Goal: Information Seeking & Learning: Learn about a topic

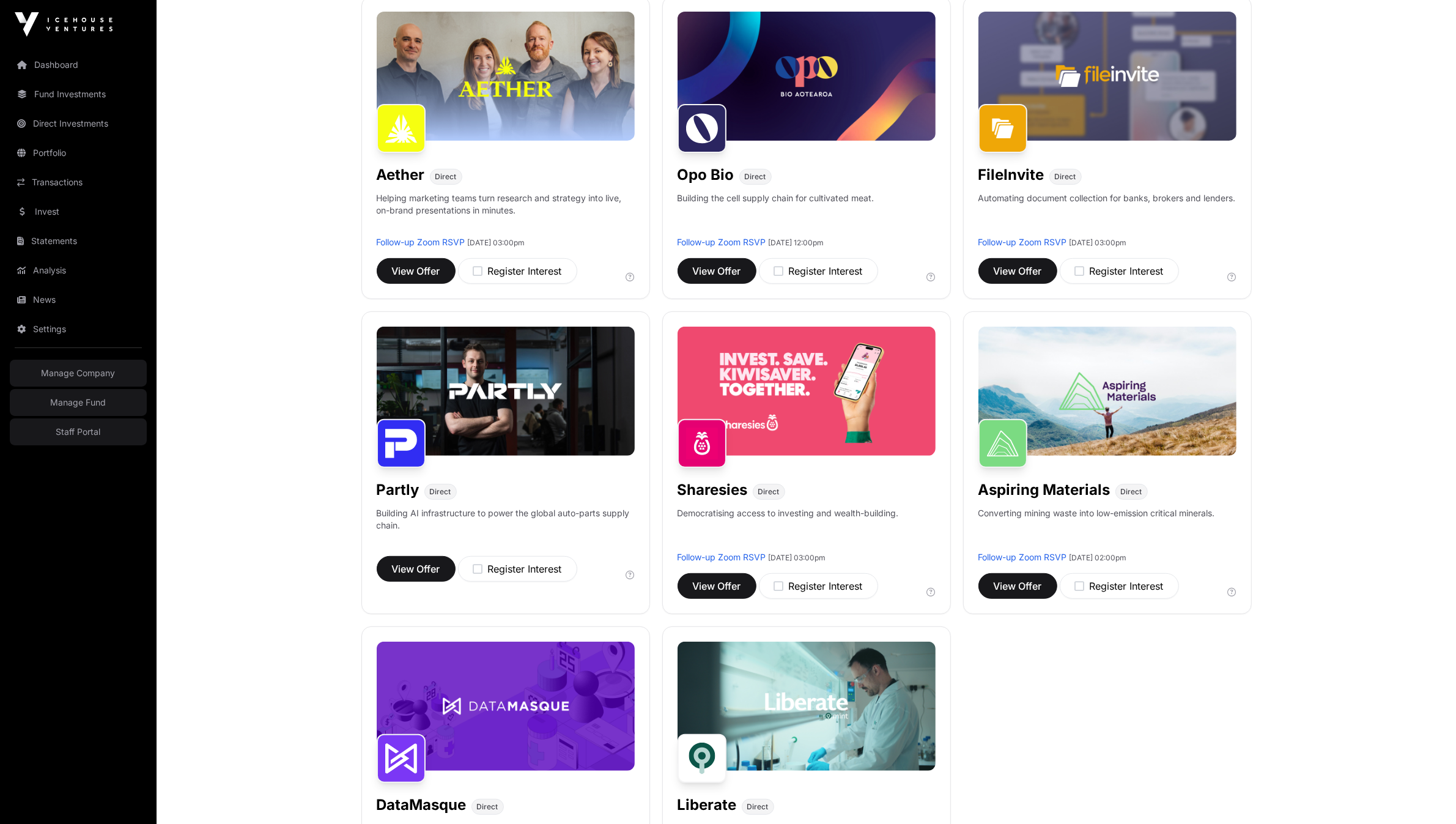
scroll to position [500, 0]
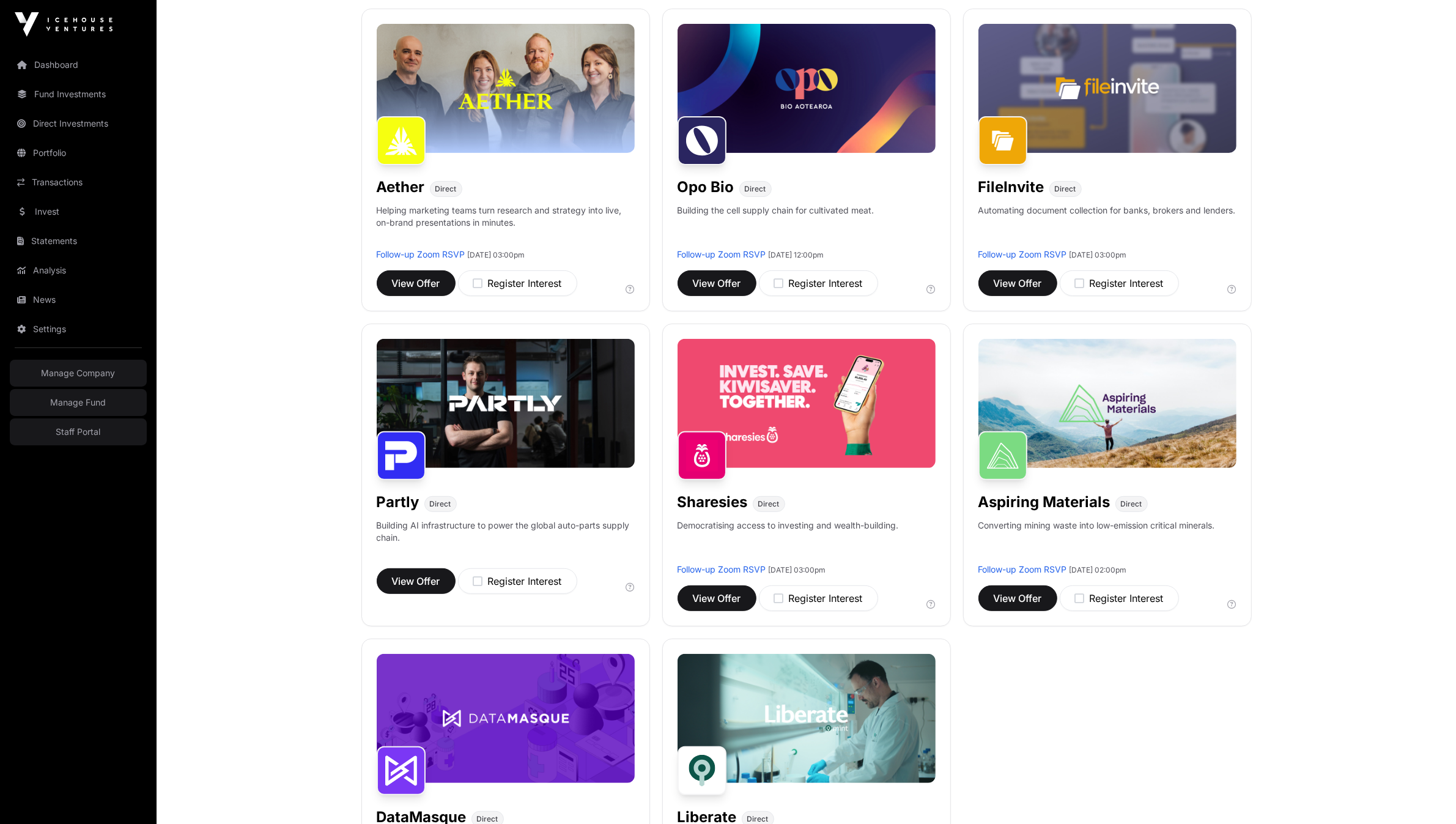
click at [1122, 671] on div "Showcase Fund XIII Fund An index fund of the best supported companies from the …" at bounding box center [807, 317] width 891 height 1248
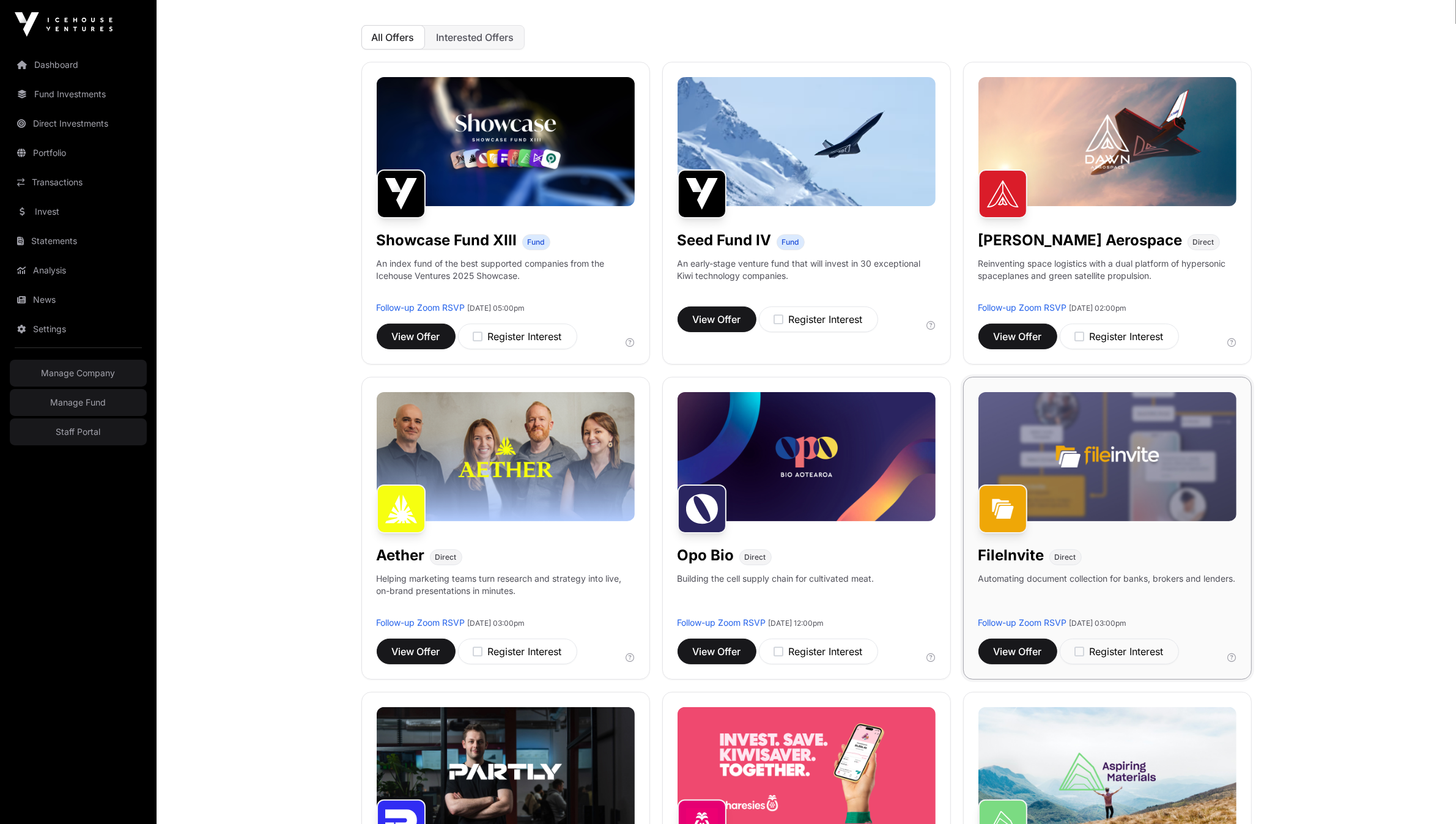
scroll to position [79, 0]
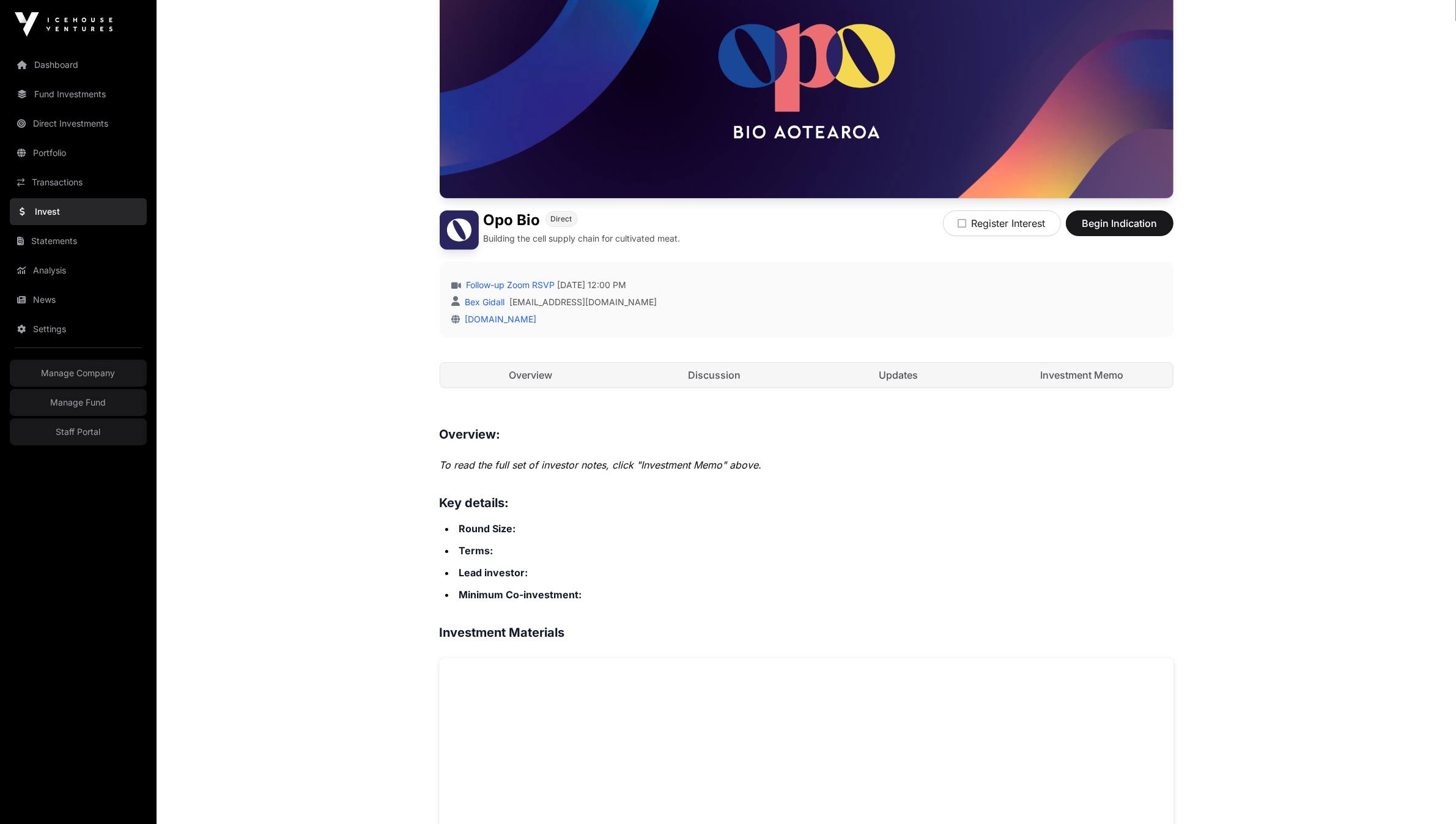
scroll to position [137, 0]
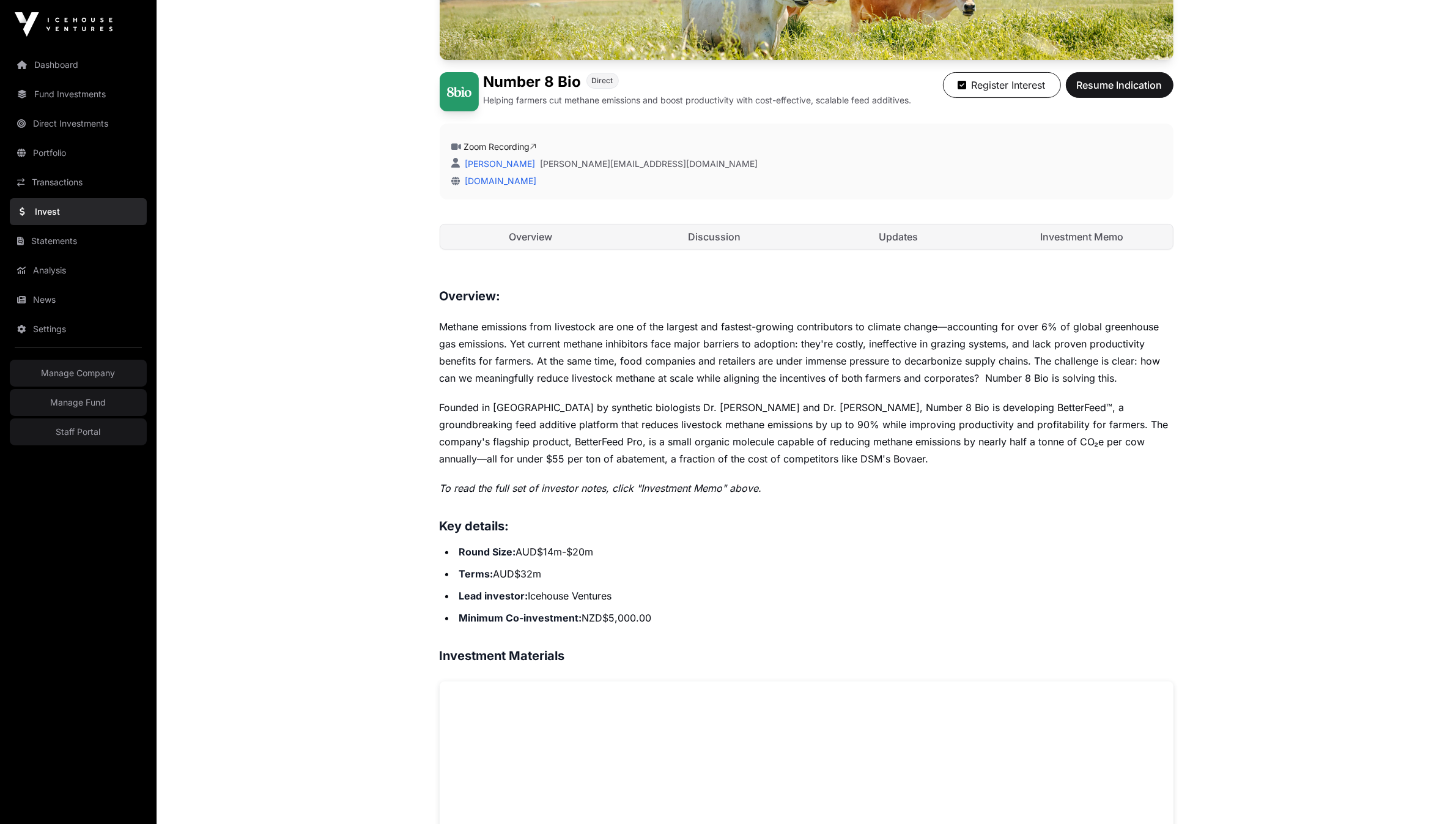
scroll to position [279, 0]
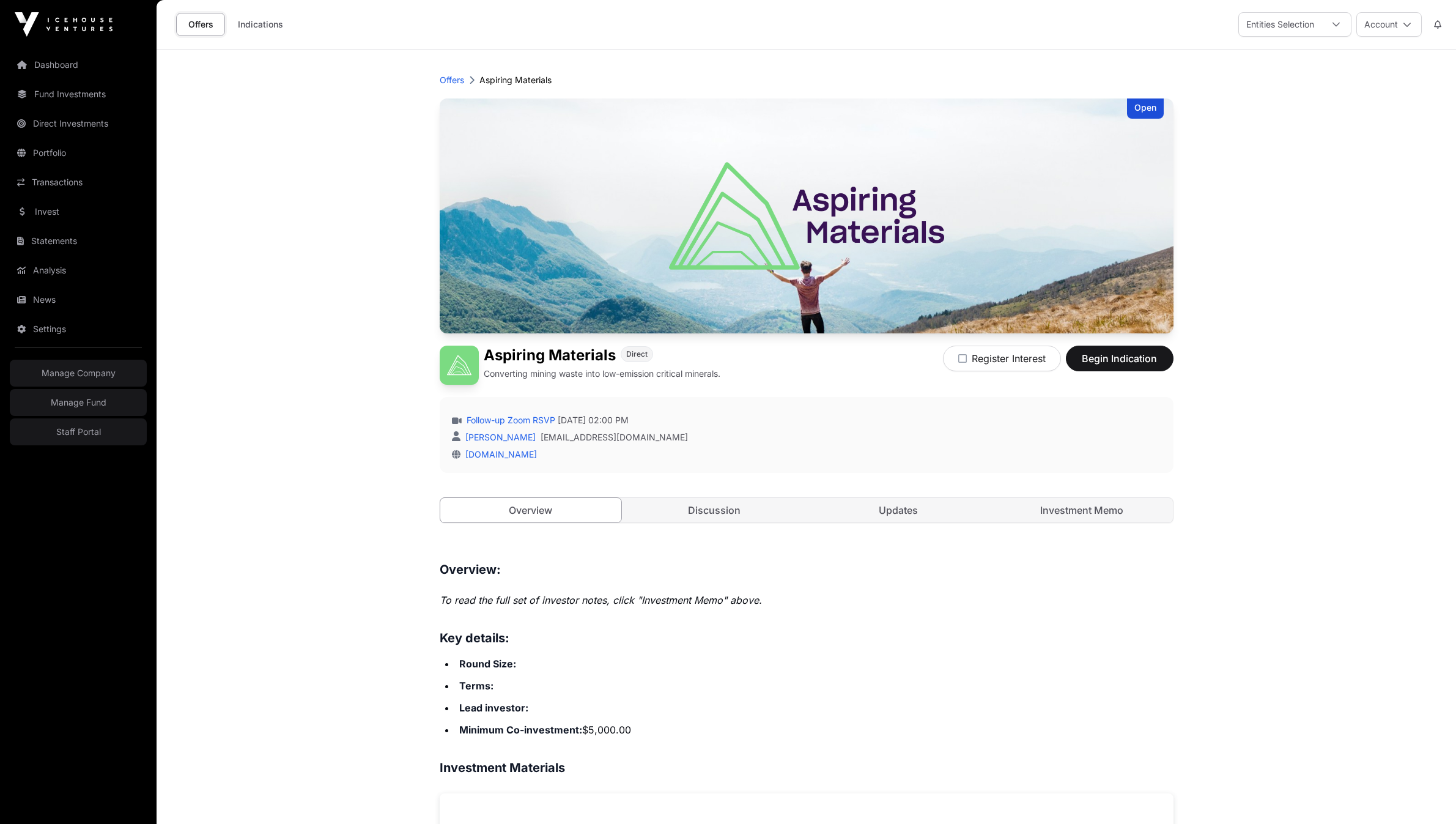
scroll to position [739, 0]
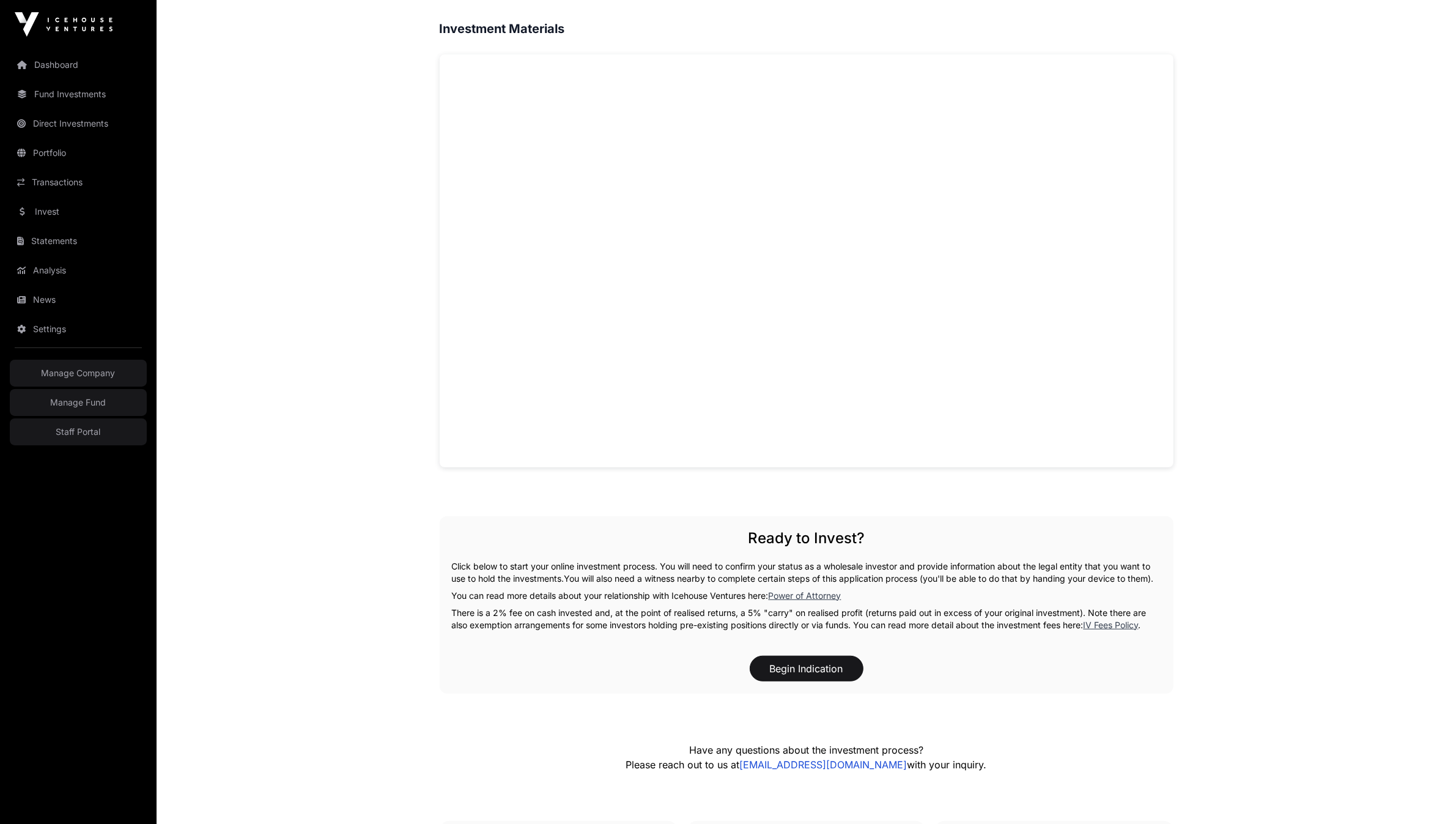
click at [1340, 250] on main "Offers Aspiring Materials Open Aspiring Materials Direct Converting mining wast…" at bounding box center [806, 238] width 1300 height 1856
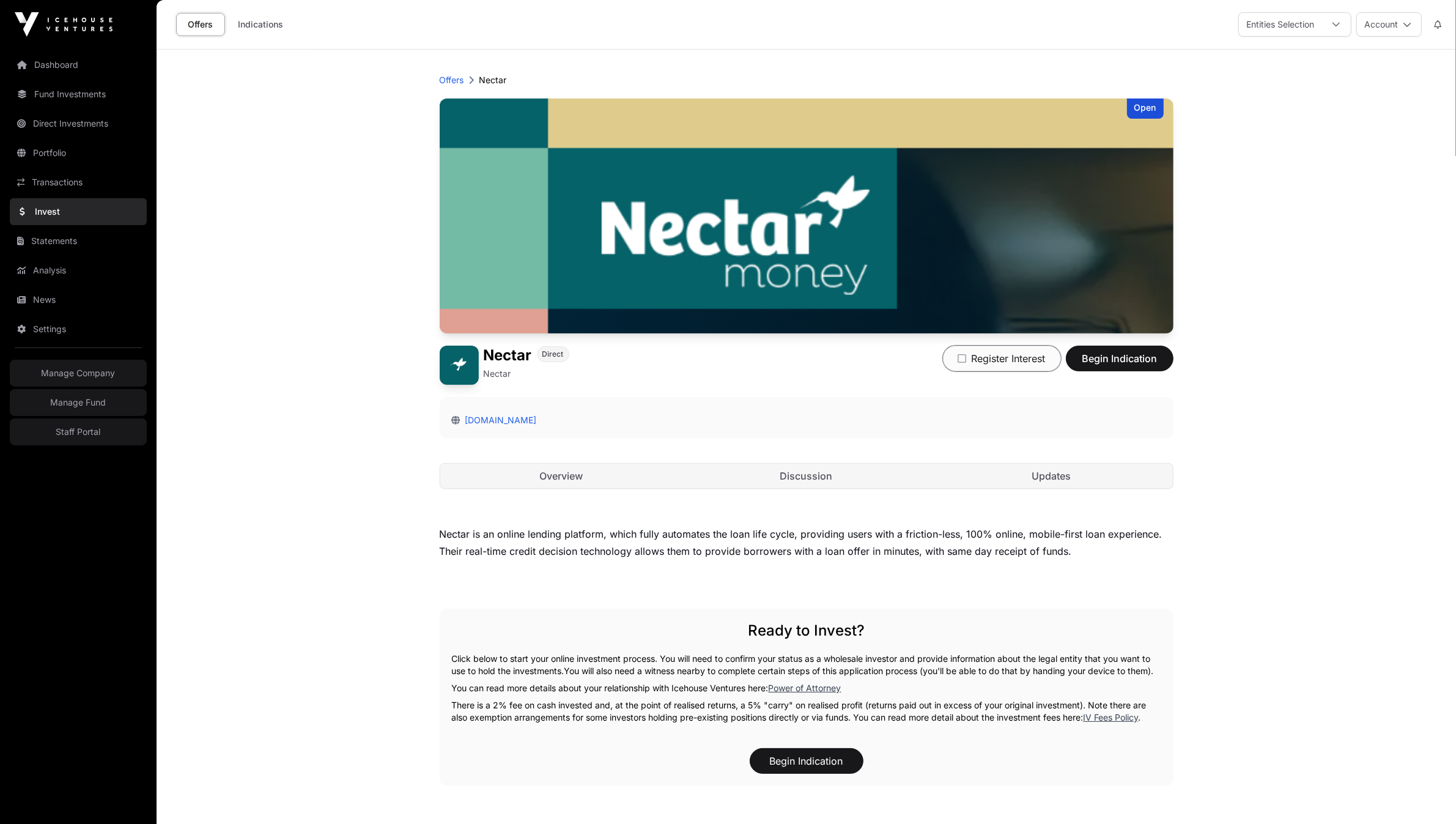
click at [958, 359] on icon "button" at bounding box center [962, 359] width 9 height 10
click at [987, 361] on button "Register Interest" at bounding box center [1002, 359] width 118 height 26
click at [958, 356] on icon "button" at bounding box center [962, 359] width 9 height 10
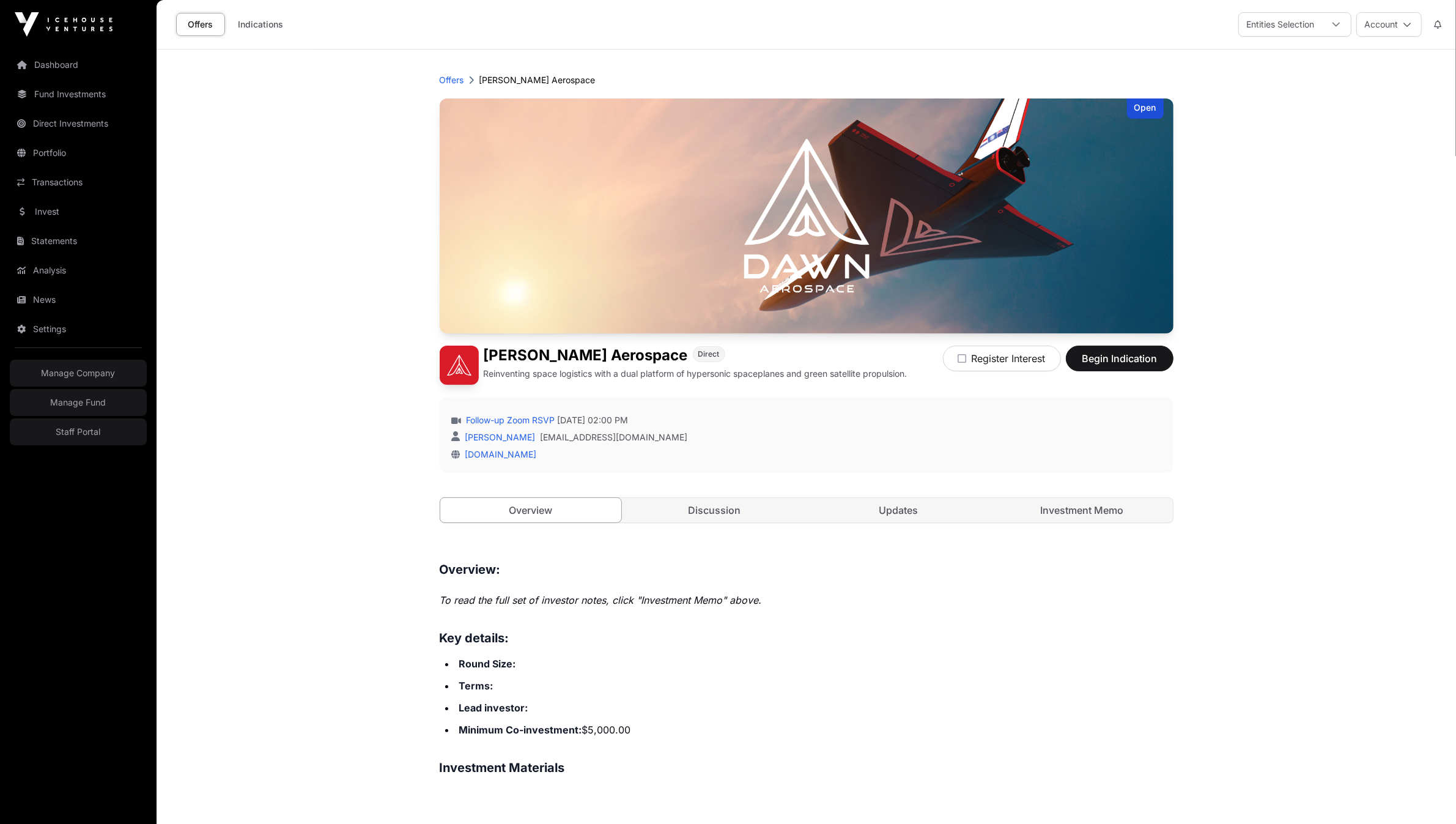
click at [296, 316] on main "Offers [PERSON_NAME] Aerospace Open [PERSON_NAME] Aerospace Direct Reinventing …" at bounding box center [806, 774] width 1300 height 1448
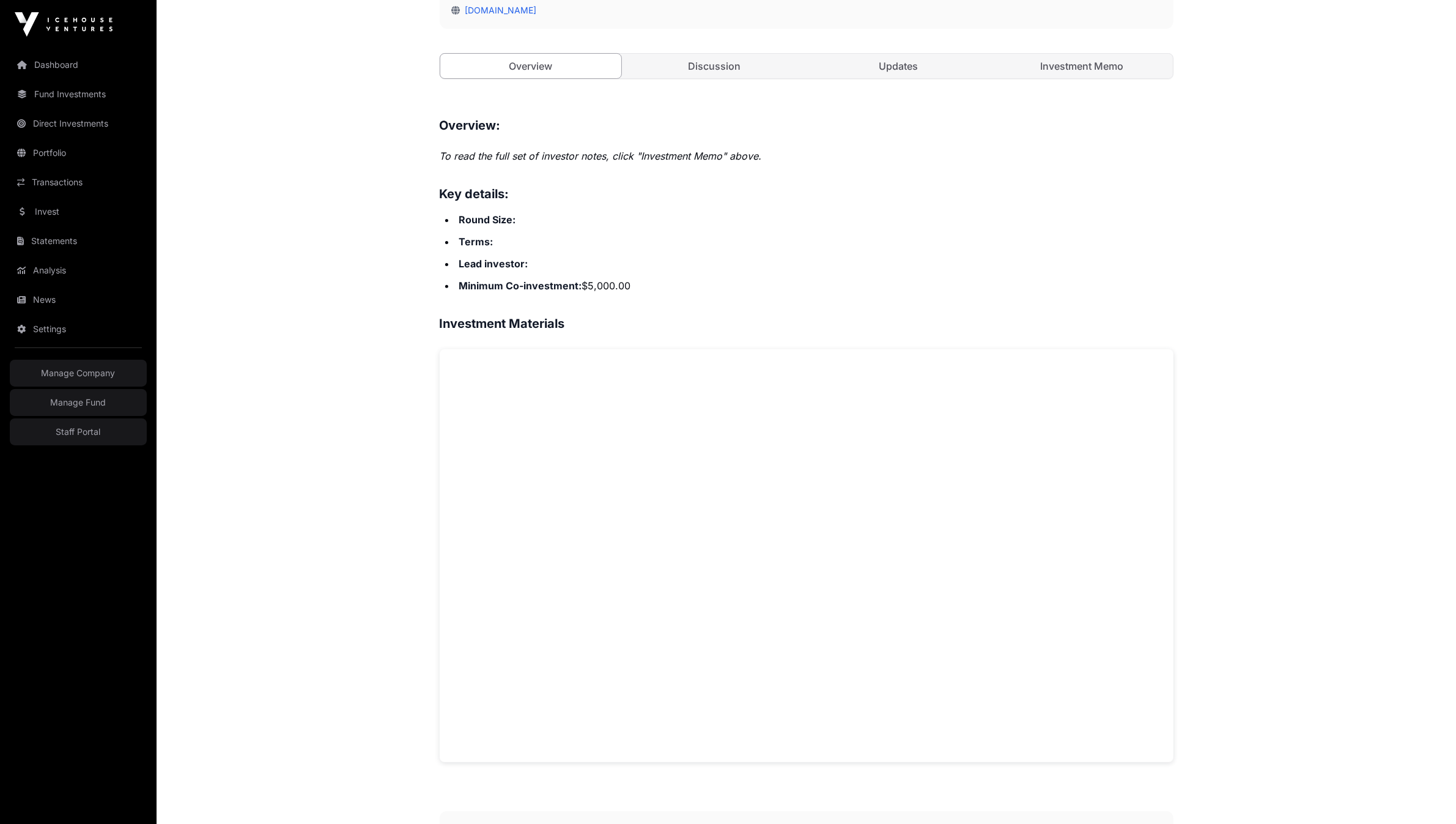
scroll to position [284, 0]
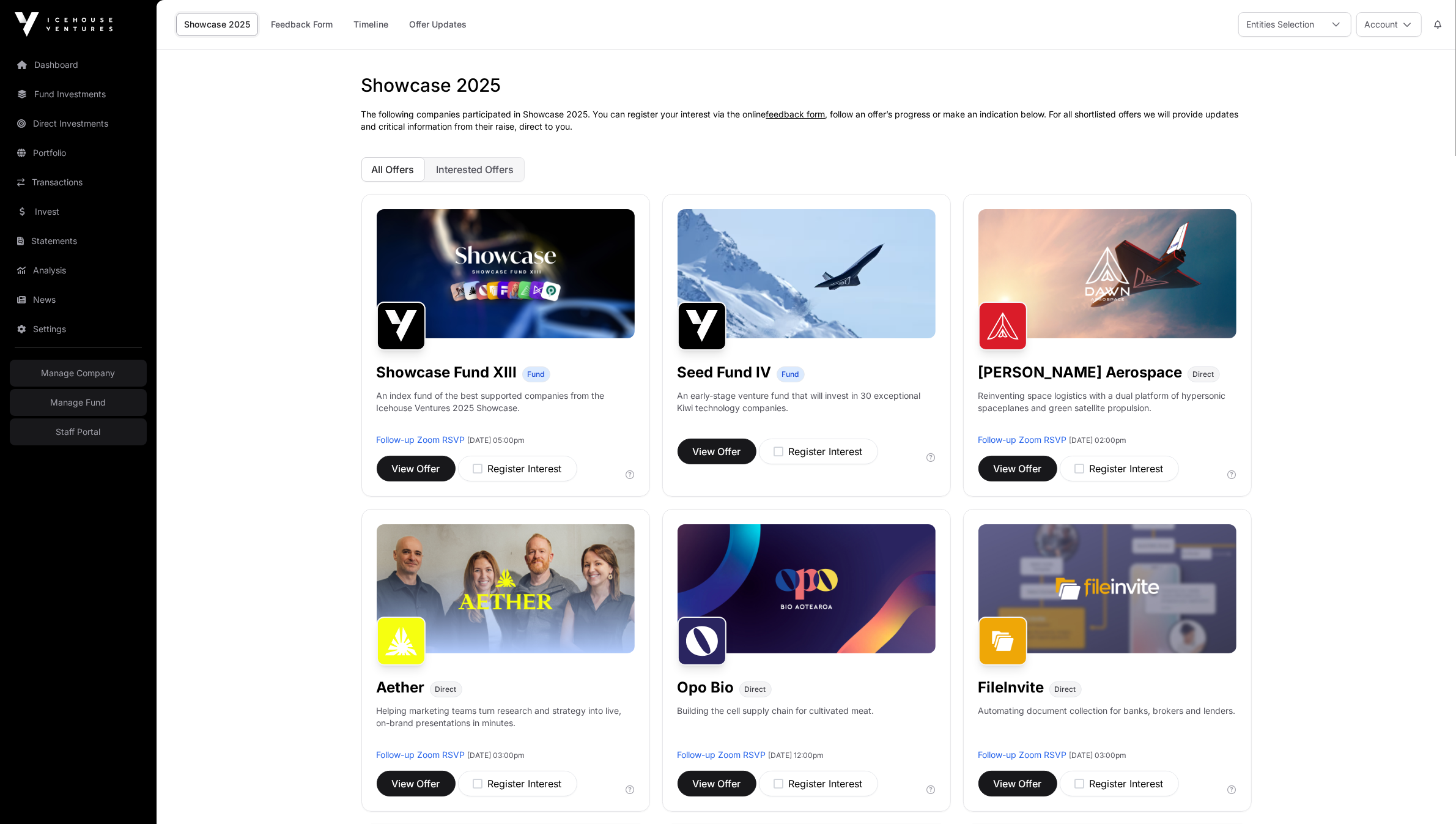
click at [481, 118] on p "The following companies participated in Showcase 2025. You can register your in…" at bounding box center [807, 120] width 891 height 25
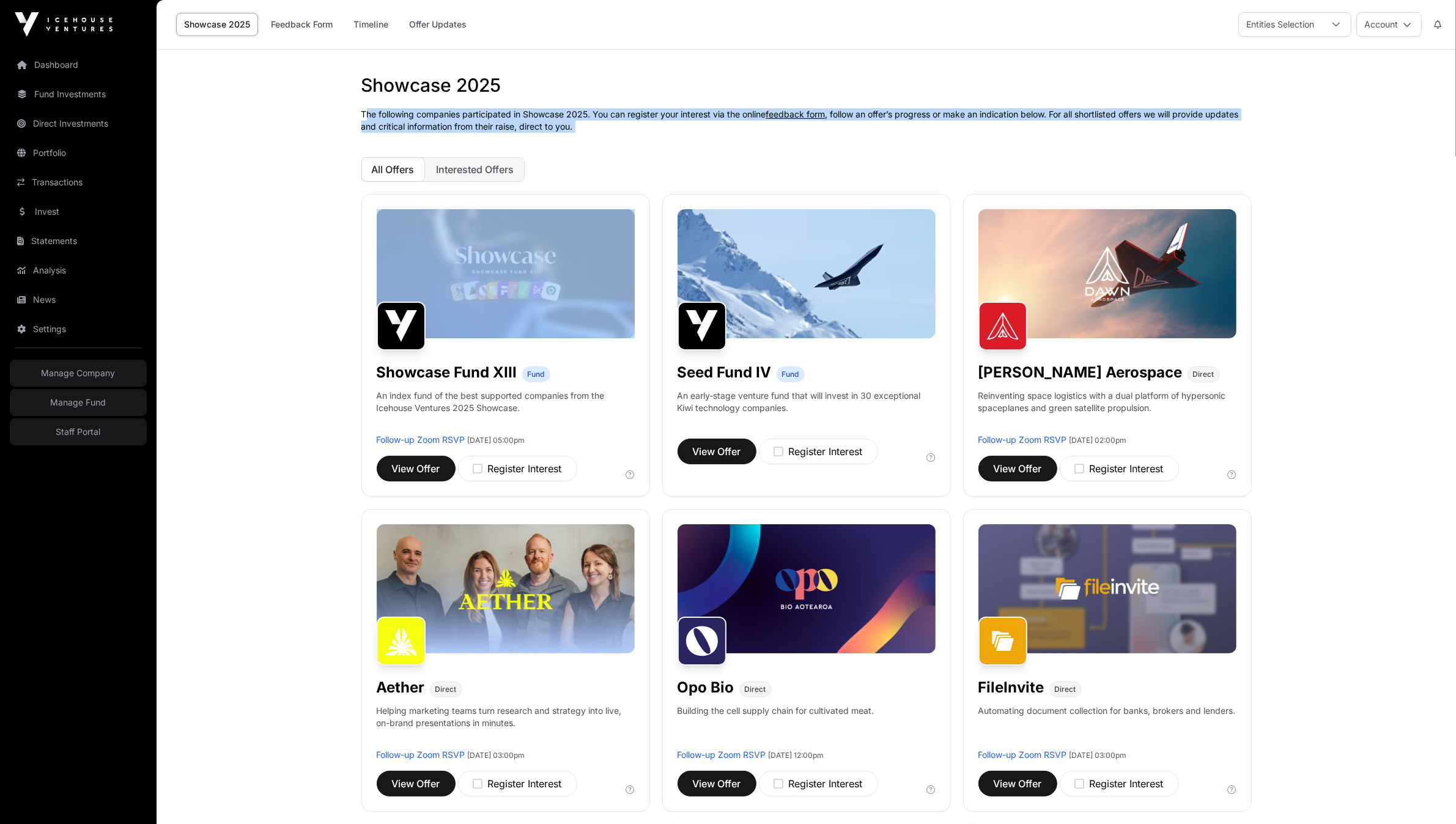
click at [481, 118] on p "The following companies participated in Showcase 2025. You can register your in…" at bounding box center [807, 120] width 891 height 25
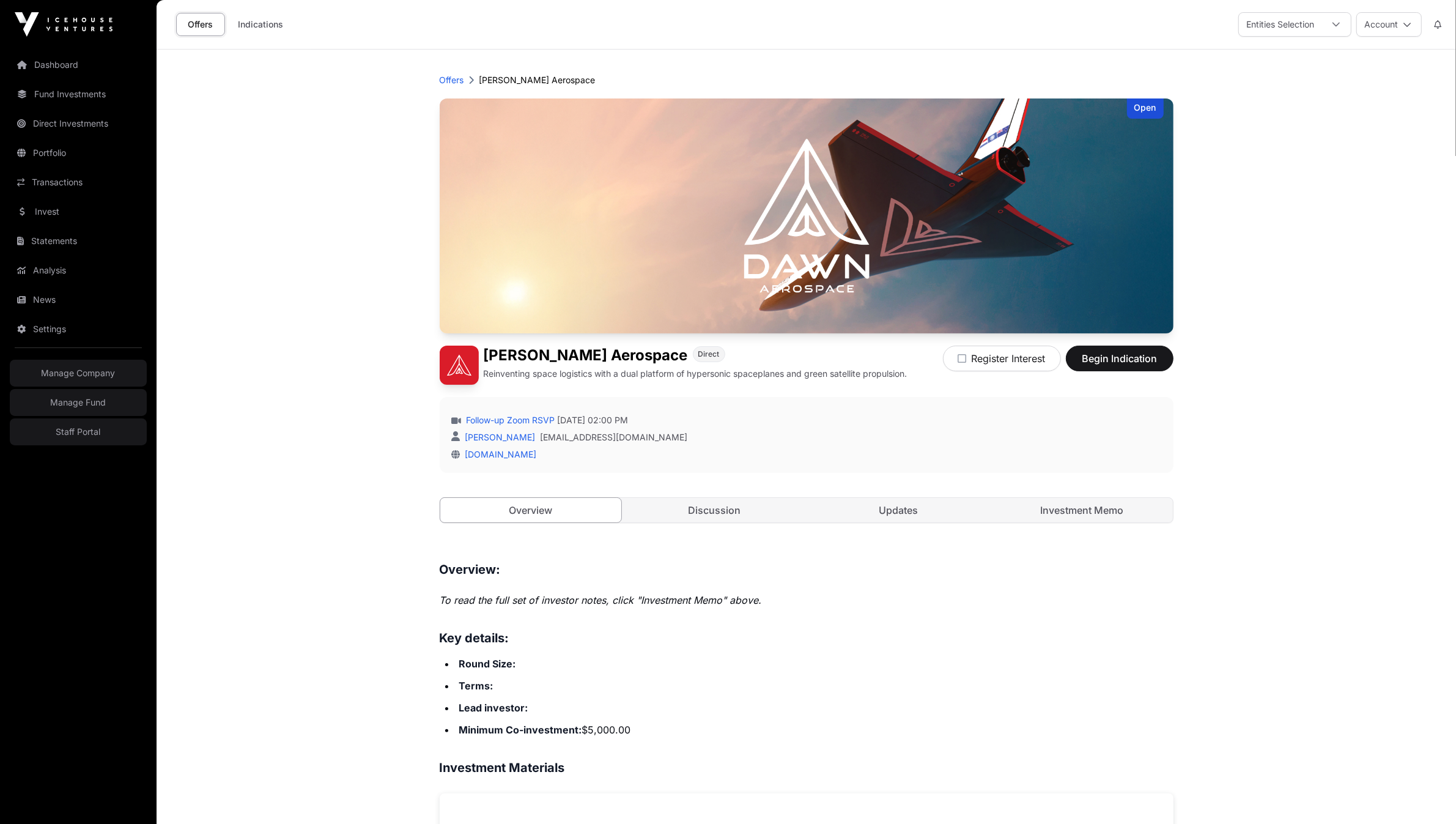
click at [1060, 517] on link "Investment Memo" at bounding box center [1082, 510] width 182 height 25
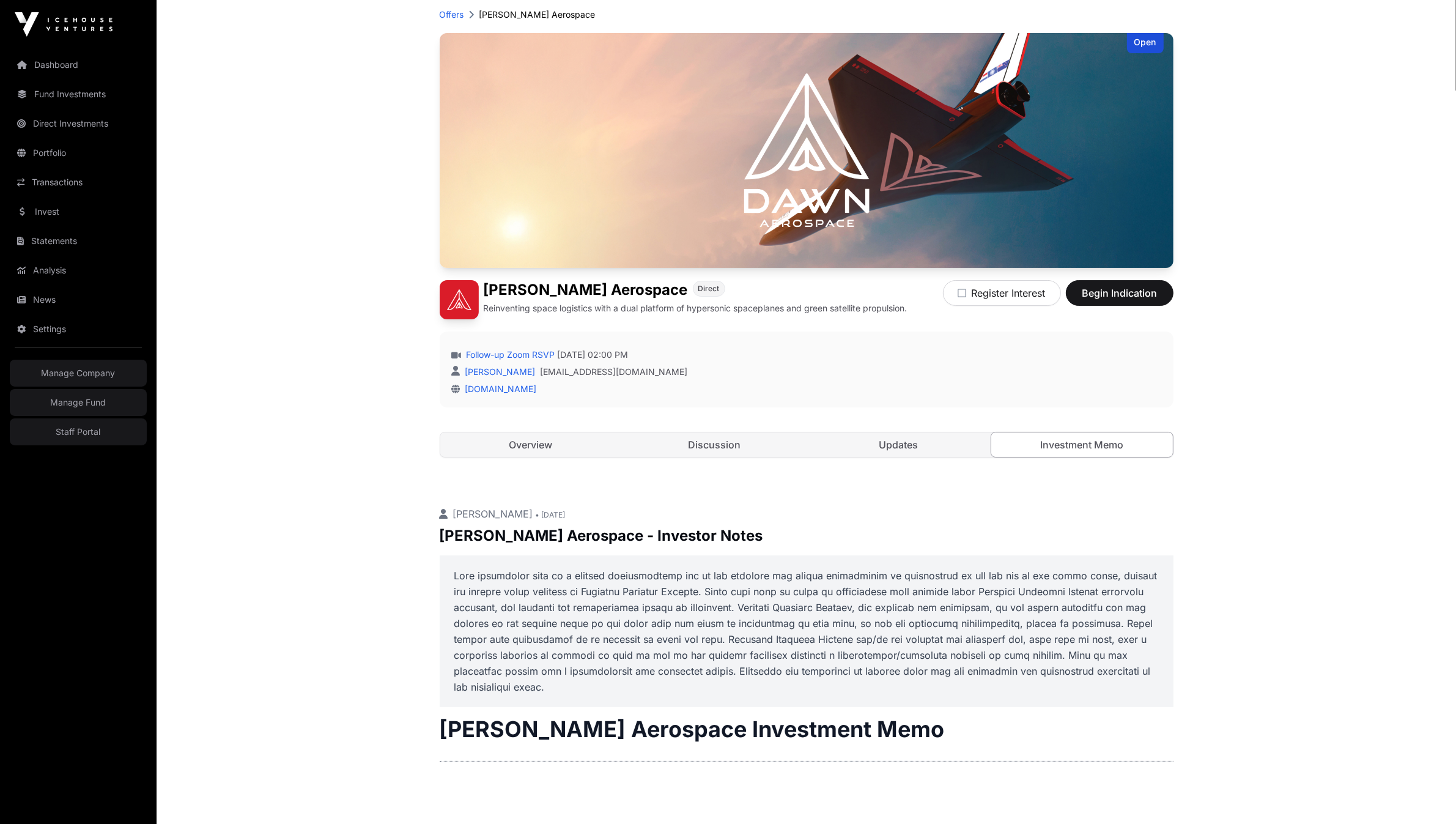
scroll to position [158, 0]
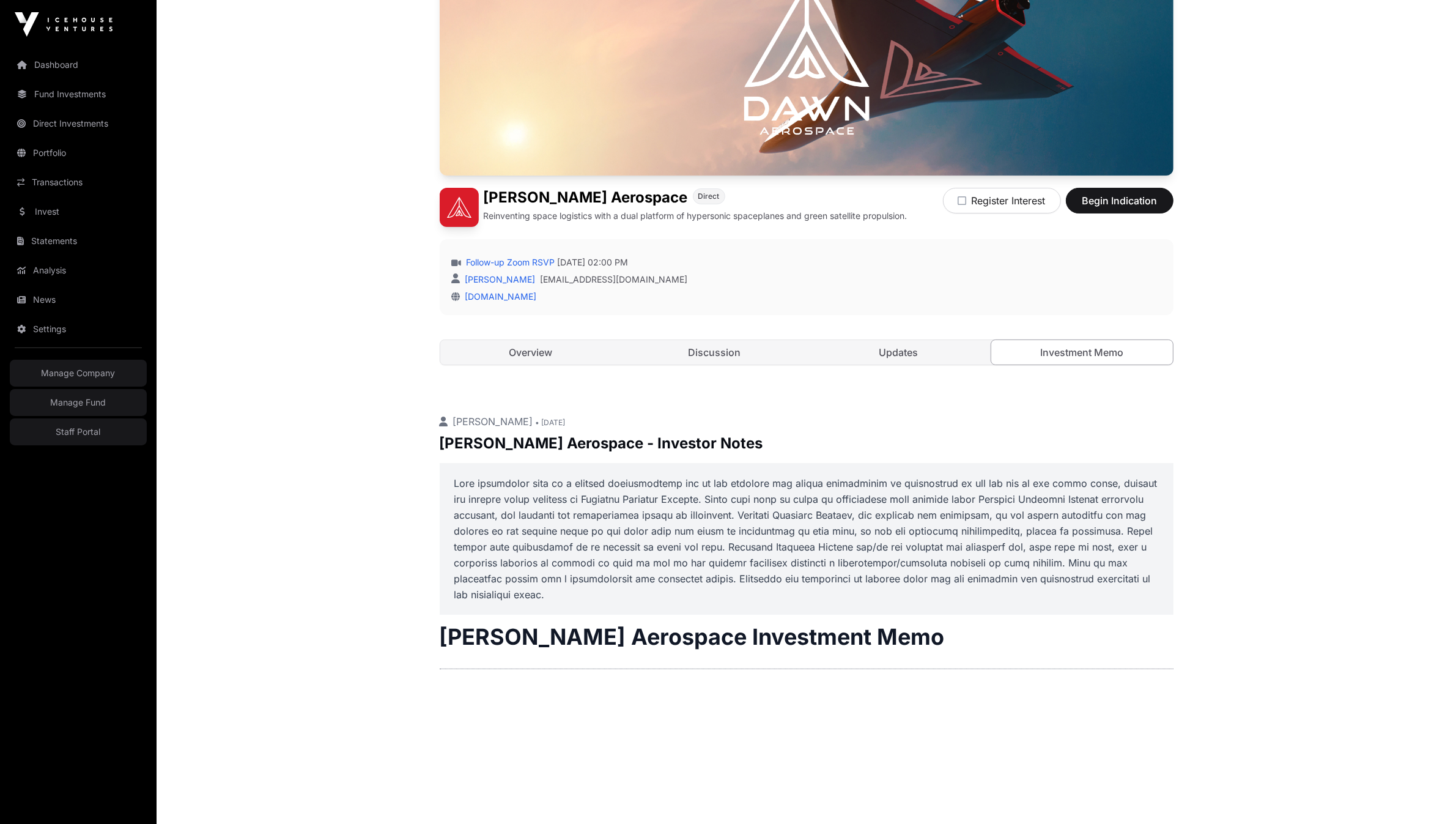
click at [669, 558] on p at bounding box center [806, 539] width 704 height 127
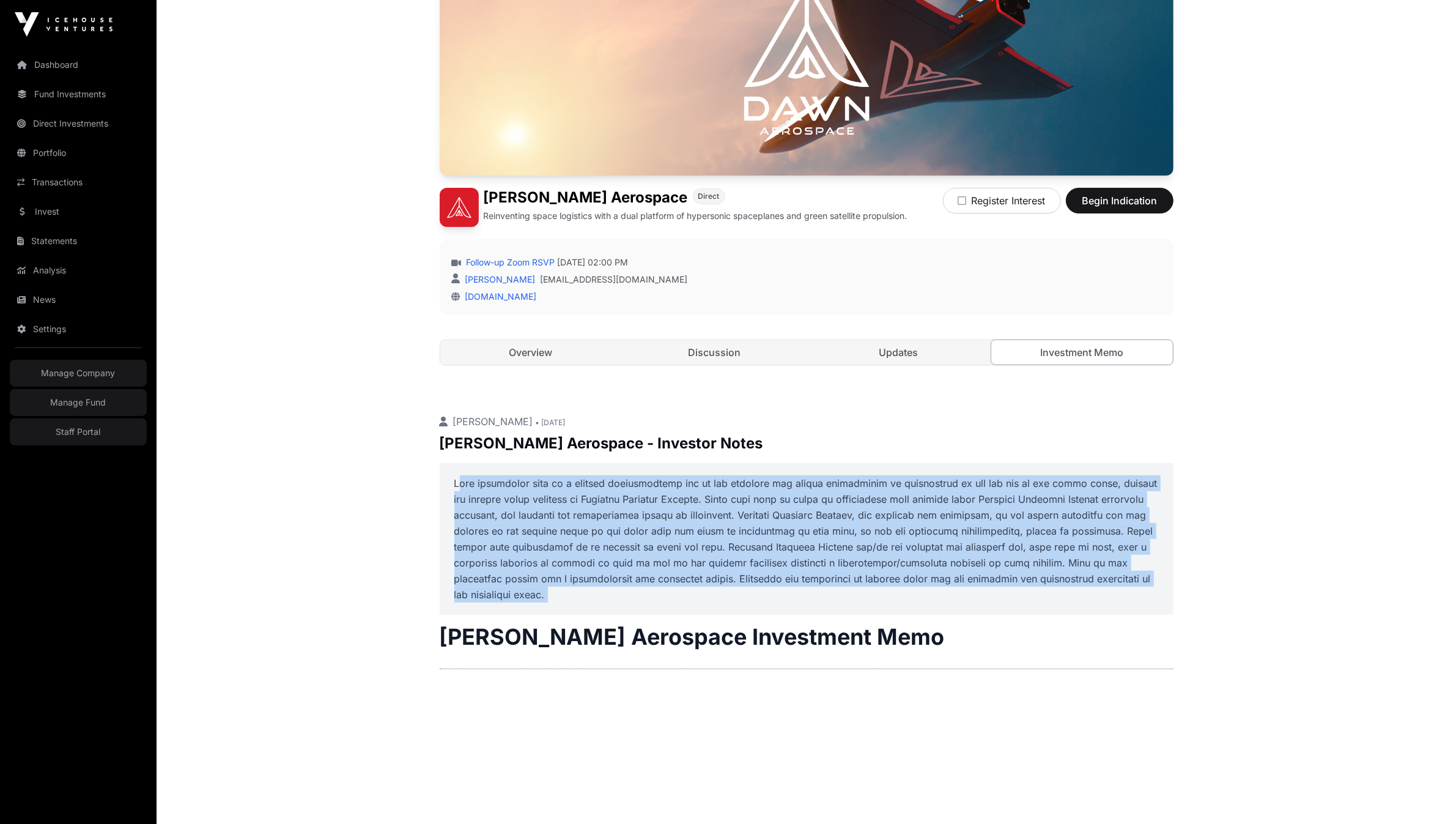
click at [669, 558] on p at bounding box center [806, 539] width 704 height 127
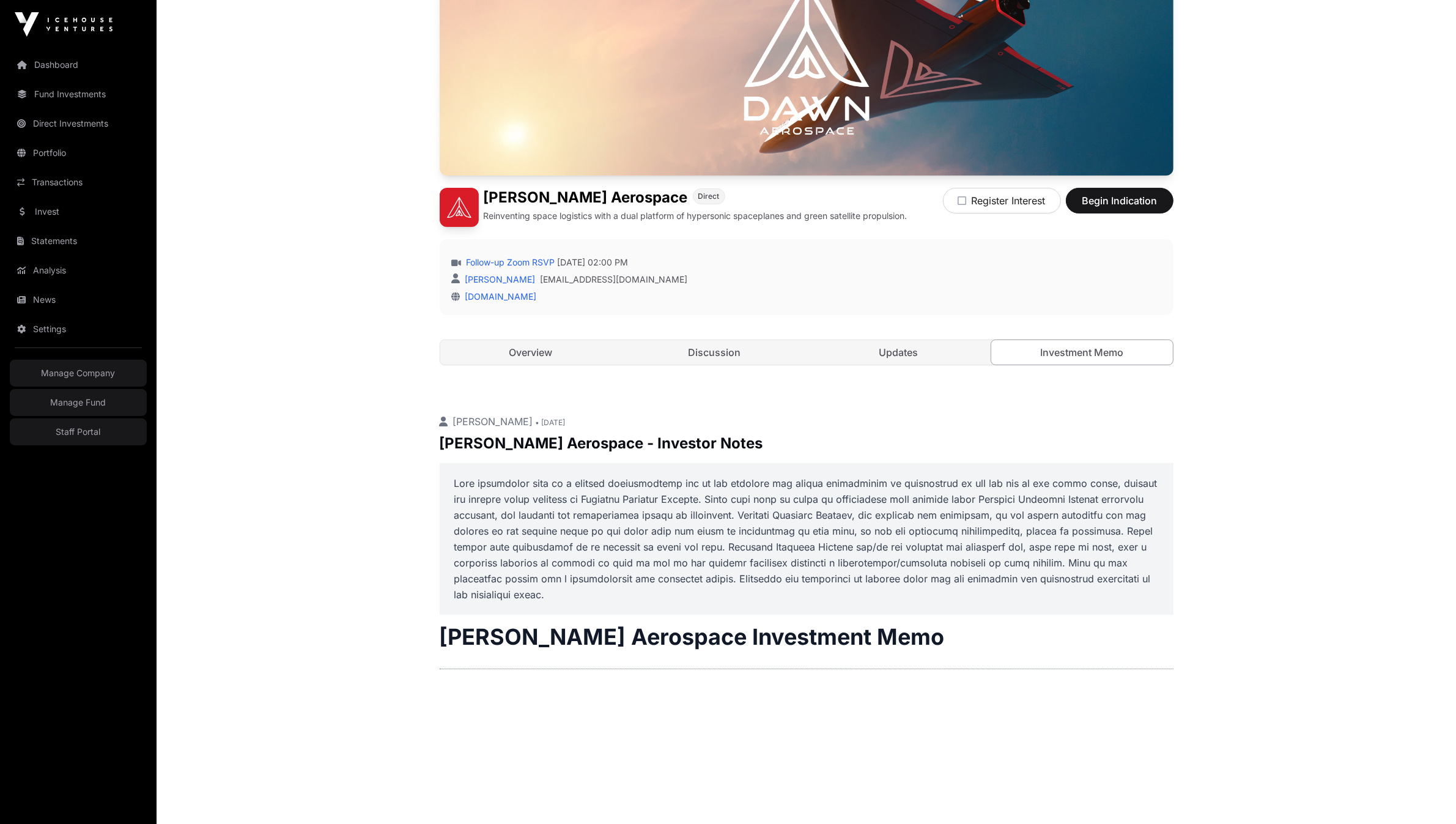
click at [395, 555] on main "Offers Dawn Aerospace Open Dawn Aerospace Direct Reinventing space logistics wi…" at bounding box center [806, 372] width 1300 height 961
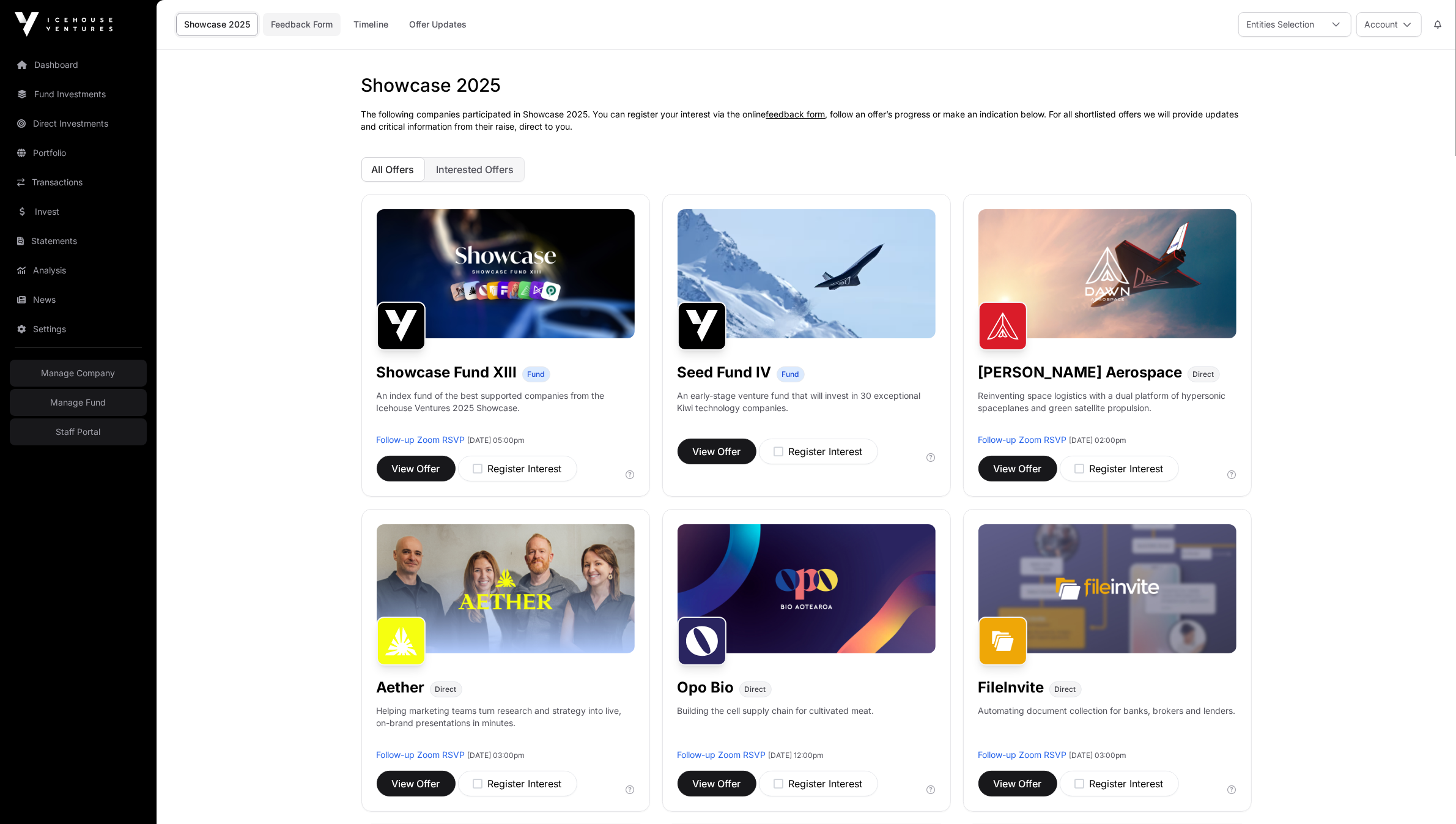
click at [309, 28] on link "Feedback Form" at bounding box center [302, 25] width 78 height 23
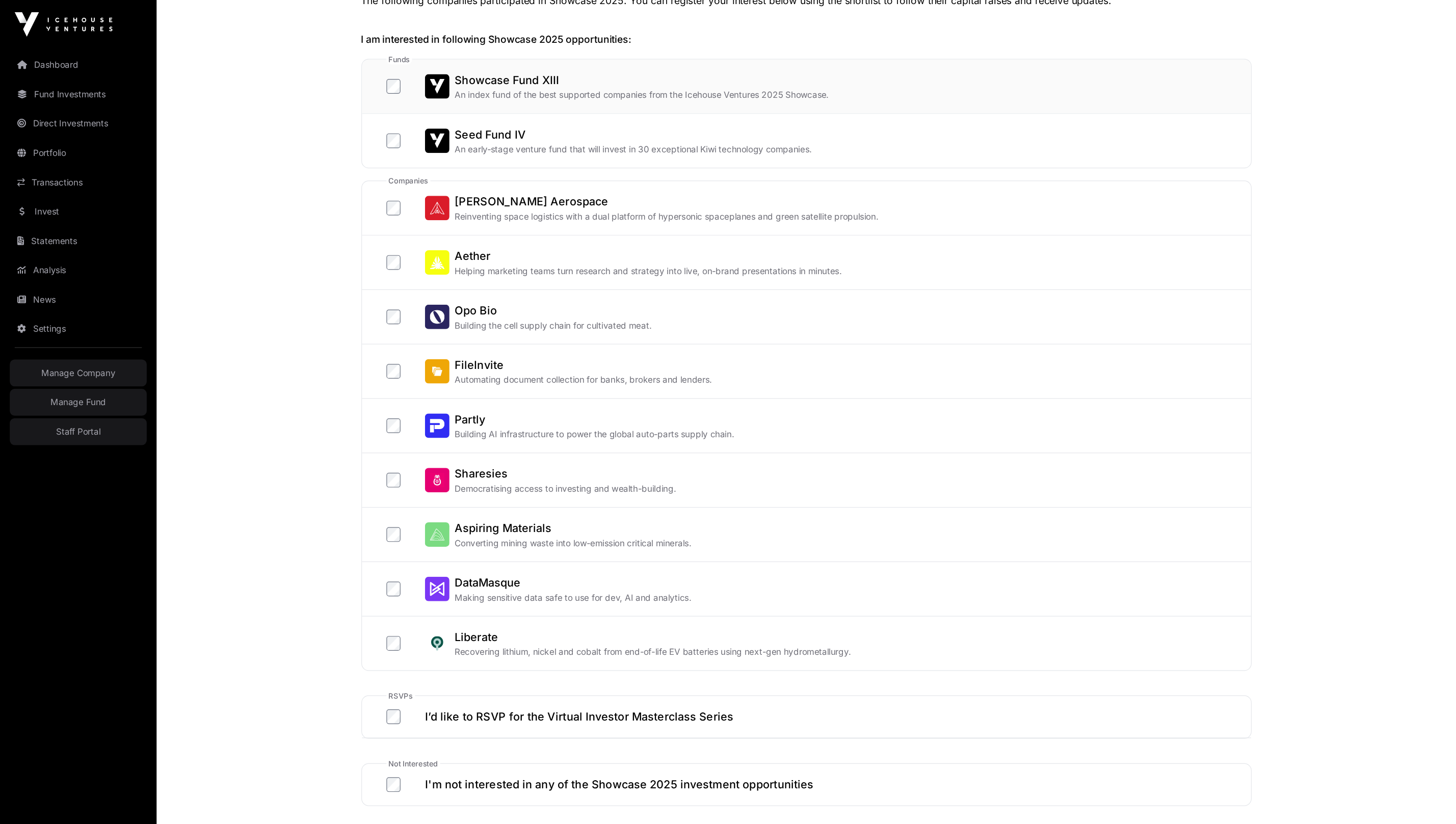
scroll to position [121, 0]
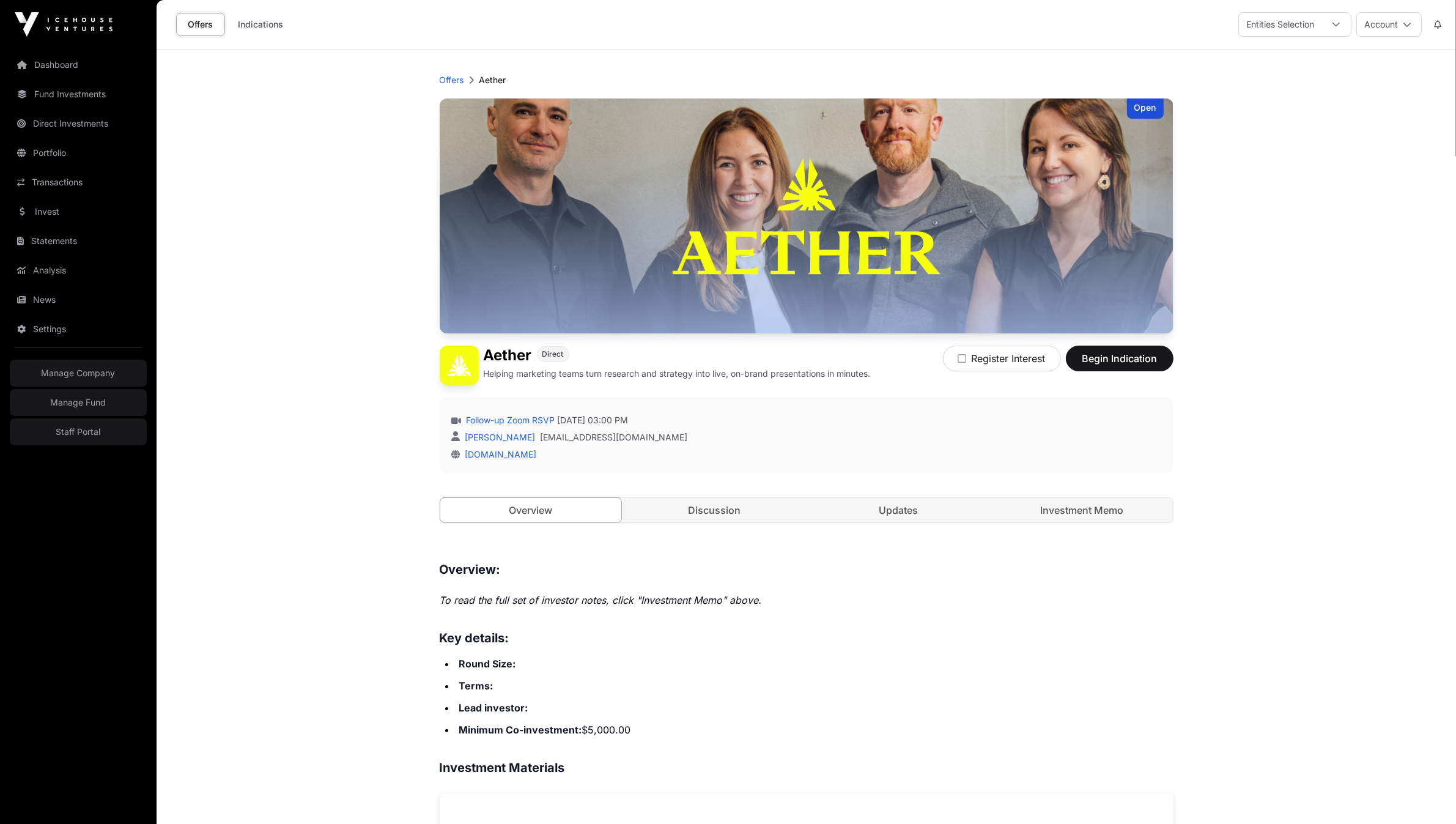
click at [1096, 524] on div "Open Aether Direct Helping marketing teams turn research and strategy into live…" at bounding box center [807, 322] width 733 height 449
click at [1093, 514] on link "Investment Memo" at bounding box center [1082, 510] width 182 height 25
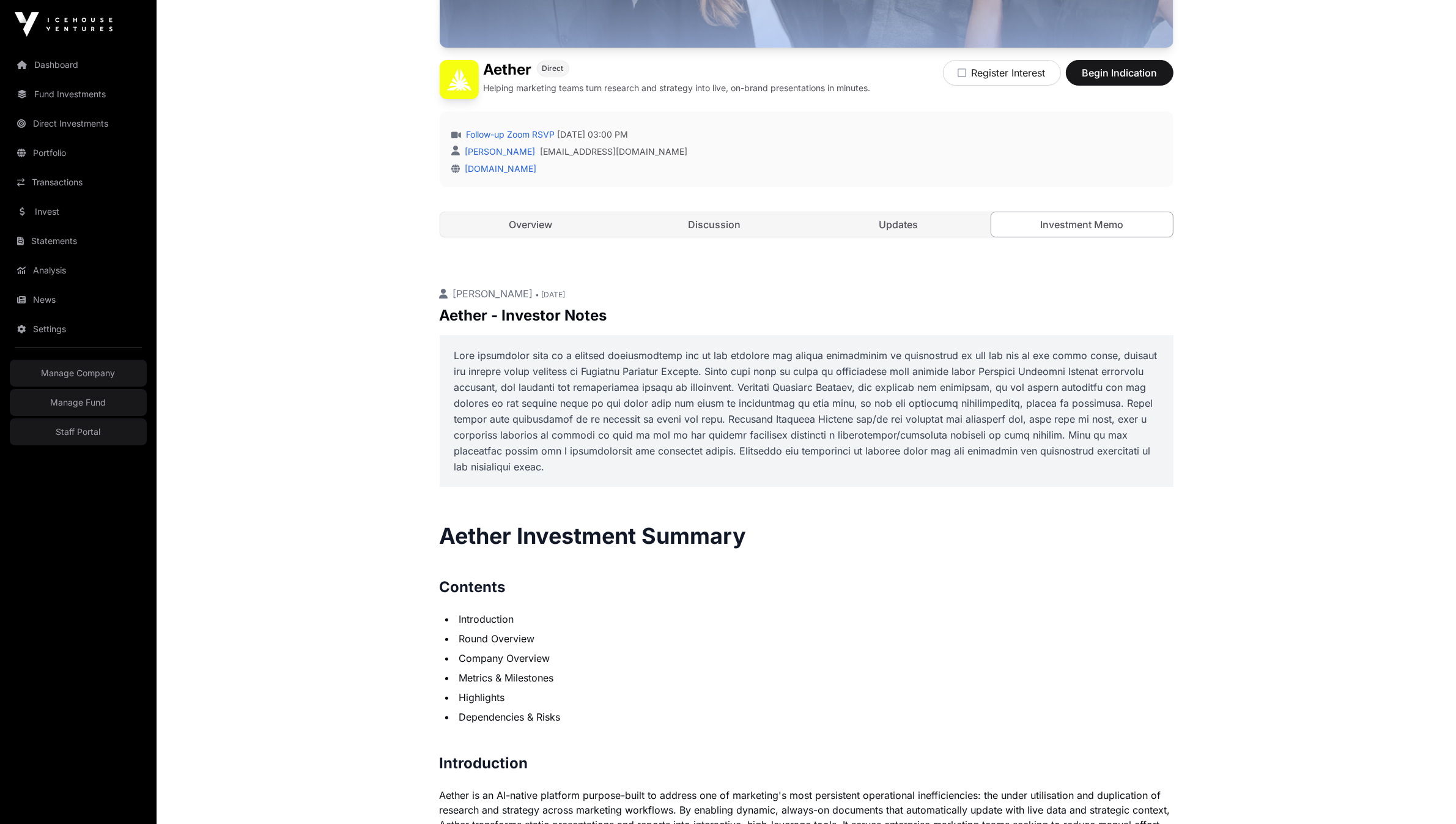
scroll to position [80, 0]
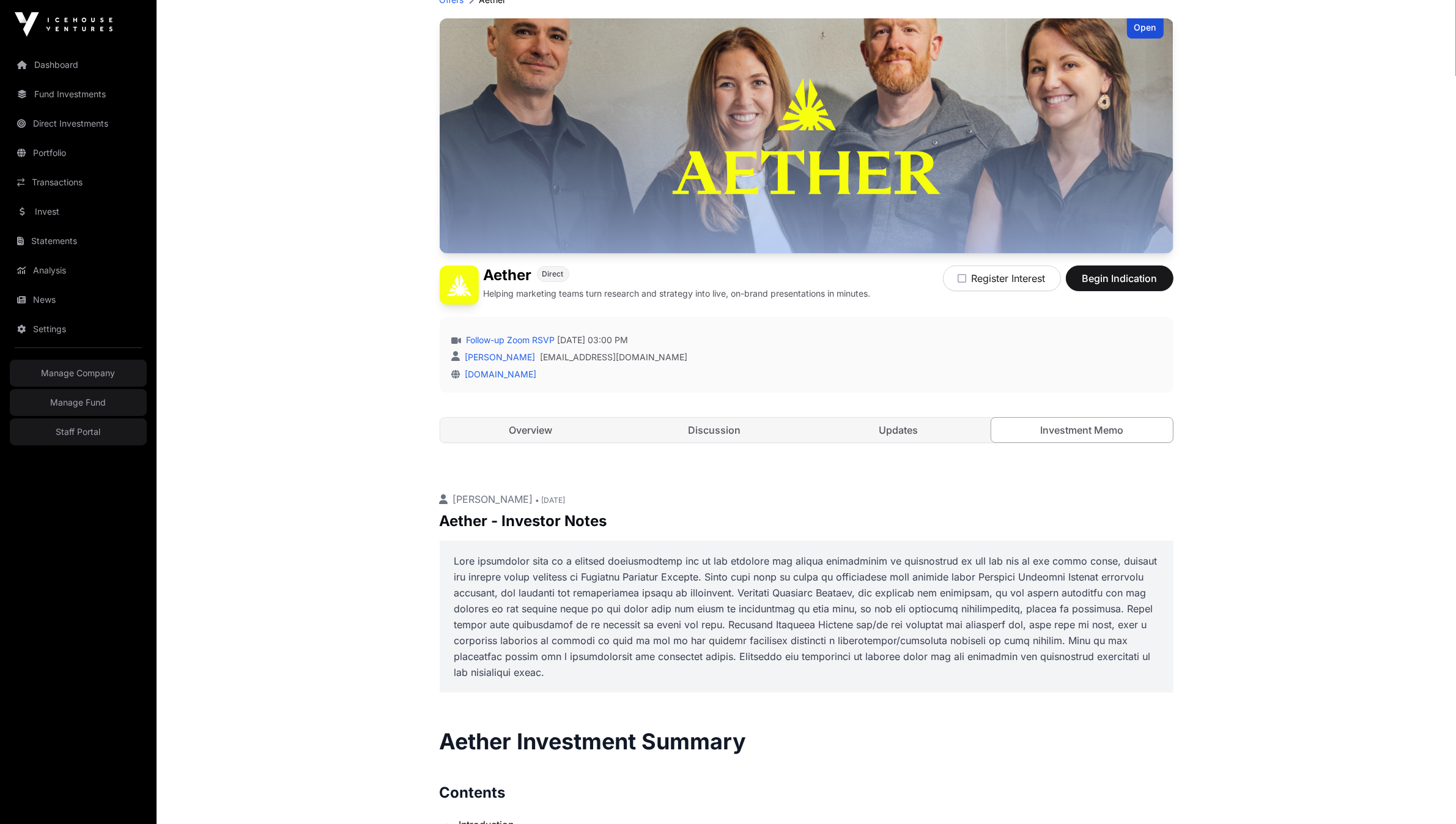
click at [560, 506] on p "Barnaby Marshall • 5 days ago" at bounding box center [807, 499] width 733 height 14
click at [565, 500] on span "• 5 days ago" at bounding box center [550, 499] width 30 height 9
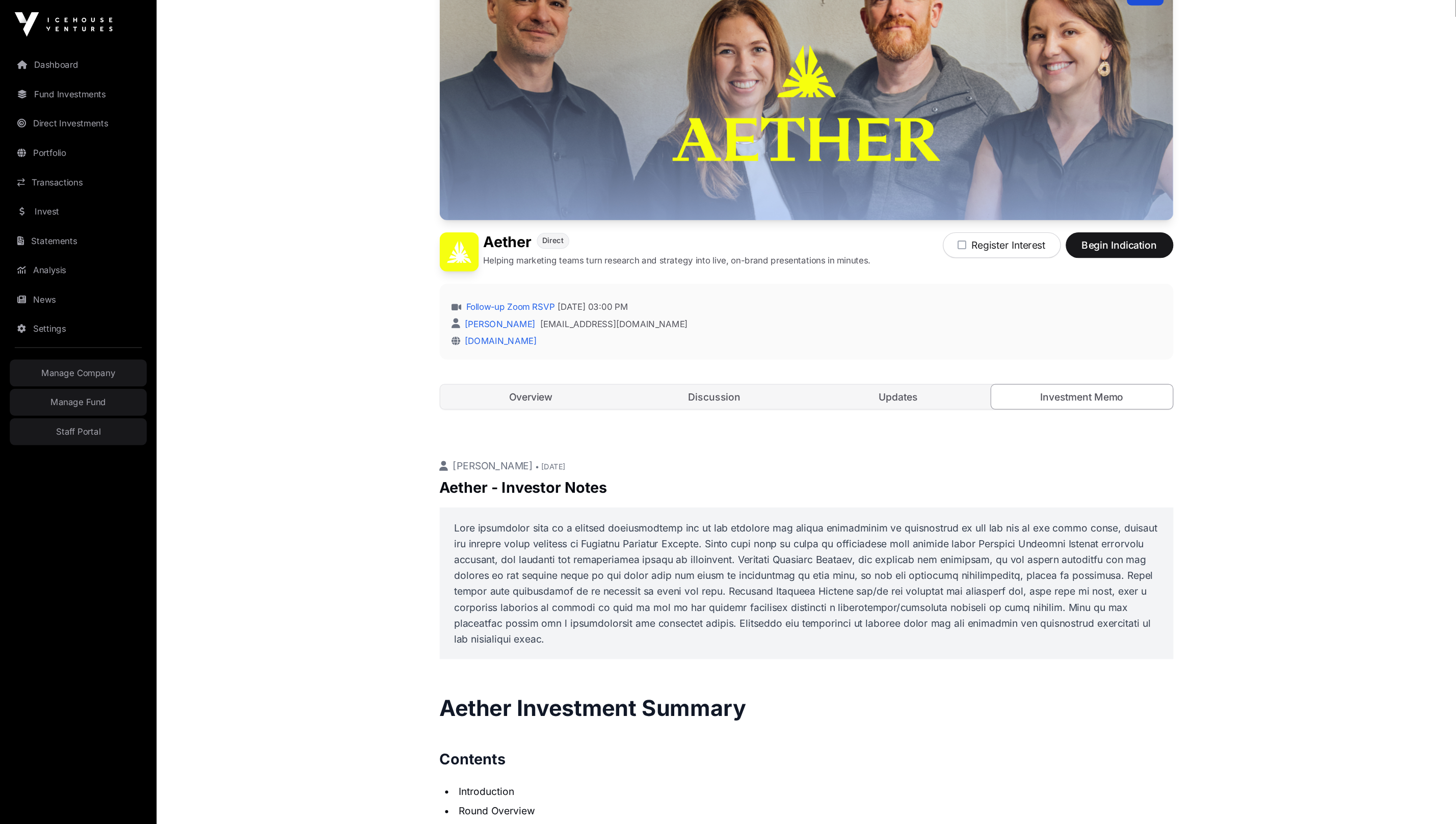
scroll to position [245, 0]
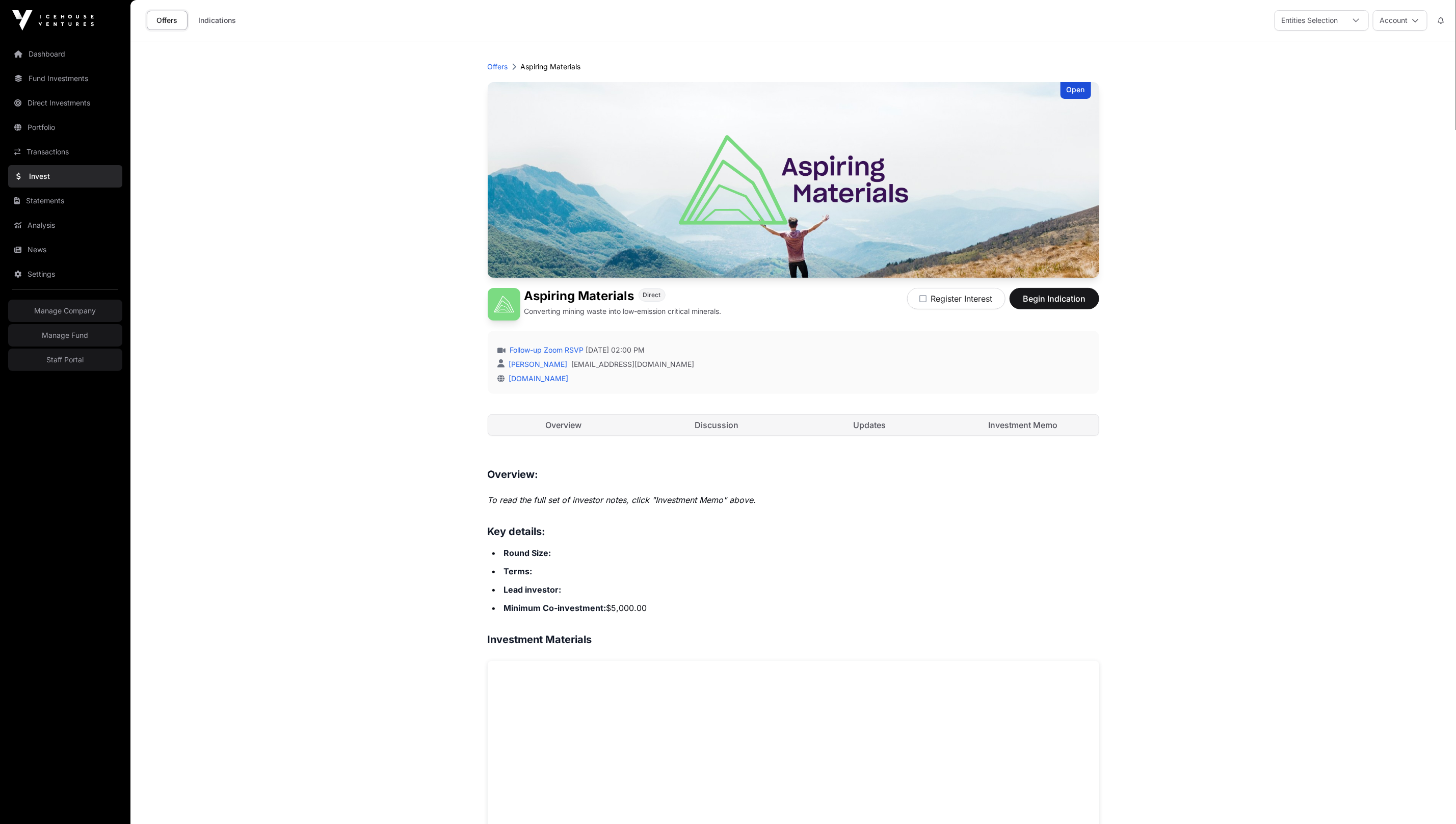
click at [1055, 412] on div "Open Aspiring Materials Direct Converting mining waste into low-emission critic…" at bounding box center [793, 269] width 611 height 374
click at [1055, 432] on link "Investment Memo" at bounding box center [1023, 425] width 151 height 20
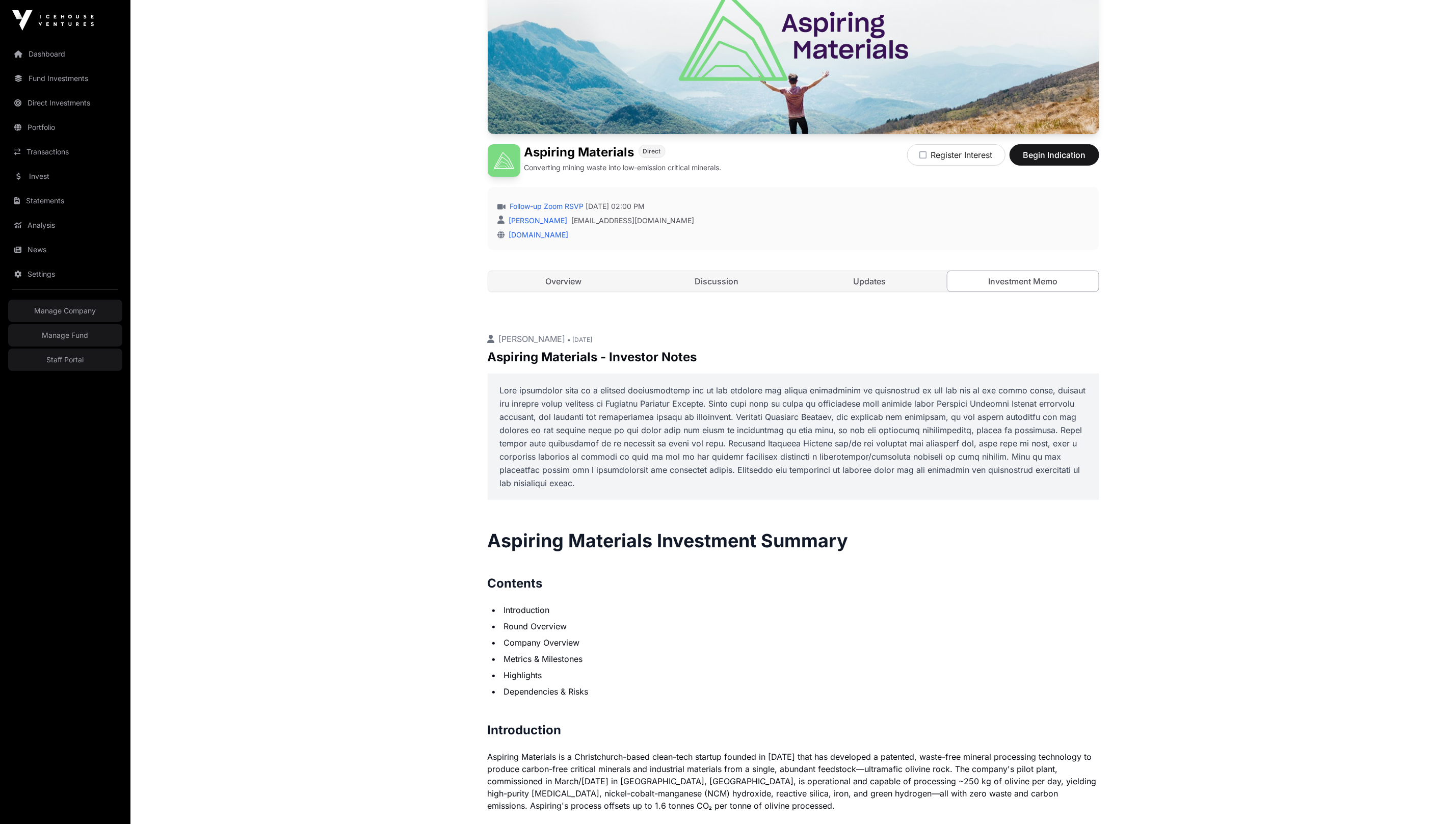
scroll to position [212, 0]
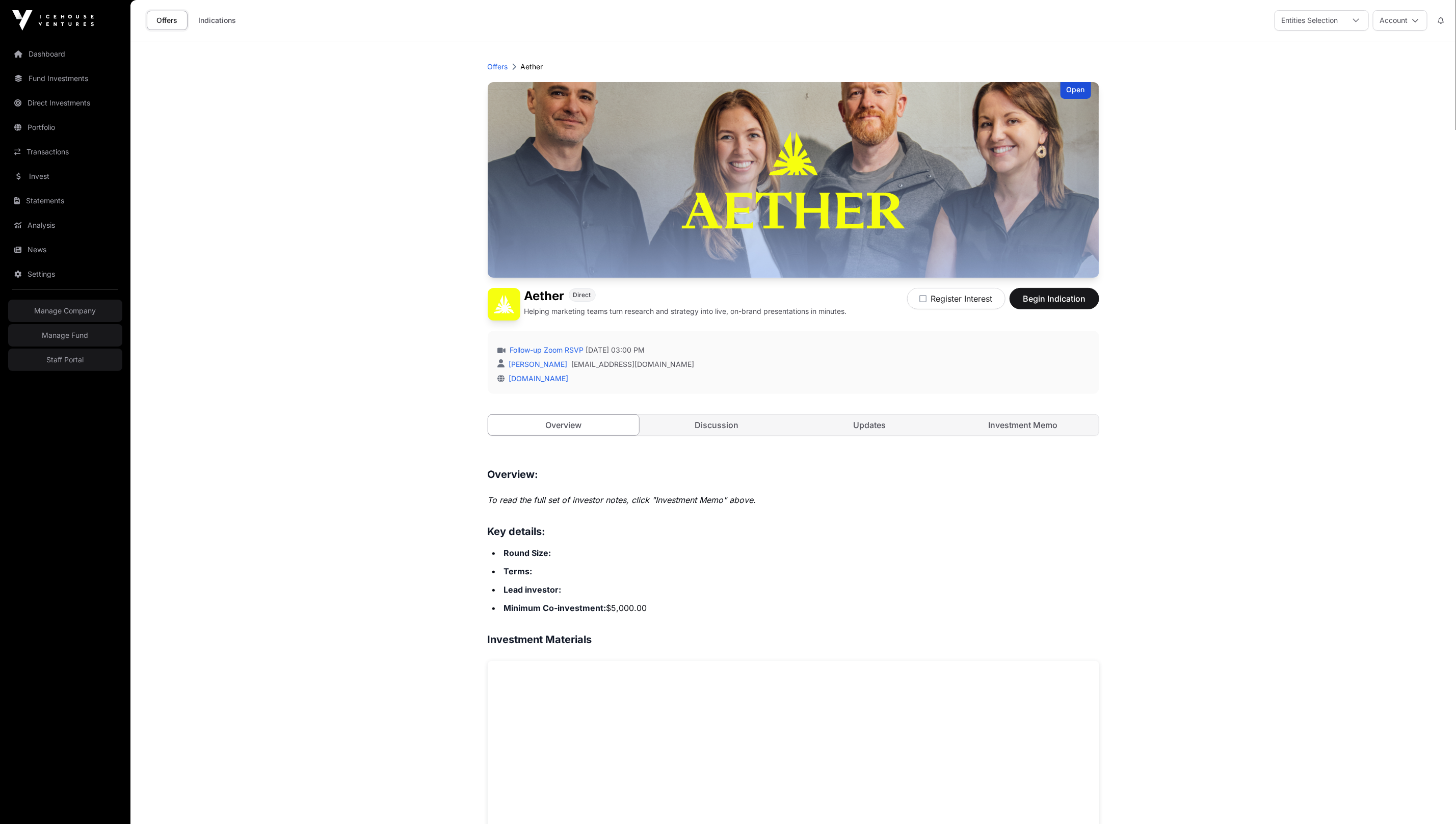
click at [1074, 445] on div "Open Aether Direct Helping marketing teams turn research and strategy into live…" at bounding box center [793, 269] width 611 height 374
click at [1054, 426] on link "Investment Memo" at bounding box center [1023, 425] width 151 height 20
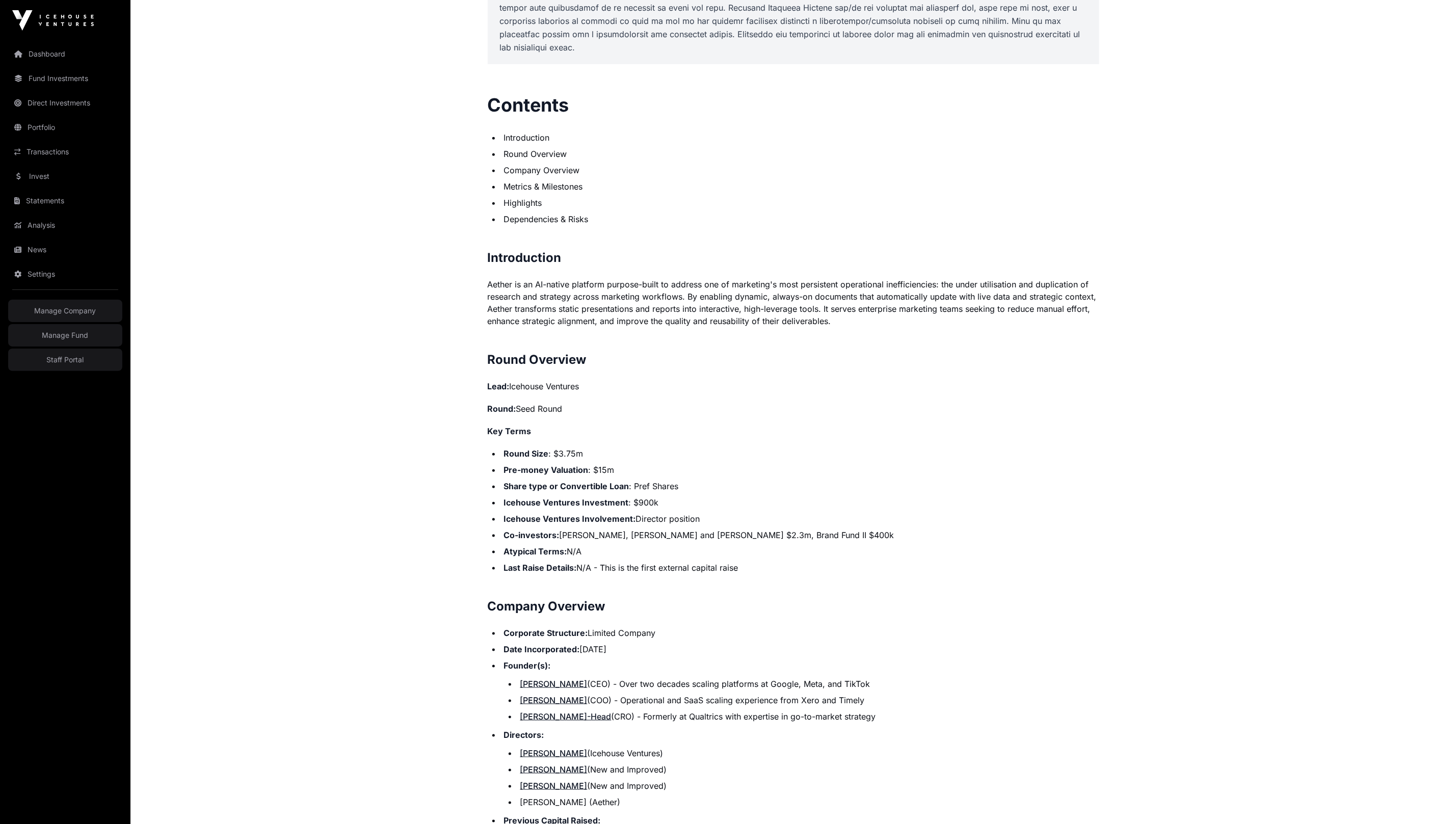
scroll to position [416, 0]
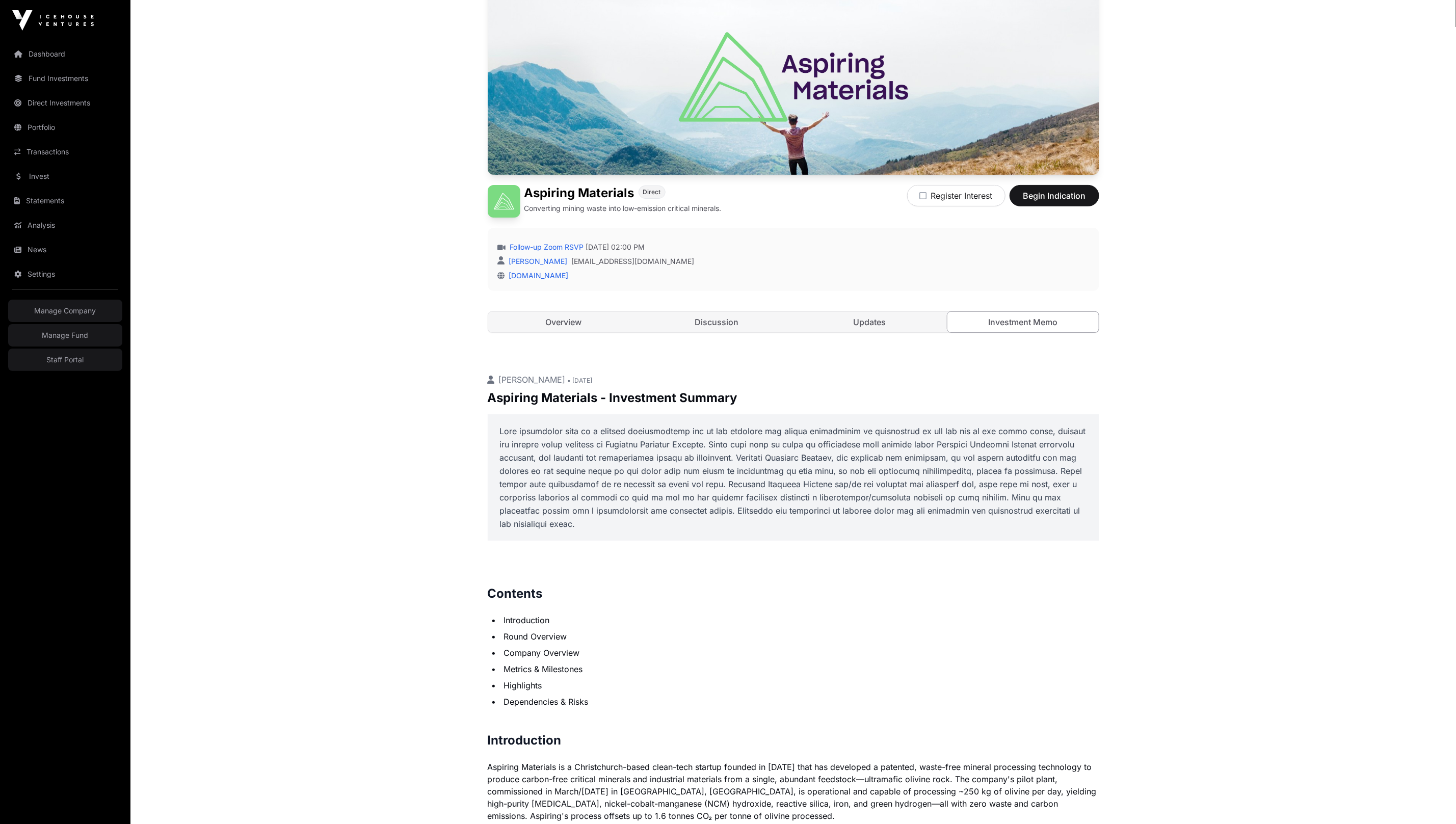
scroll to position [277, 0]
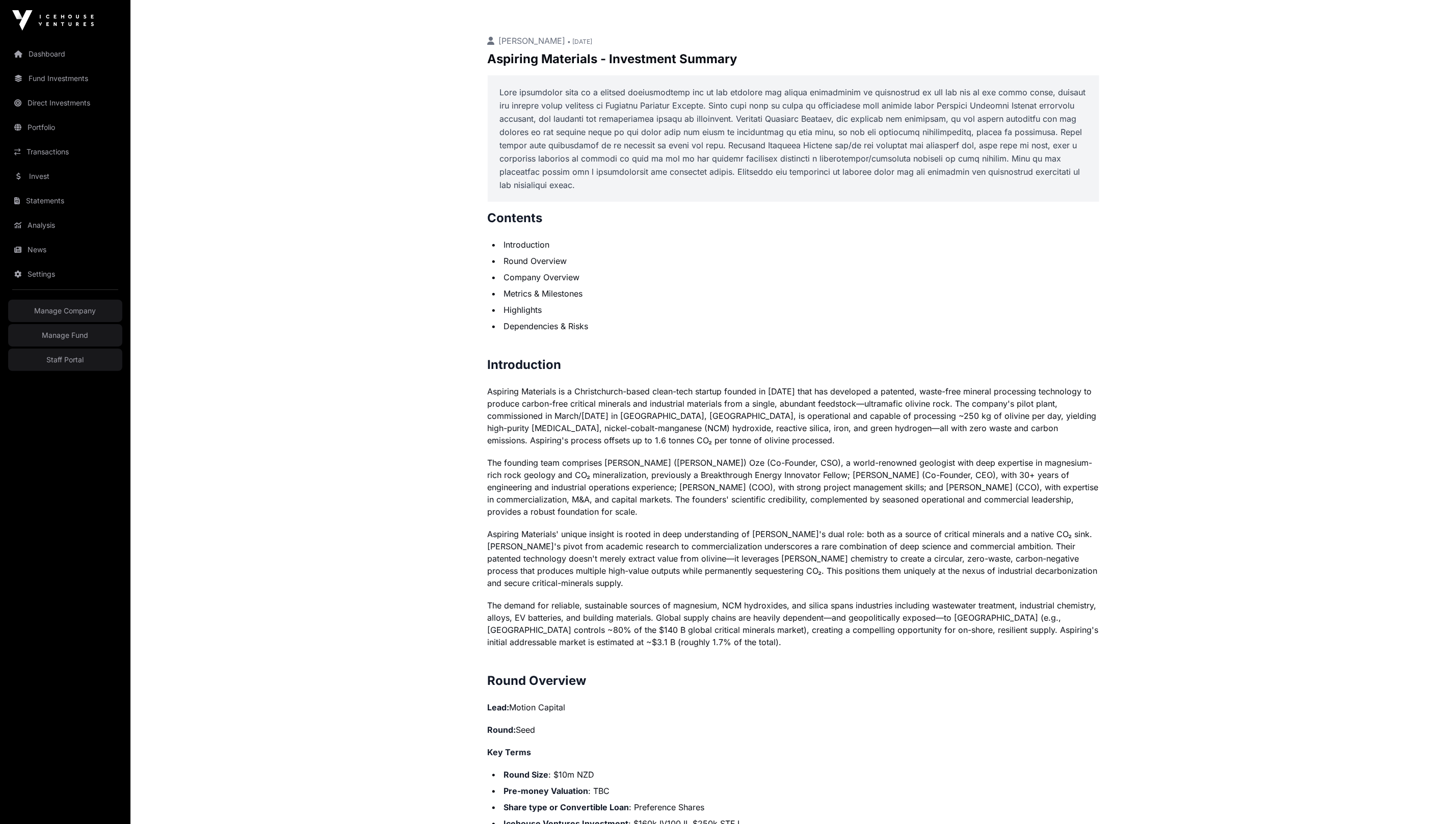
scroll to position [215, 0]
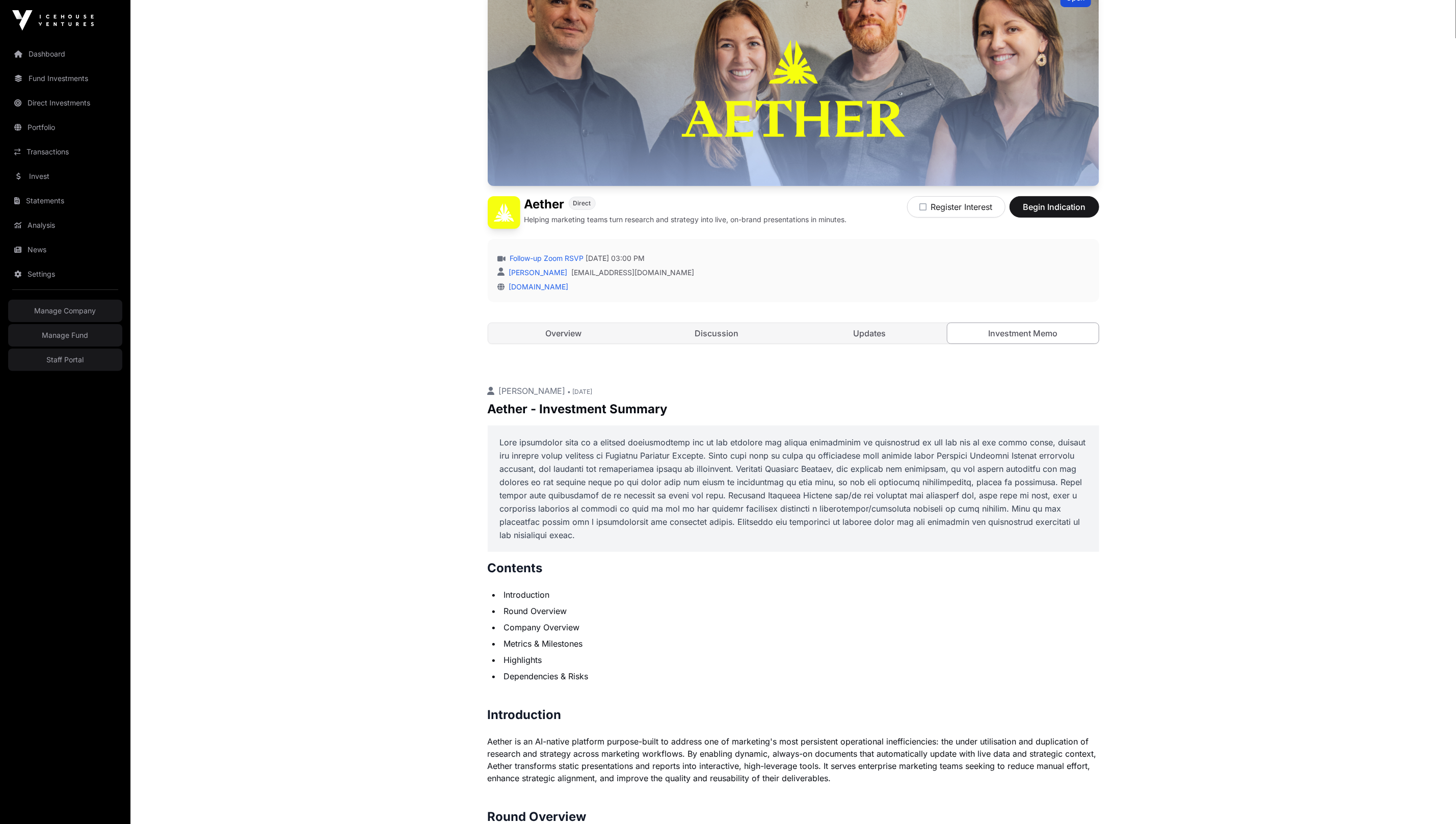
scroll to position [517, 0]
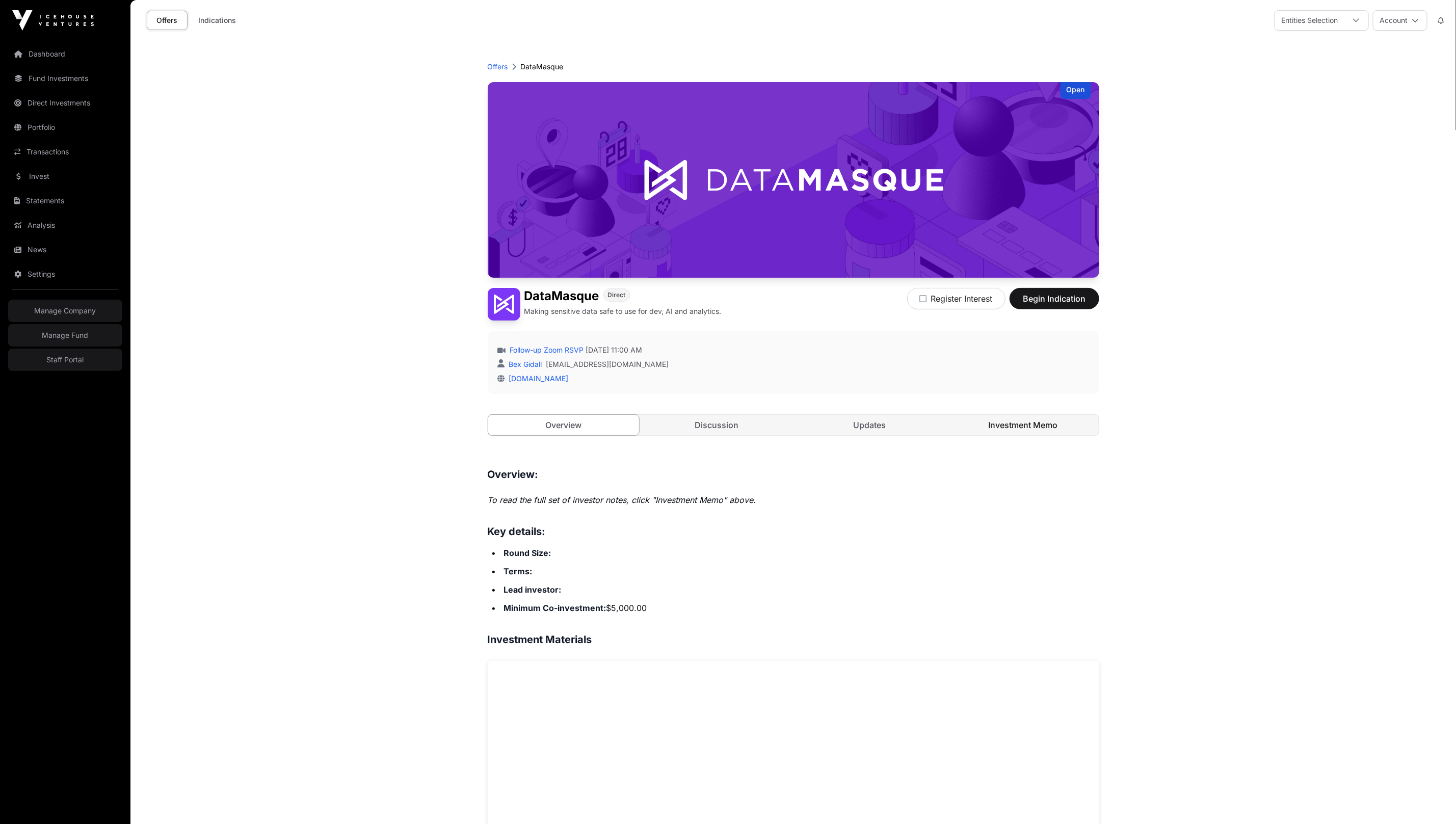
click at [1035, 434] on link "Investment Memo" at bounding box center [1023, 425] width 151 height 20
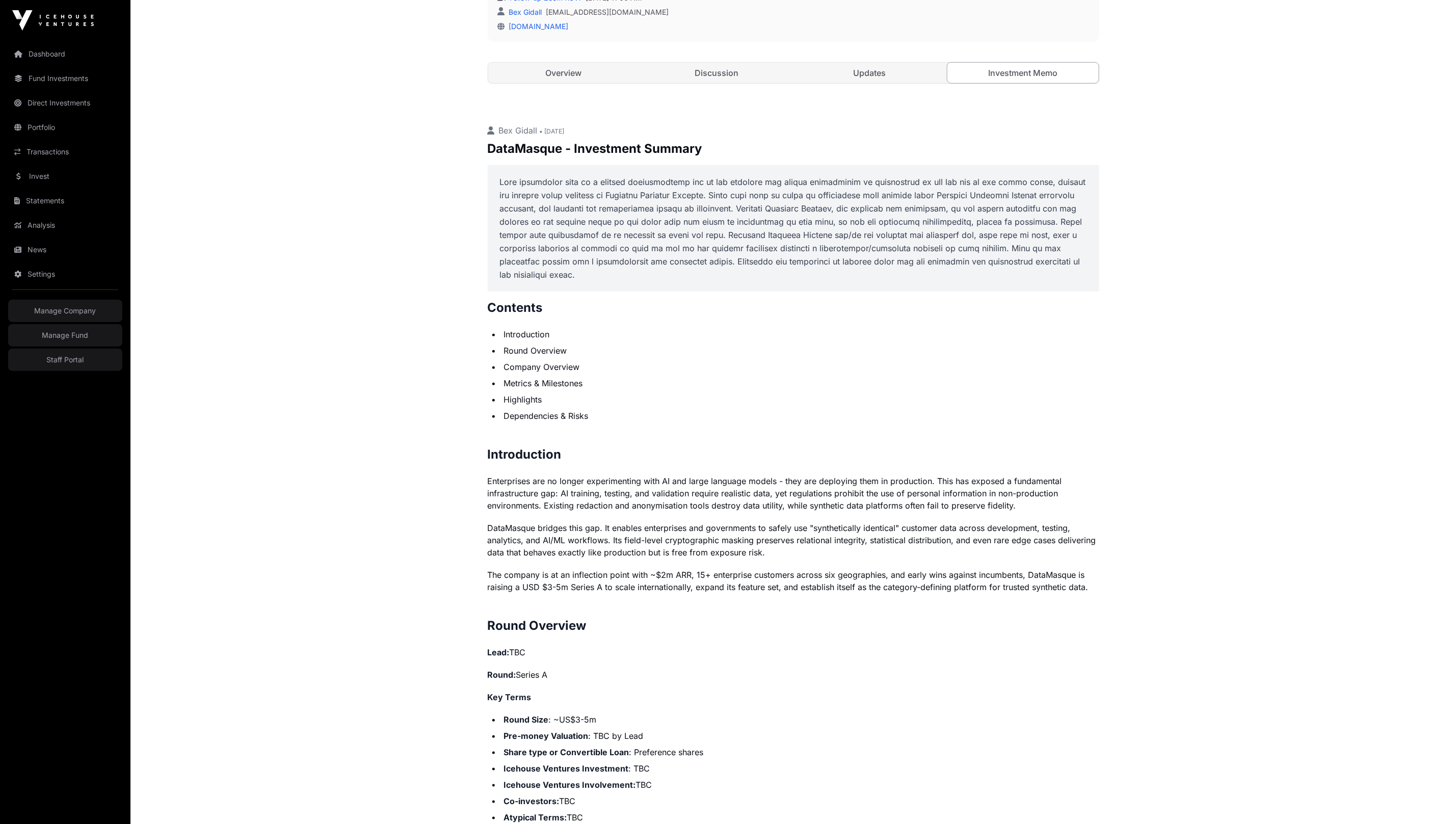
scroll to position [609, 0]
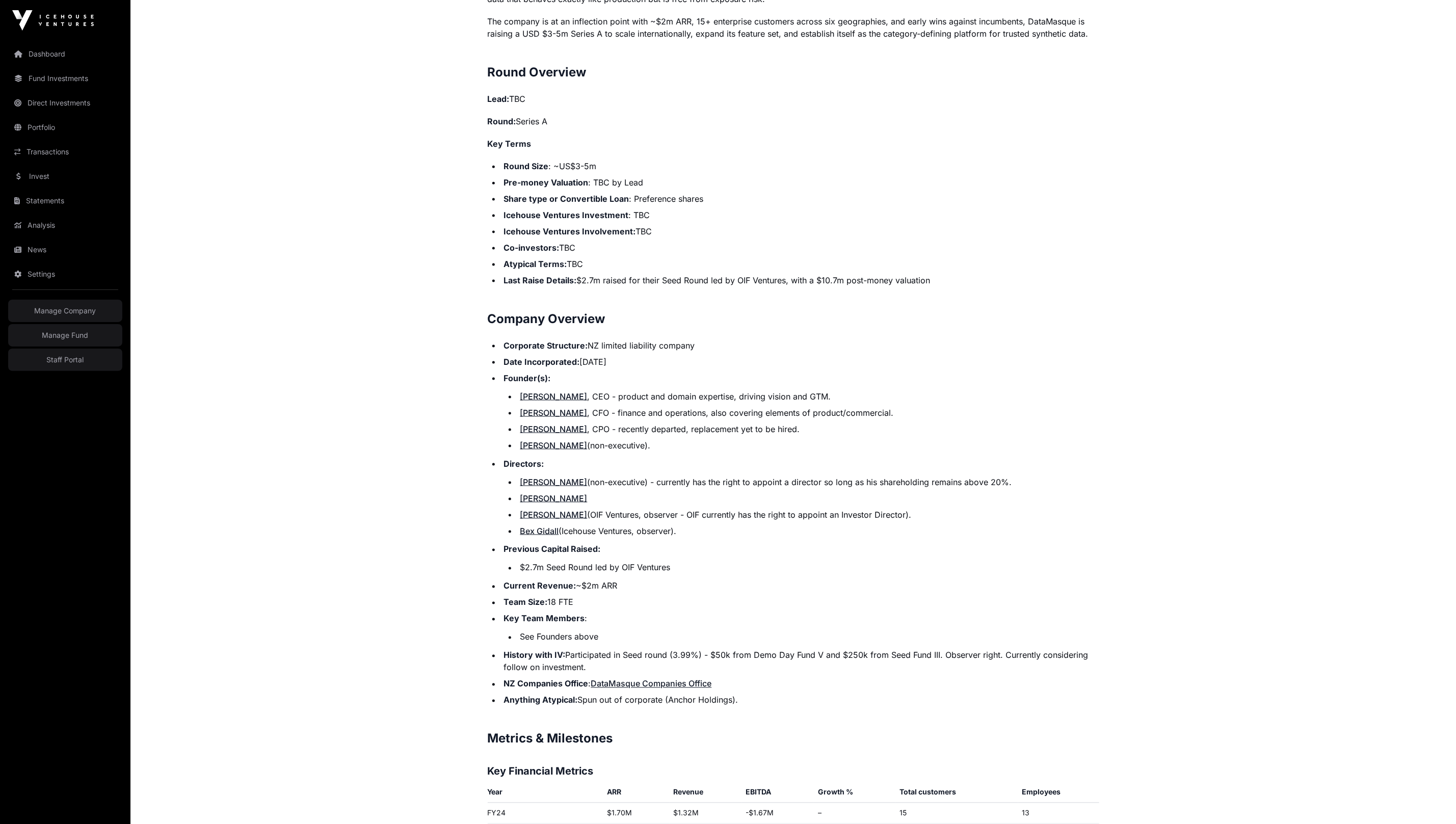
scroll to position [1205, 0]
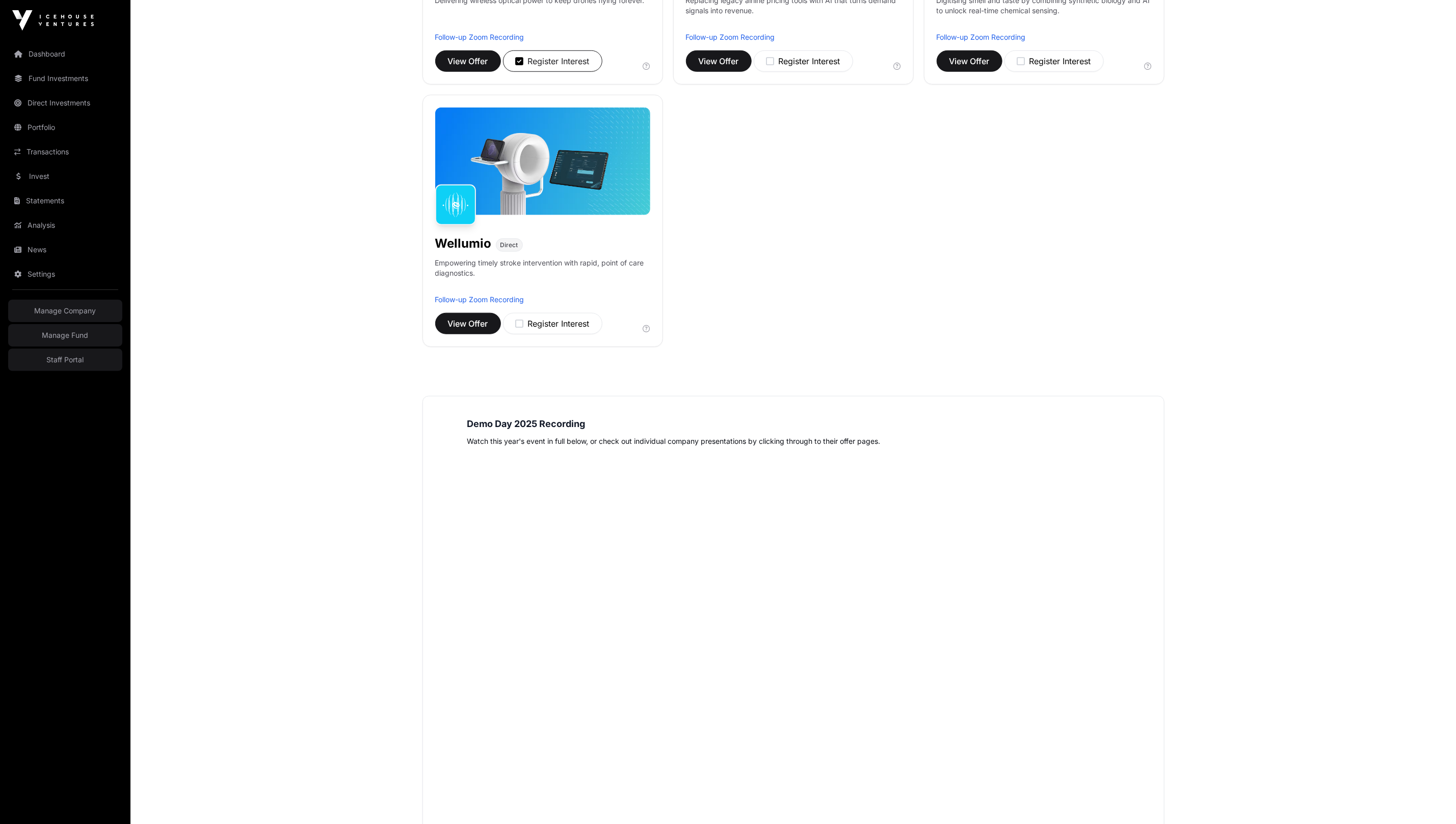
scroll to position [785, 0]
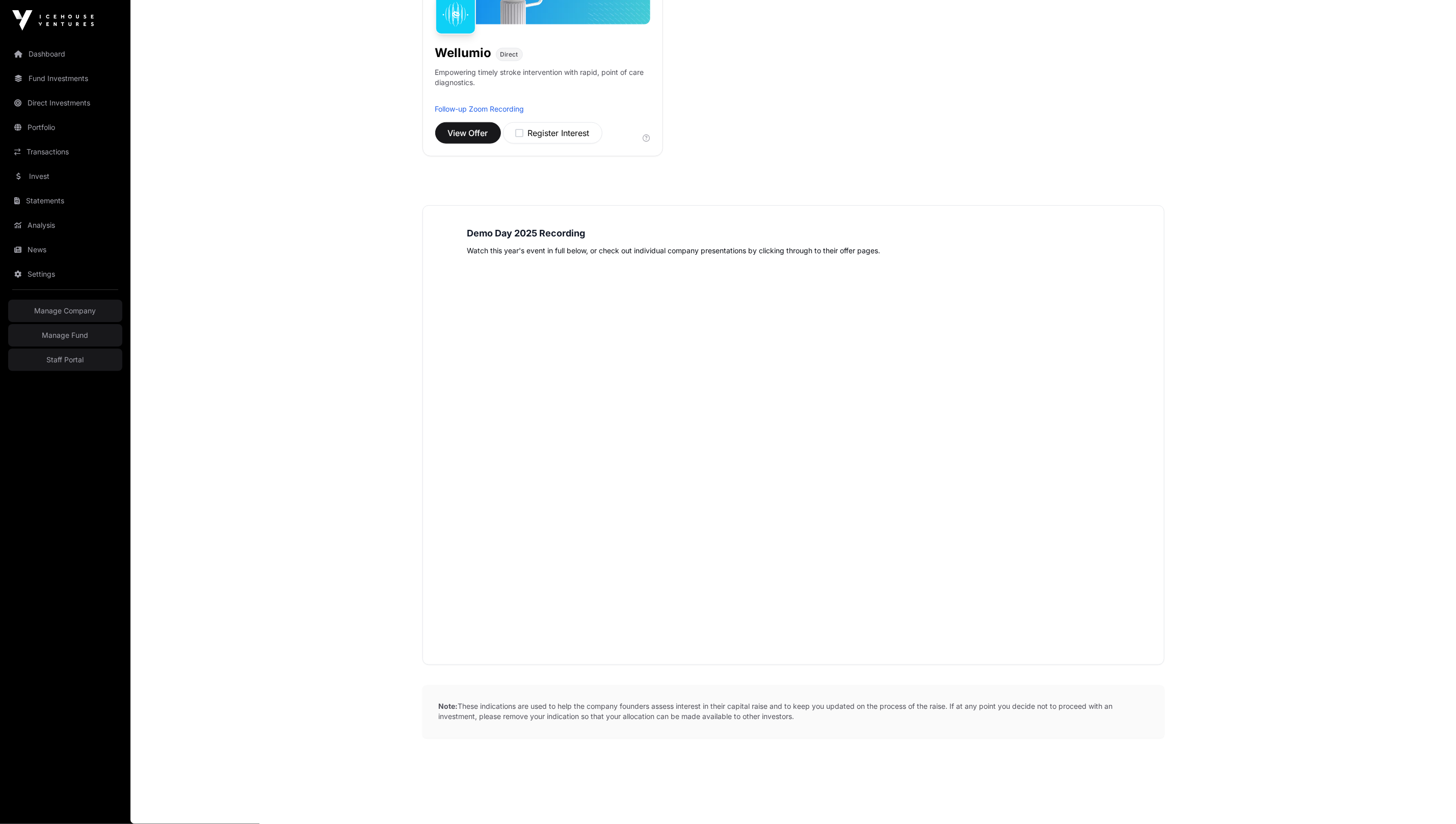
drag, startPoint x: 286, startPoint y: 133, endPoint x: 285, endPoint y: 127, distance: 6.1
click at [287, 130] on main "Demo Day 2025 The following companies participated in Demo Day 2025. You can re…" at bounding box center [793, 42] width 1326 height 1565
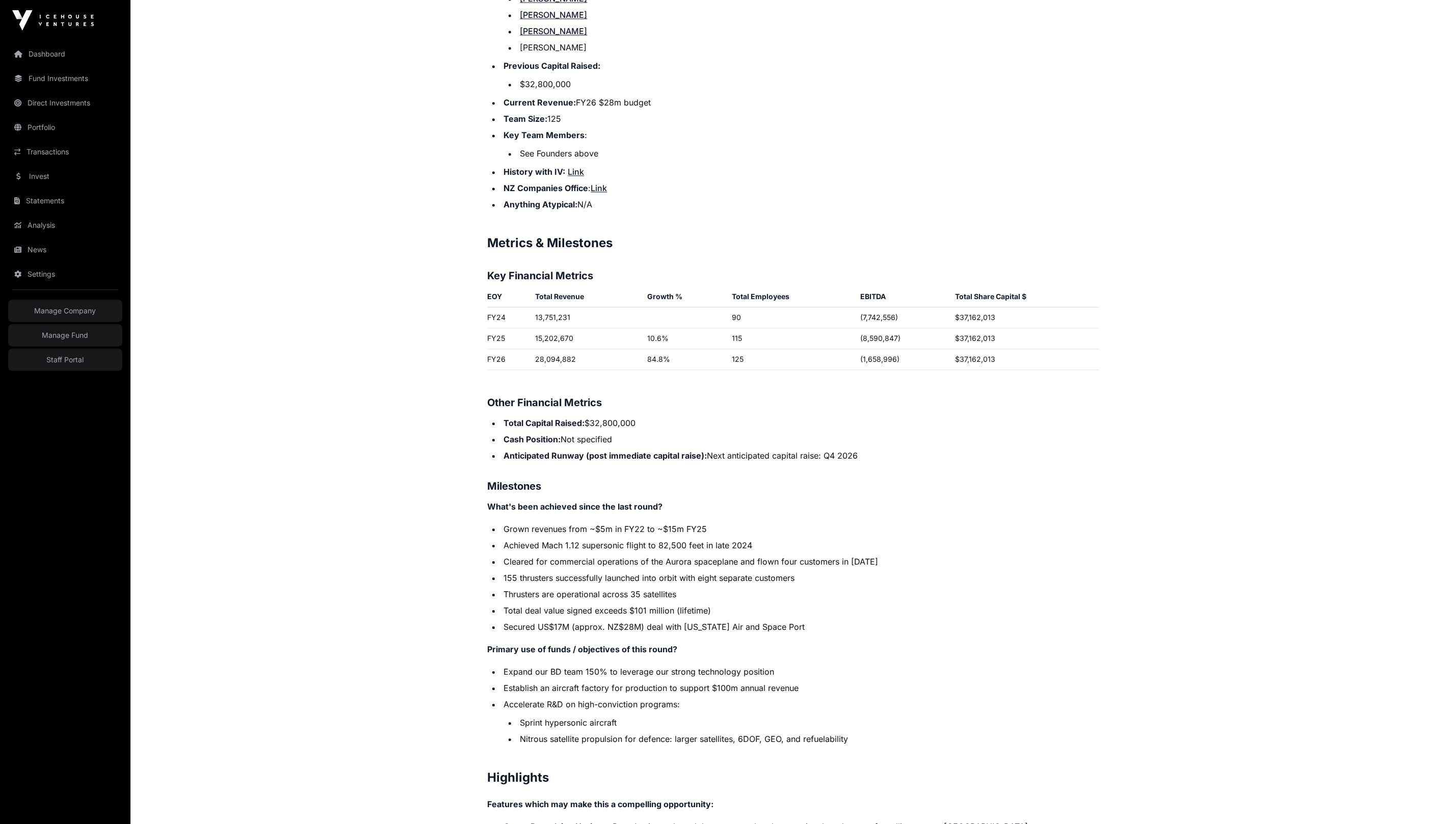
scroll to position [952, 0]
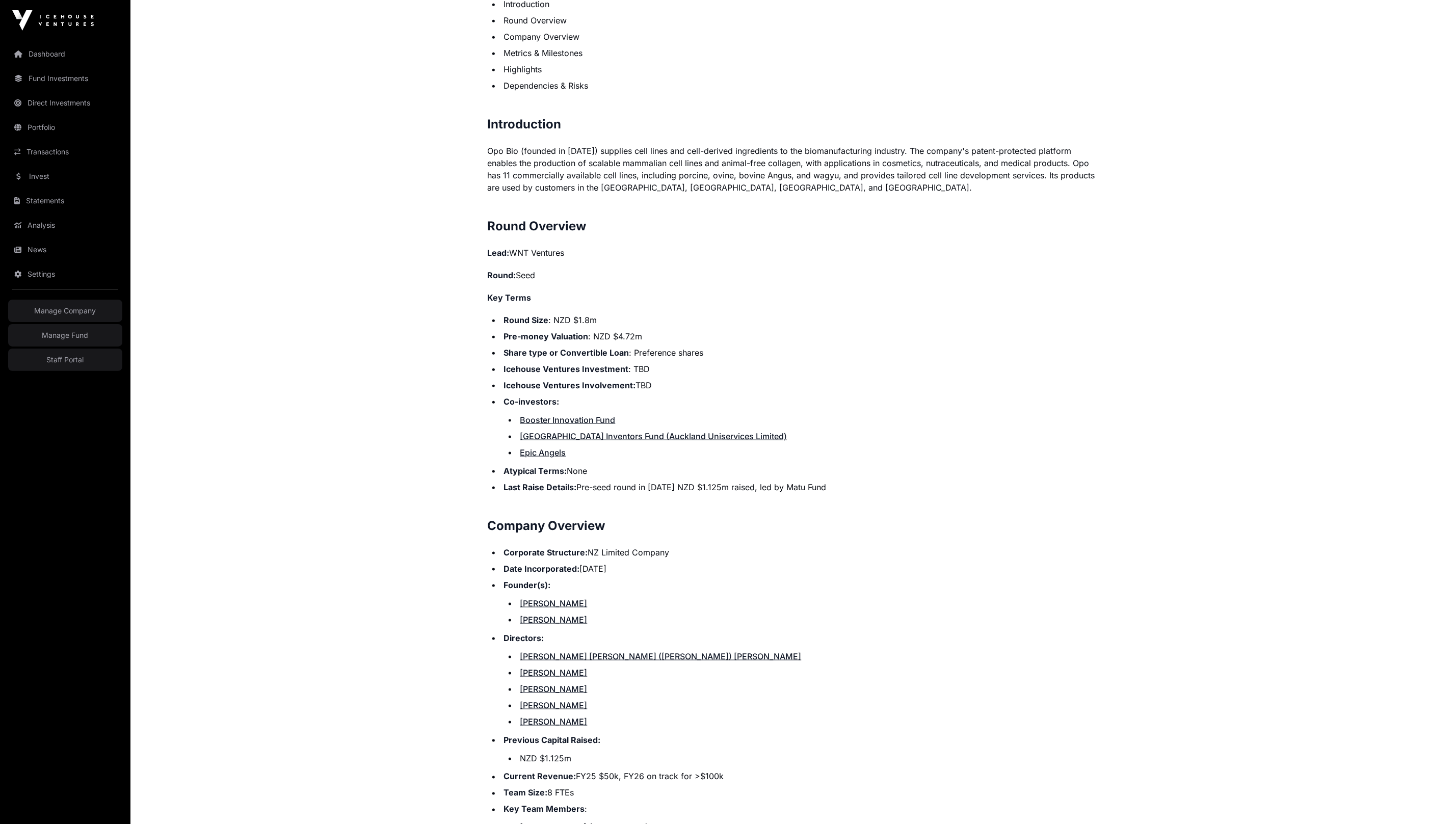
scroll to position [1322, 0]
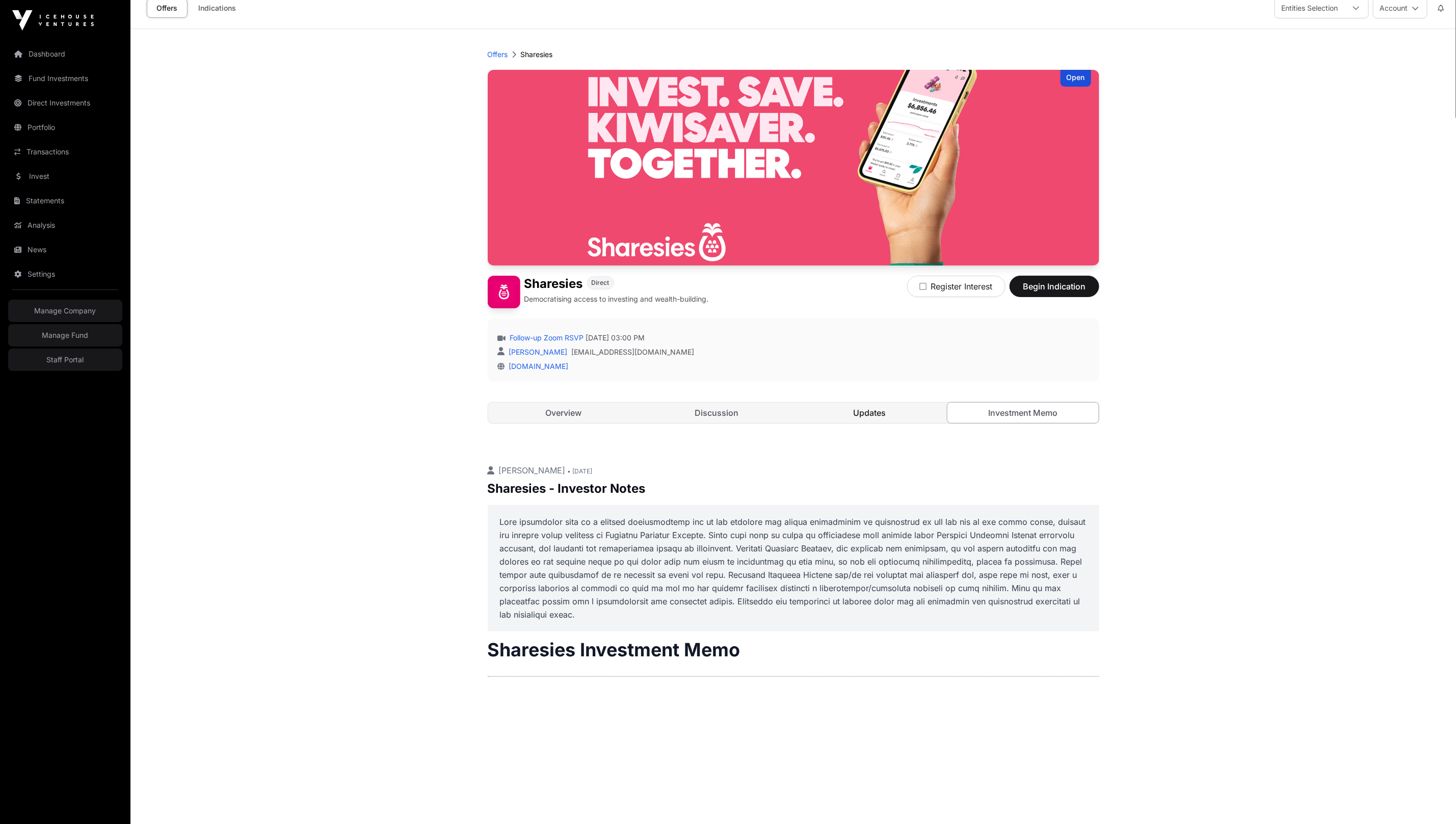
scroll to position [19, 0]
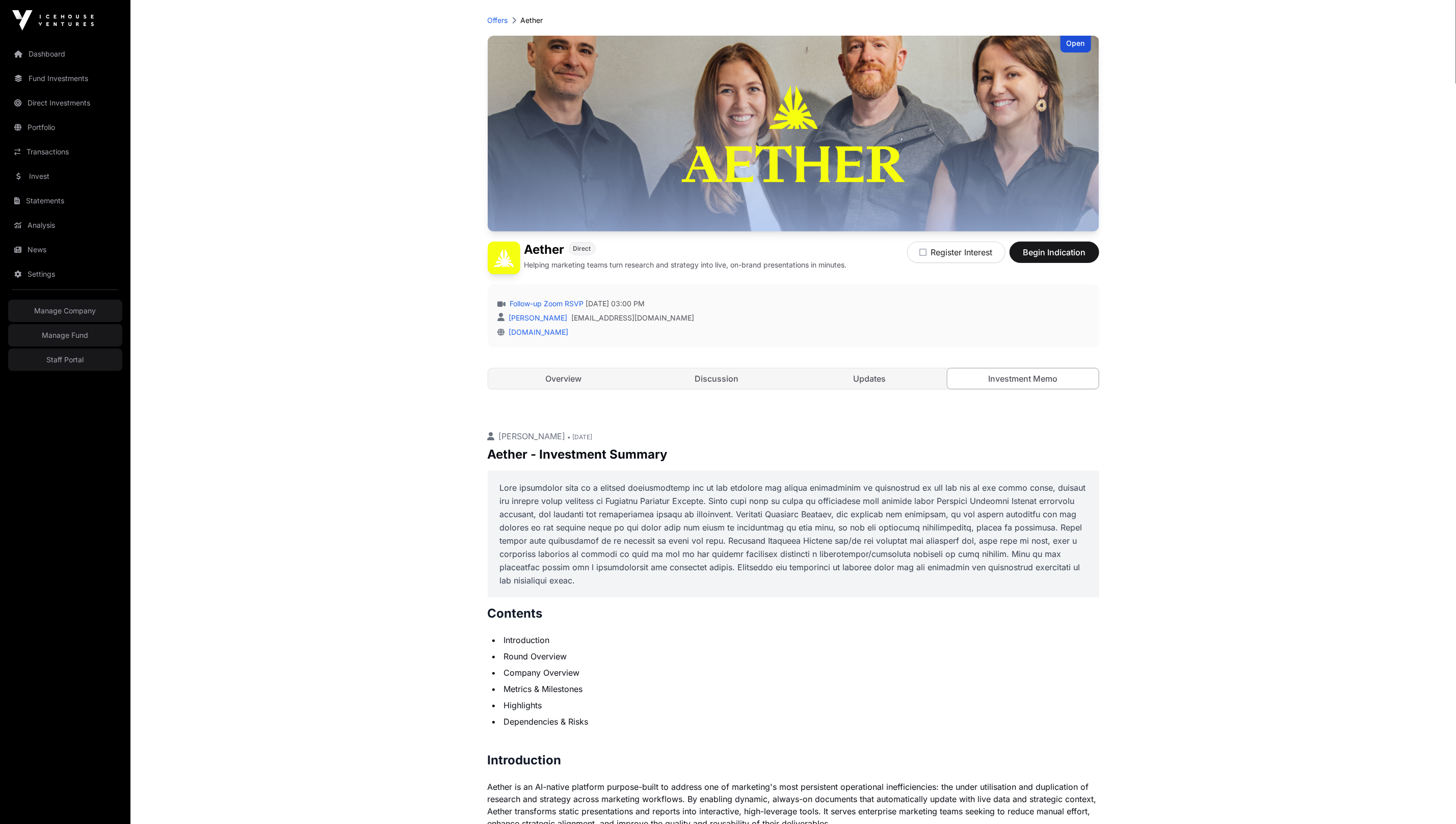
scroll to position [265, 0]
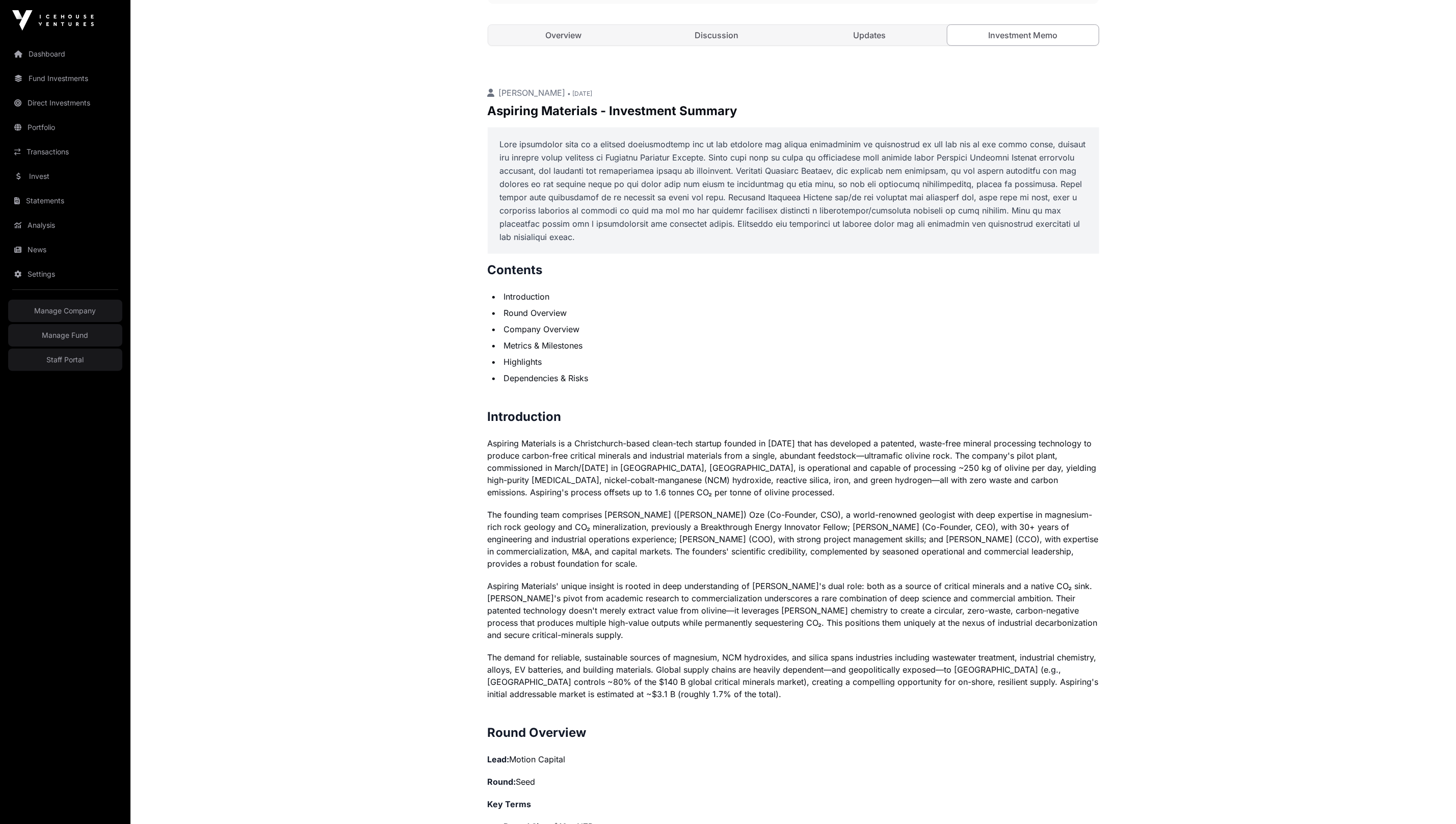
scroll to position [387, 0]
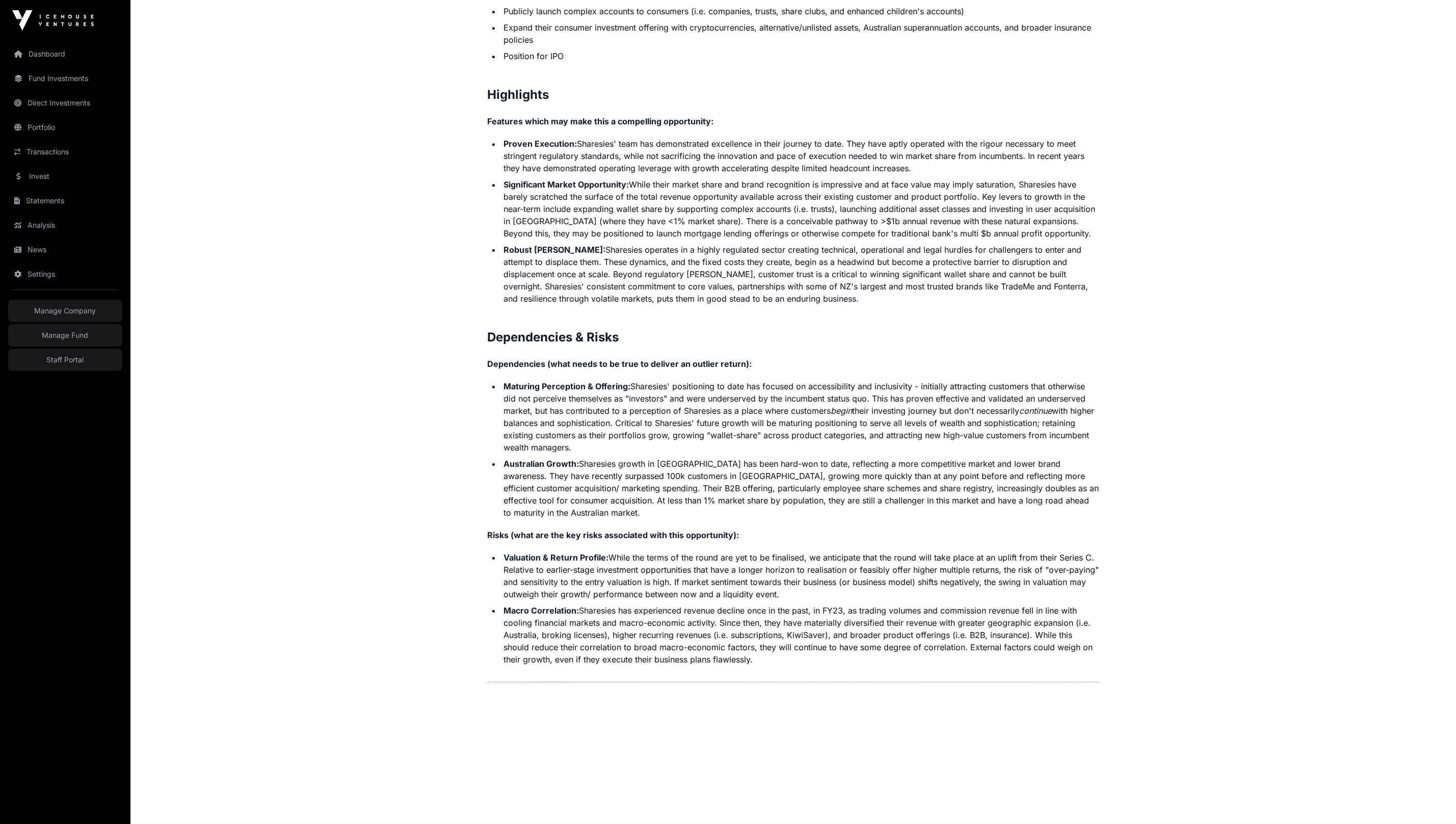
scroll to position [2316, 0]
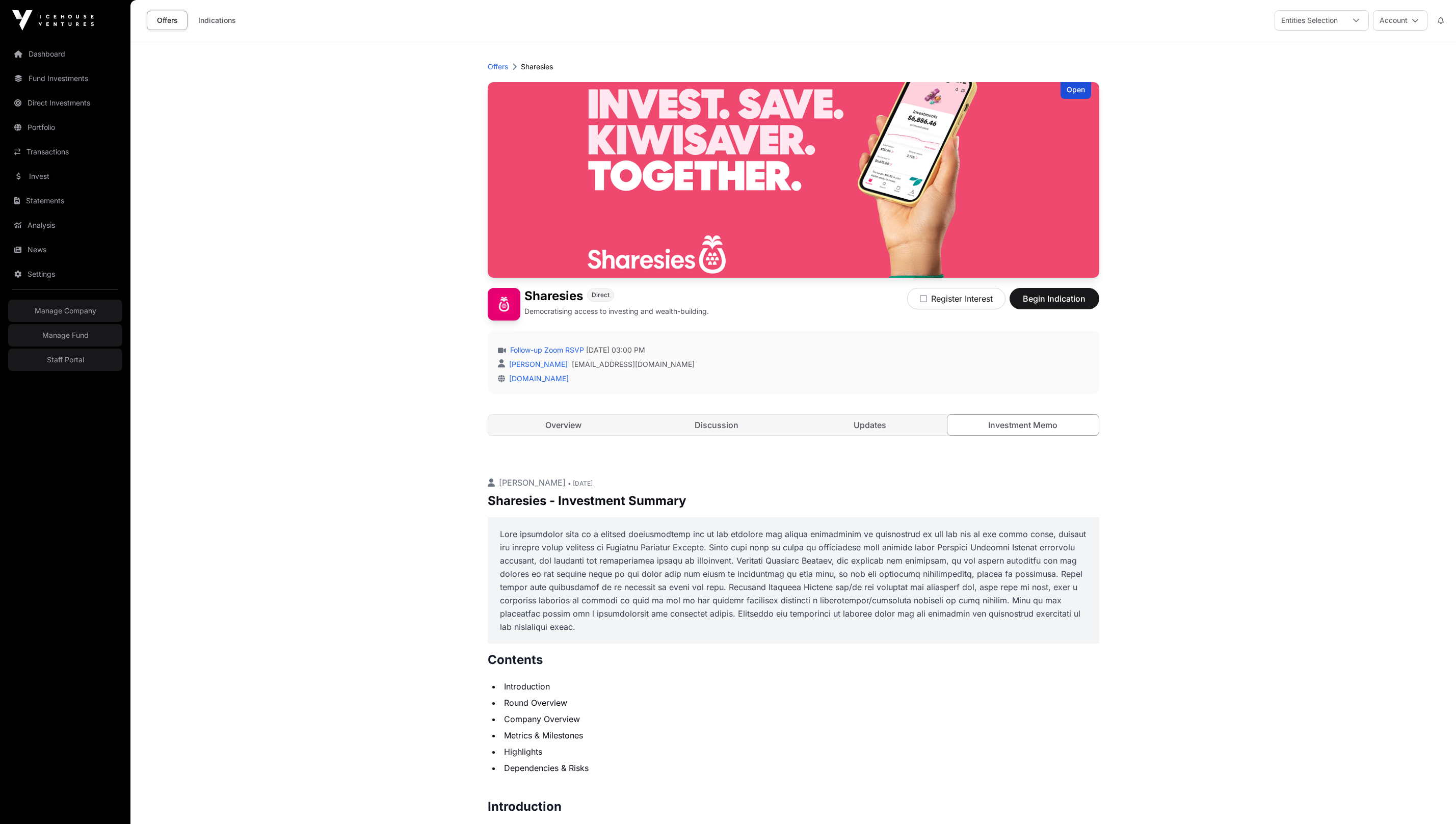
scroll to position [1279, 0]
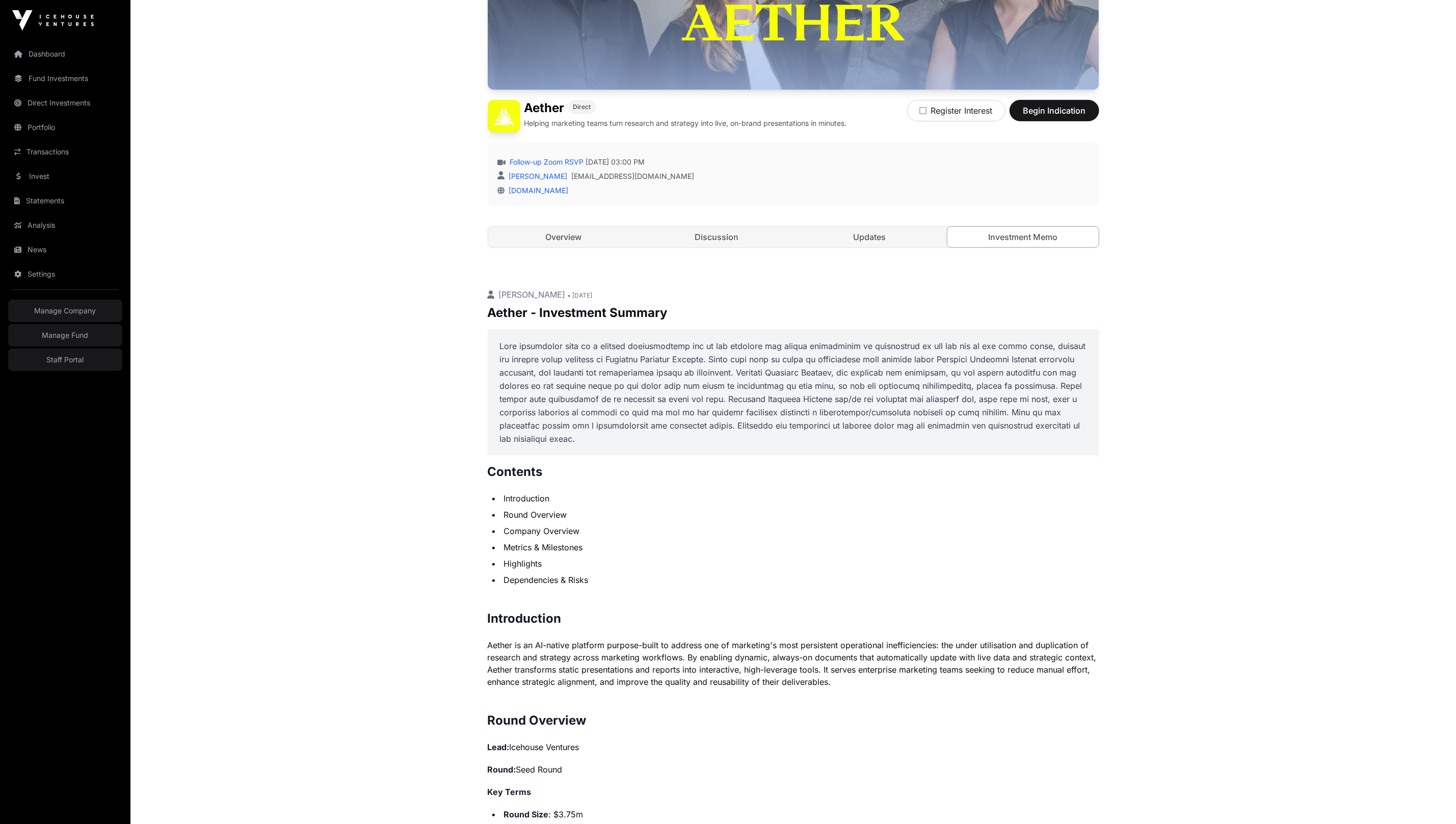
scroll to position [513, 0]
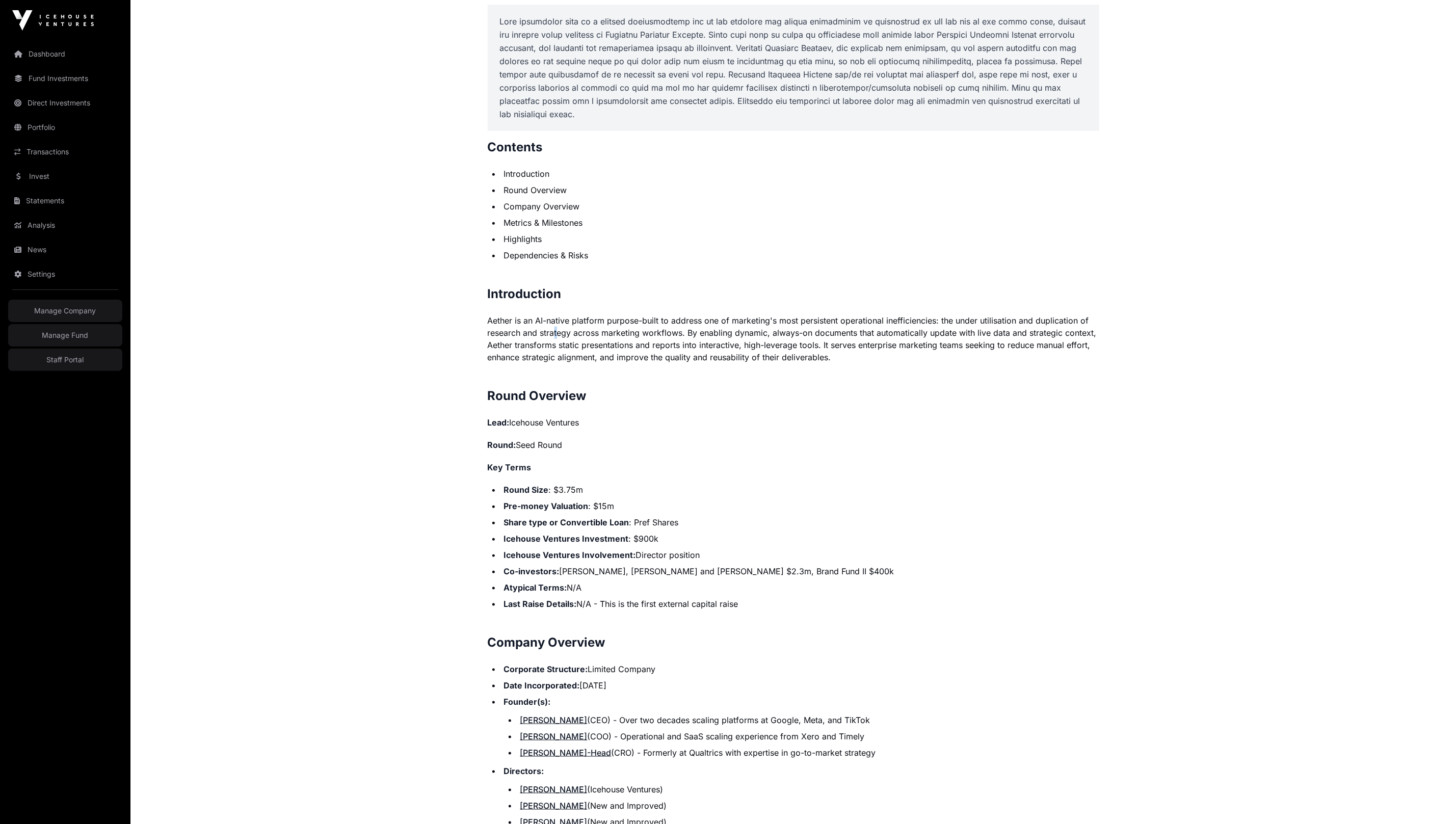
click at [556, 331] on p "Aether is an AI-native platform purpose-built to address one of marketing's mos…" at bounding box center [793, 339] width 611 height 49
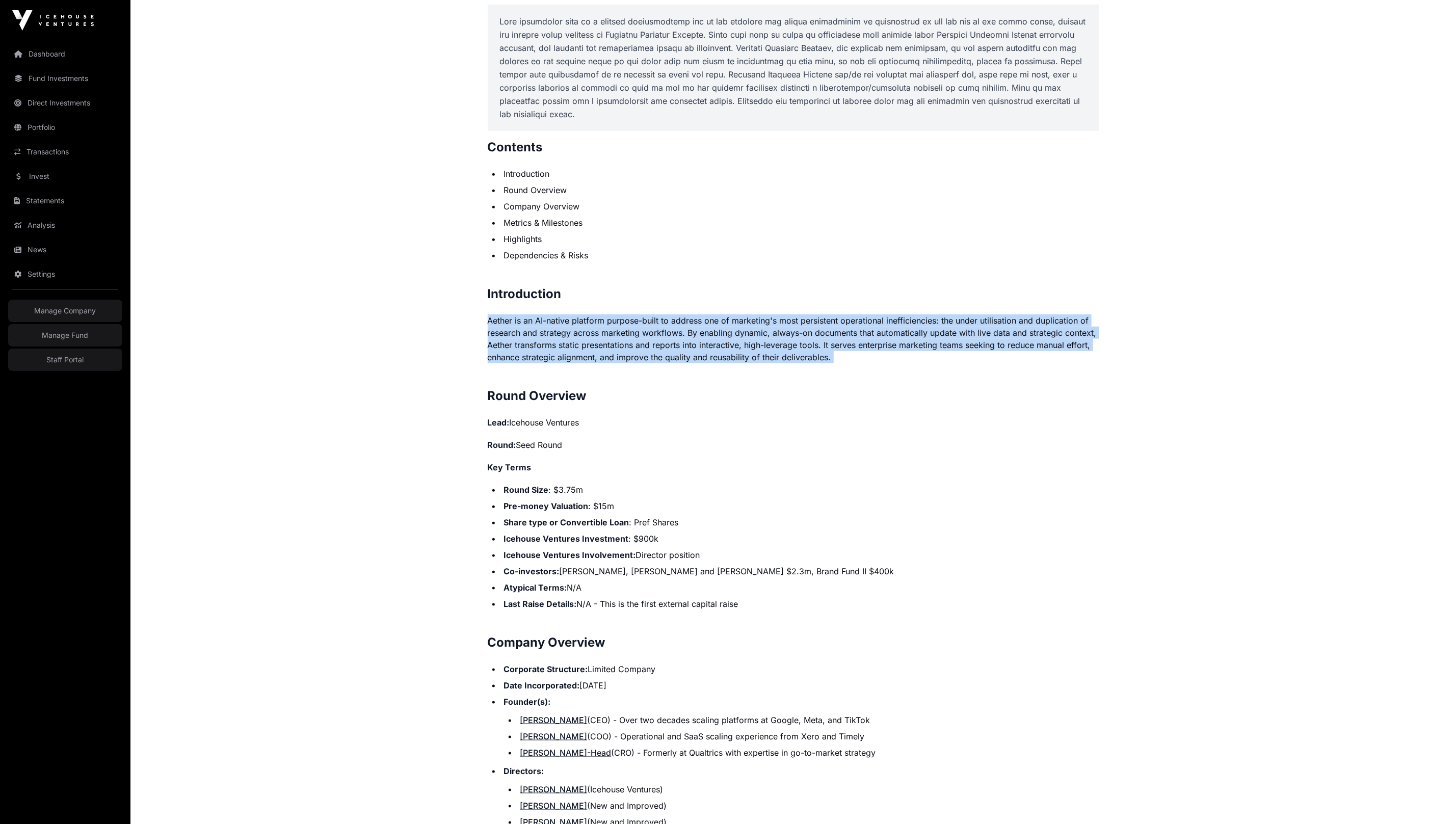
click at [556, 331] on p "Aether is an AI-native platform purpose-built to address one of marketing's mos…" at bounding box center [793, 339] width 611 height 49
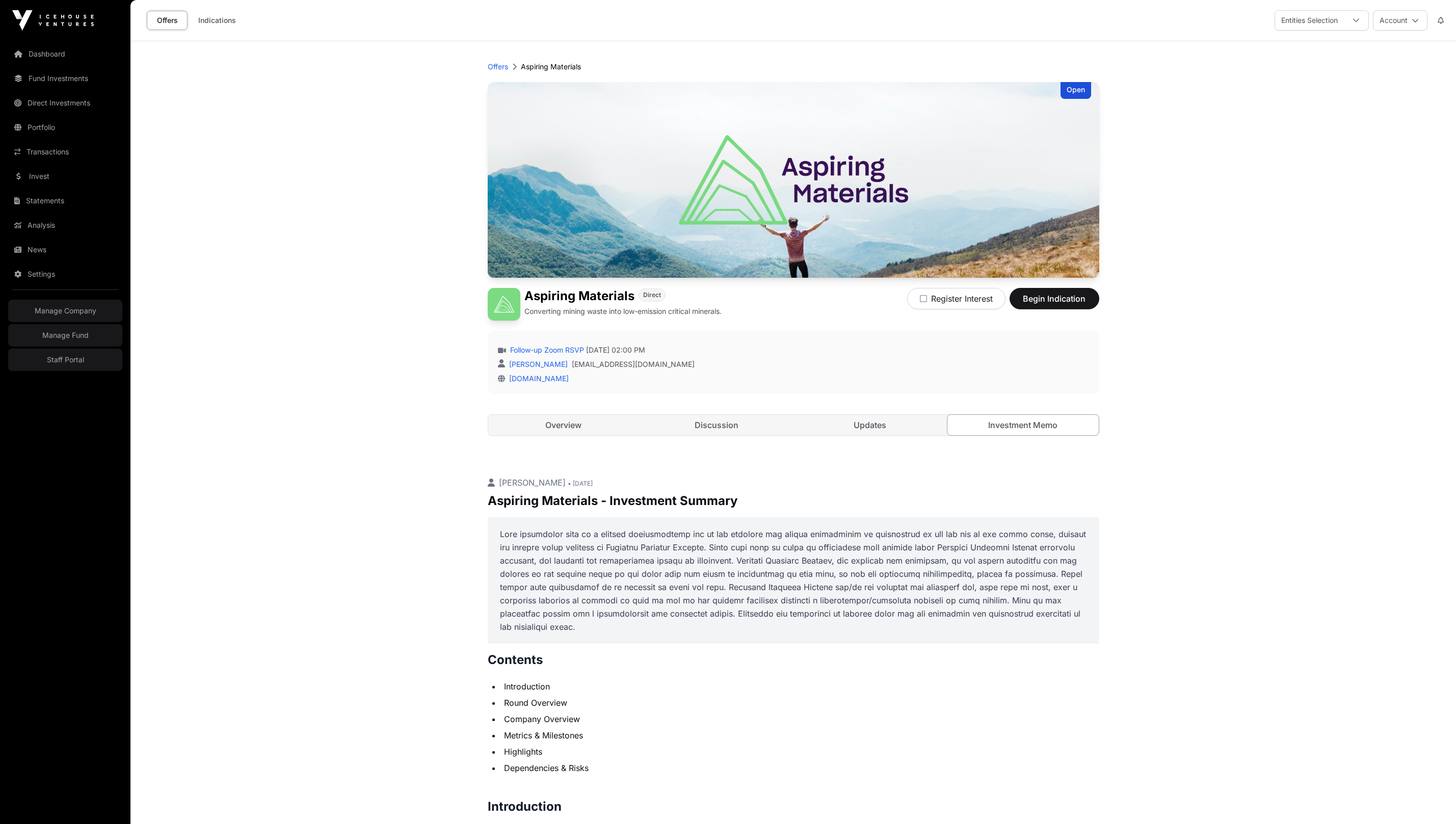
scroll to position [540, 0]
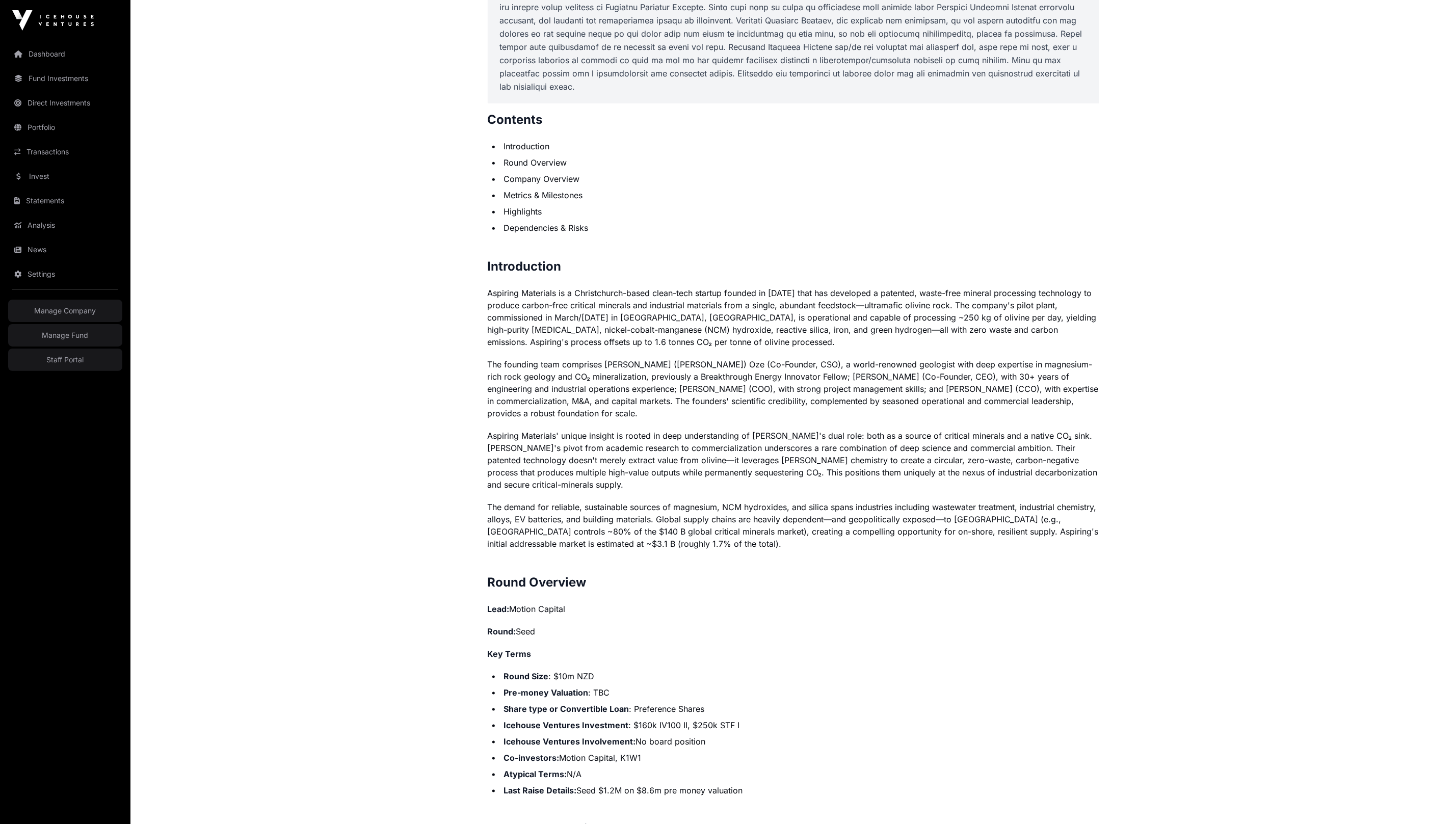
click at [567, 322] on p "Aspiring Materials is a Christchurch-based clean-tech startup founded in 2019 t…" at bounding box center [793, 317] width 611 height 61
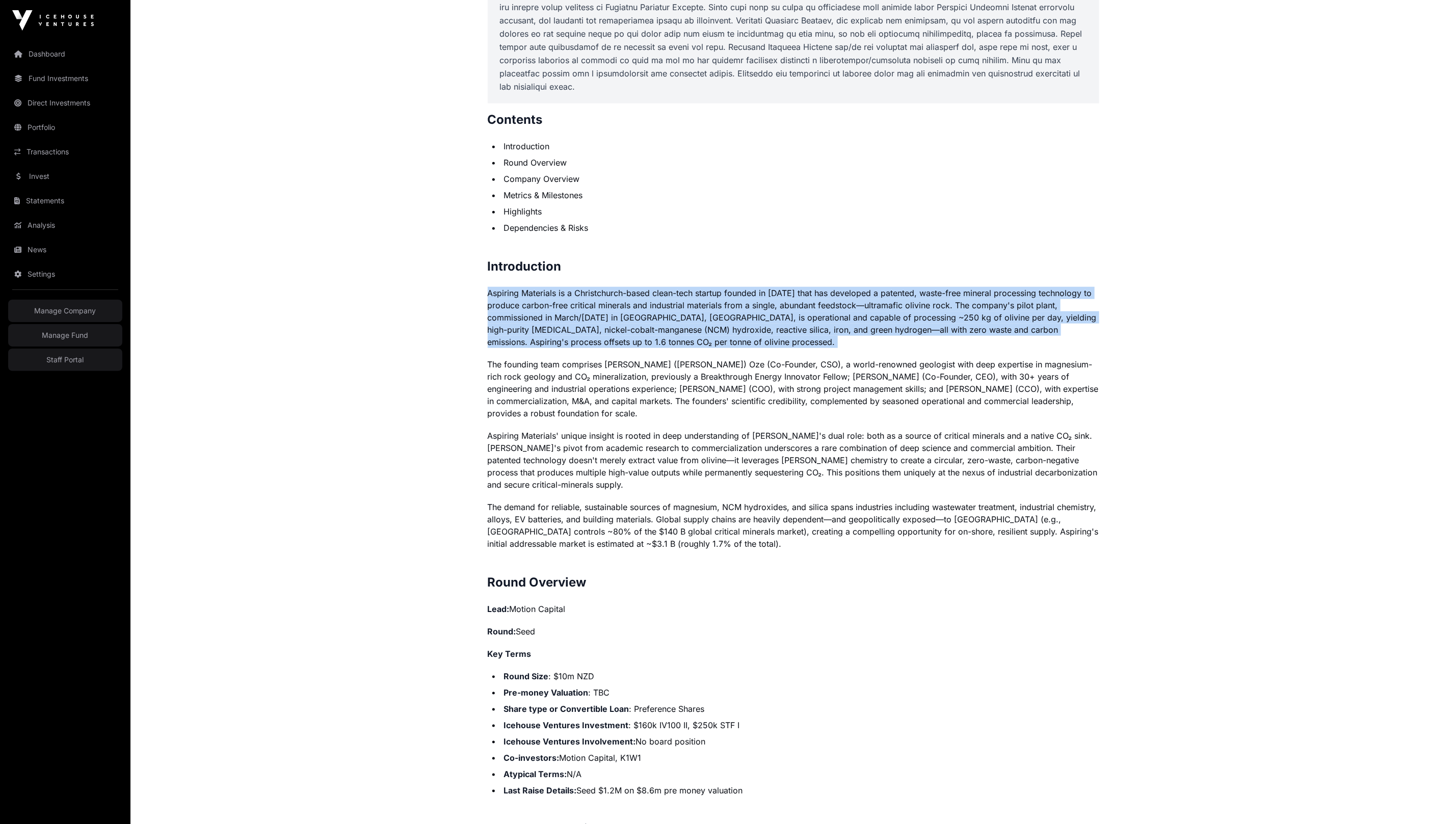
click at [567, 322] on p "Aspiring Materials is a Christchurch-based clean-tech startup founded in 2019 t…" at bounding box center [793, 317] width 611 height 61
copy p "Aspiring Materials is a Christchurch-based clean-tech startup founded in 2019 t…"
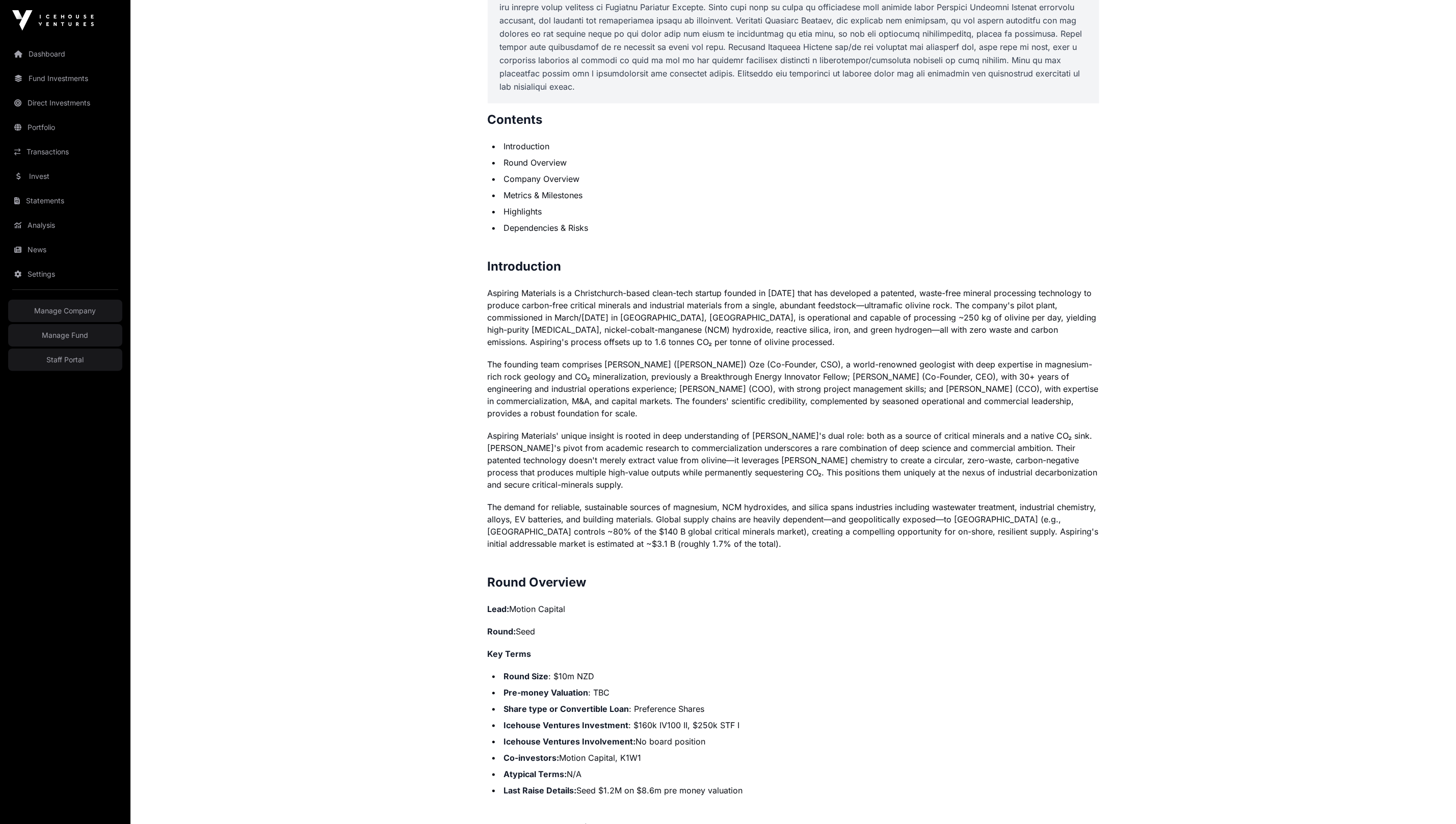
drag, startPoint x: 567, startPoint y: 442, endPoint x: 574, endPoint y: 438, distance: 8.1
click at [567, 441] on p "Aspiring Materials' unique insight is rooted in deep understanding of olivine's…" at bounding box center [793, 460] width 611 height 61
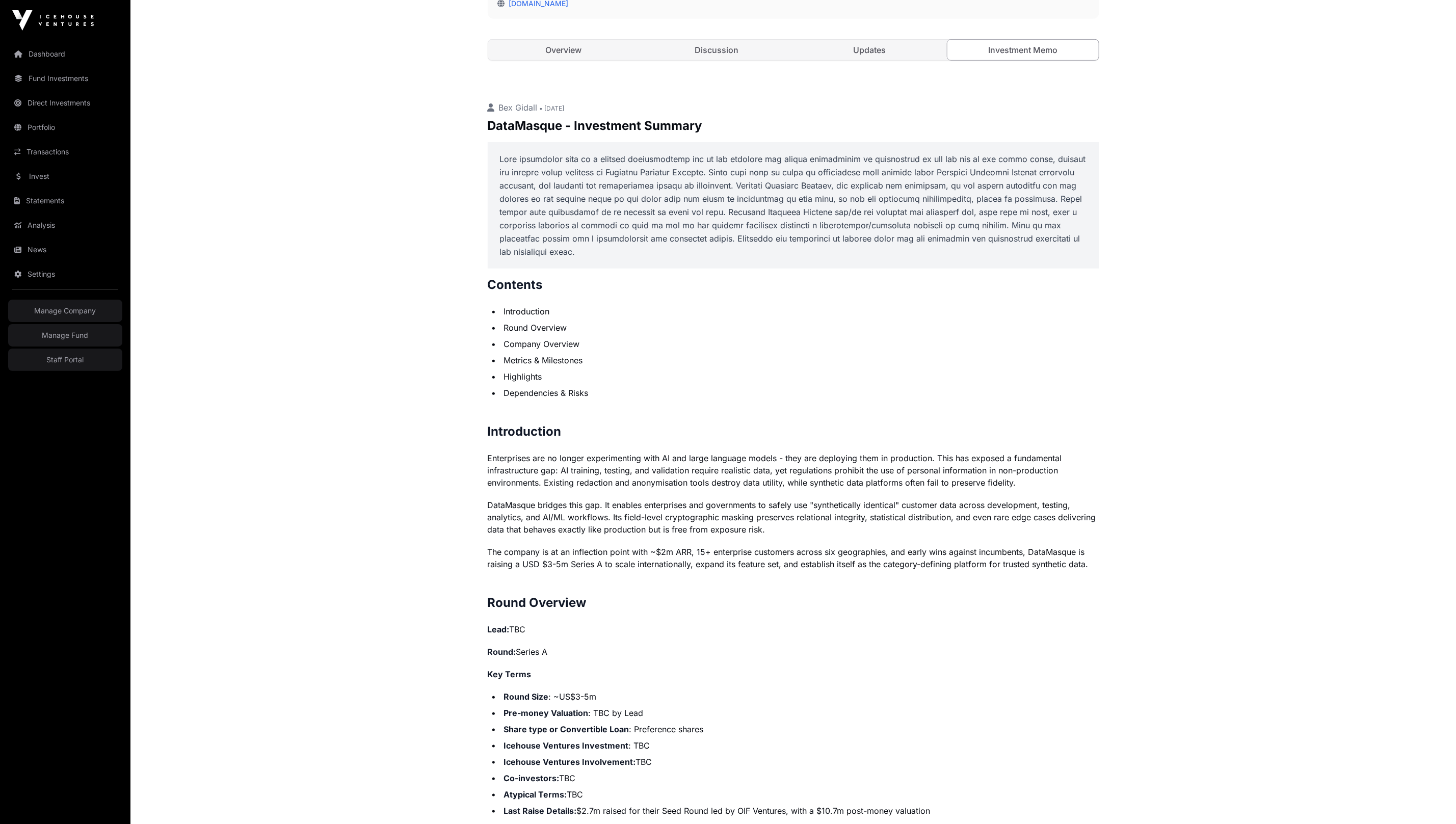
scroll to position [505, 0]
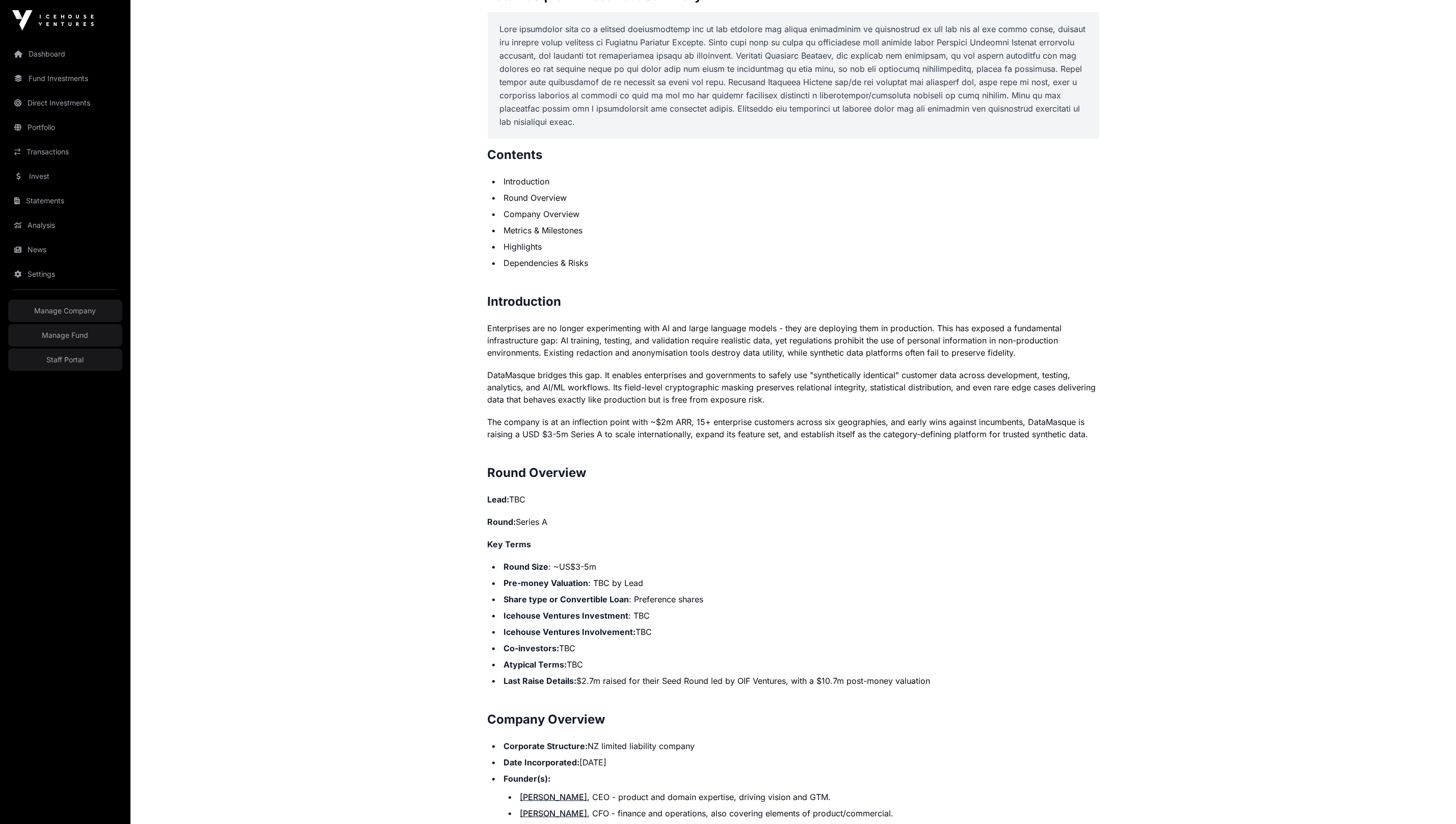
click at [562, 338] on p "Enterprises are no longer experimenting with AI and large language models - the…" at bounding box center [793, 340] width 611 height 36
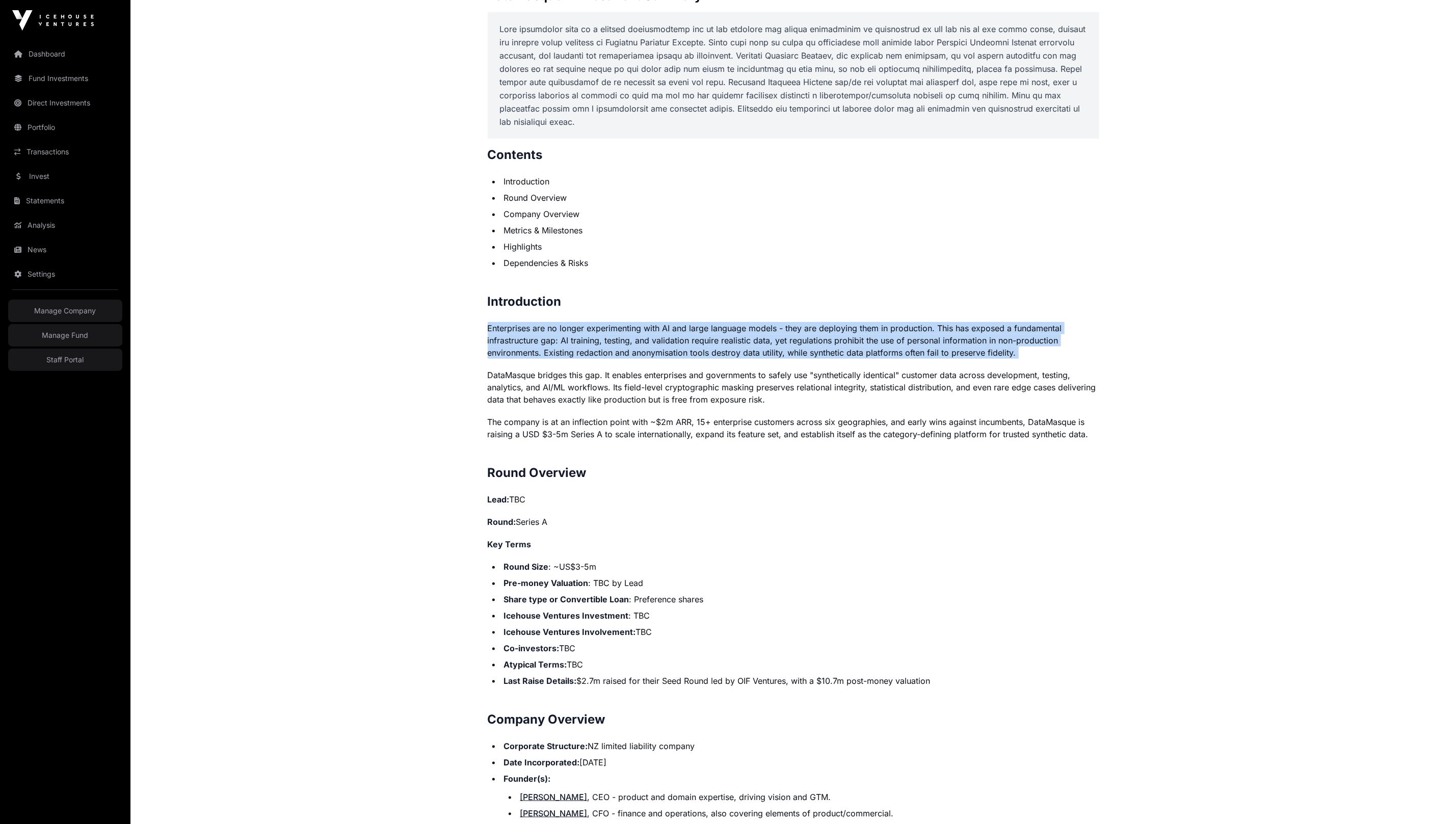
click at [562, 338] on p "Enterprises are no longer experimenting with AI and large language models - the…" at bounding box center [793, 340] width 611 height 36
copy p "Enterprises are no longer experimenting with AI and large language models - the…"
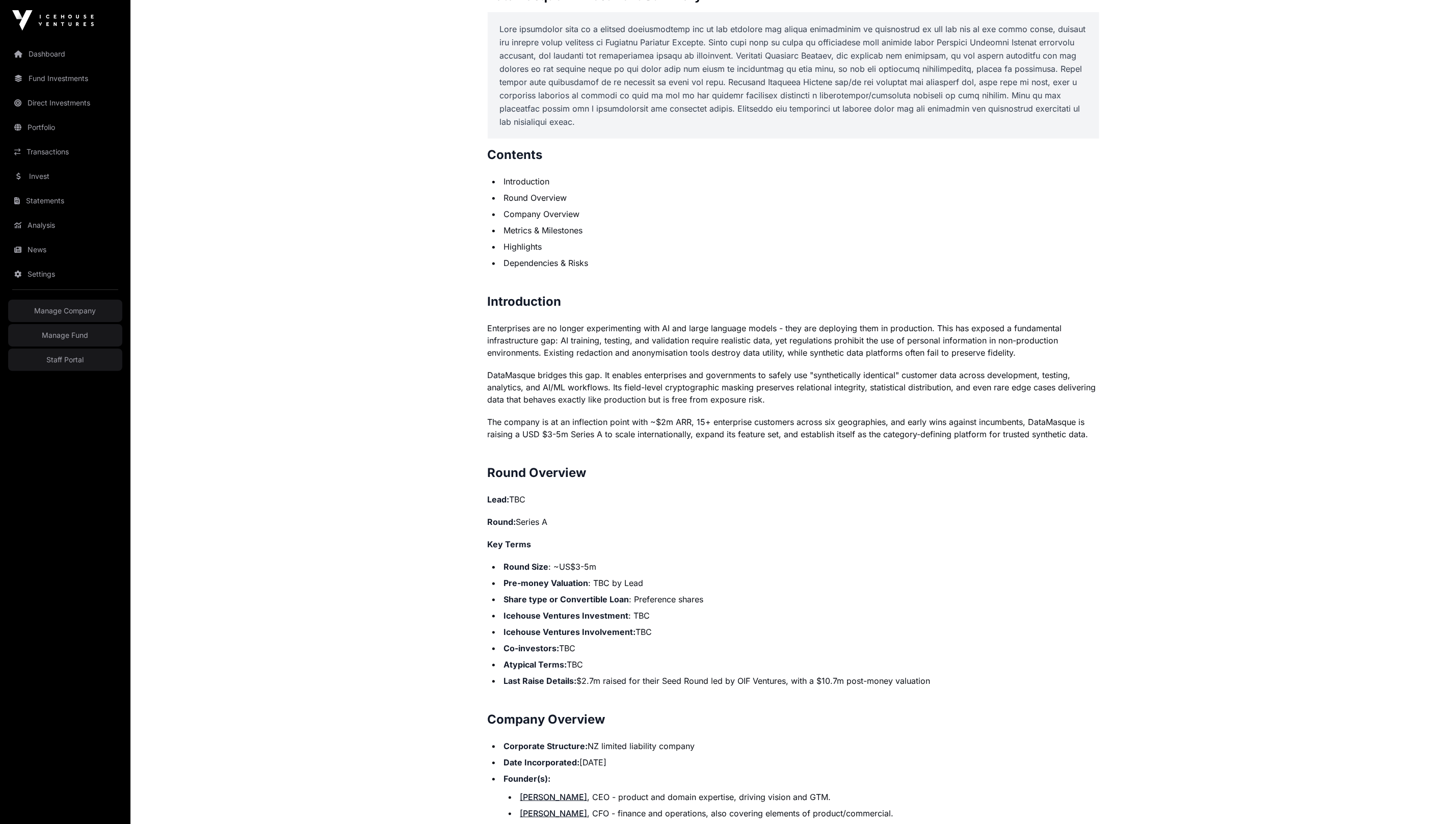
click at [570, 387] on p "DataMasque bridges this gap. It enables enterprises and governments to safely u…" at bounding box center [793, 387] width 611 height 36
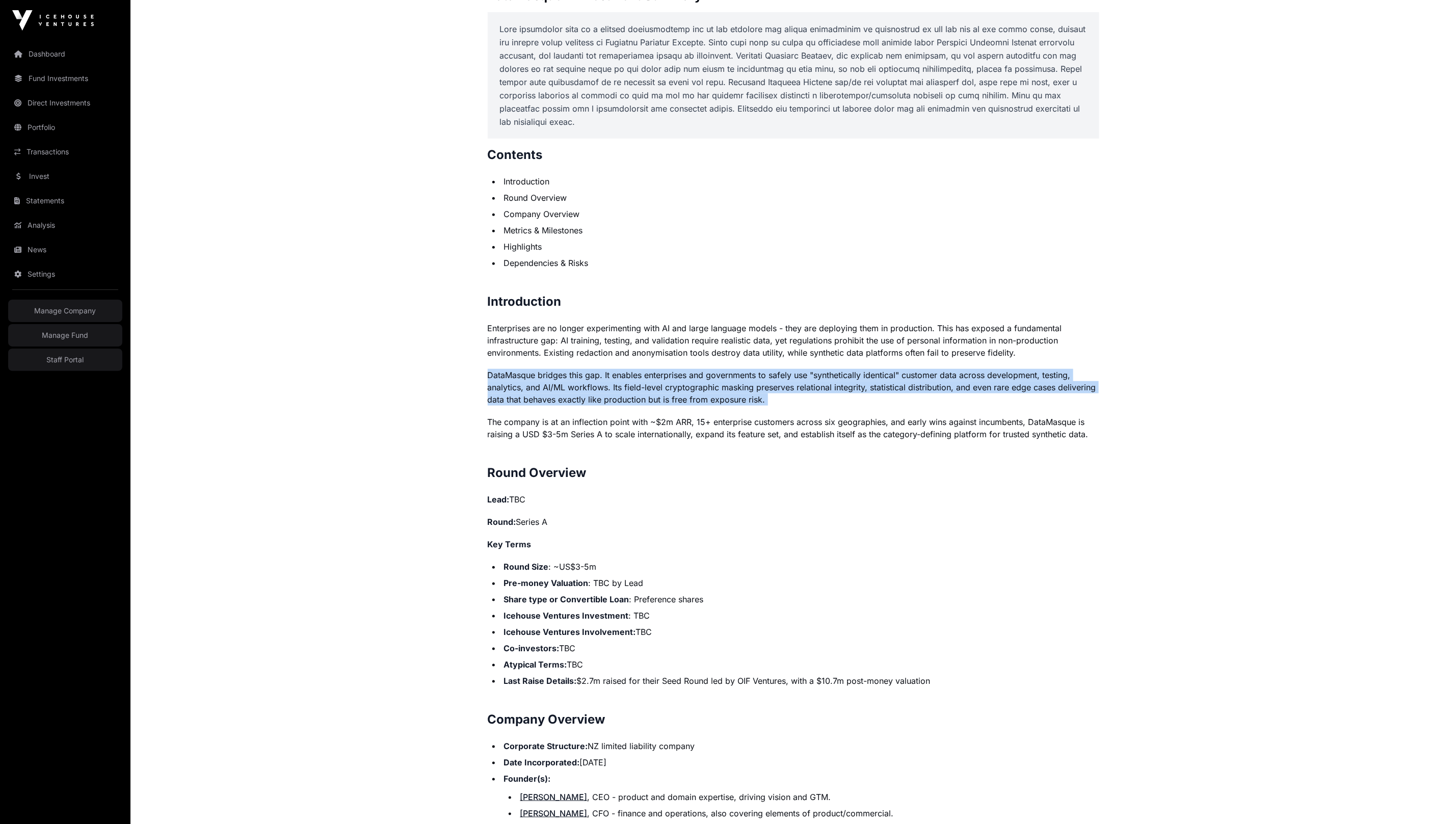
click at [570, 387] on p "DataMasque bridges this gap. It enables enterprises and governments to safely u…" at bounding box center [793, 387] width 611 height 36
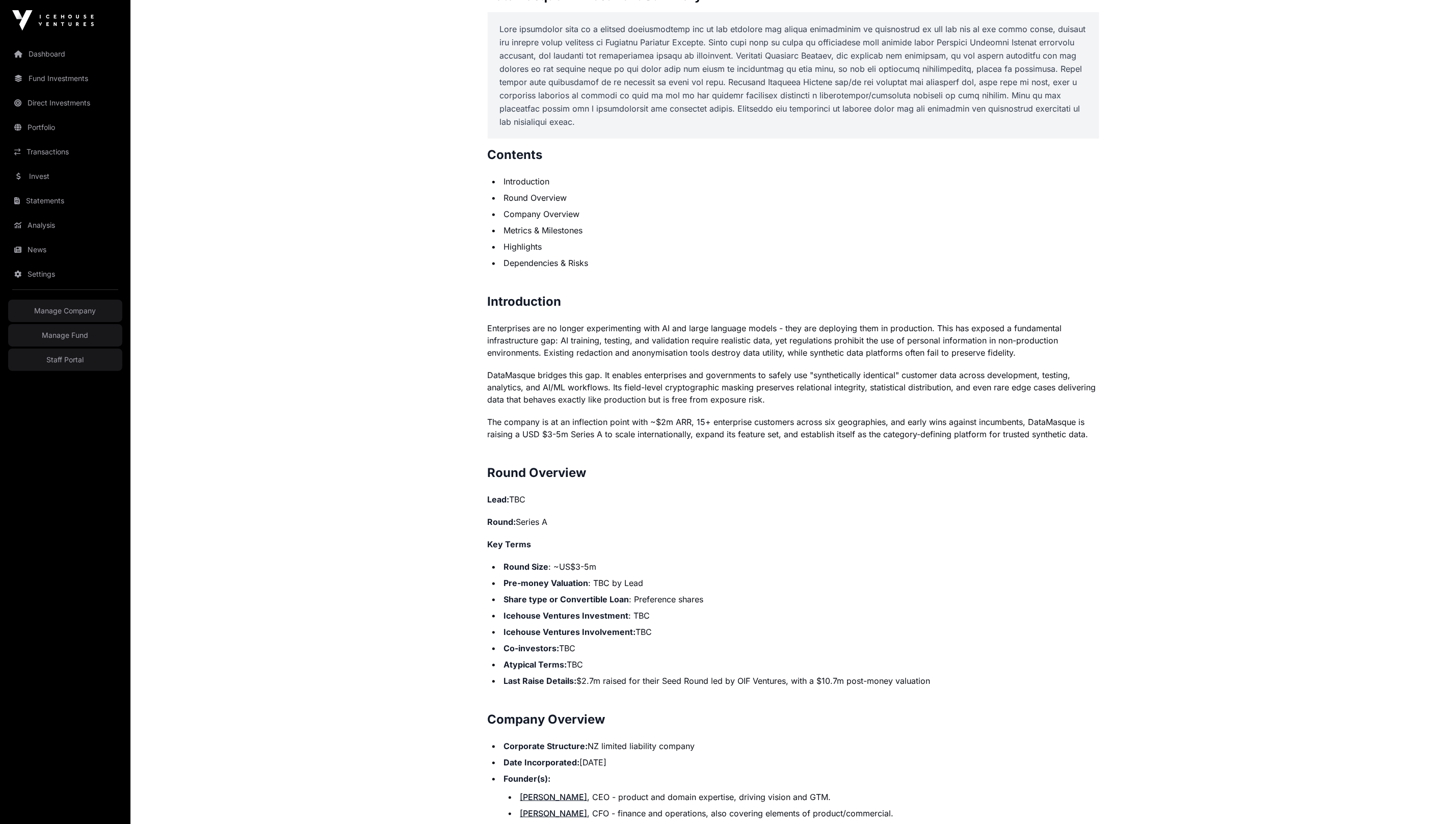
drag, startPoint x: 735, startPoint y: 386, endPoint x: 767, endPoint y: 393, distance: 32.8
click at [737, 386] on p "DataMasque bridges this gap. It enables enterprises and governments to safely u…" at bounding box center [793, 387] width 611 height 36
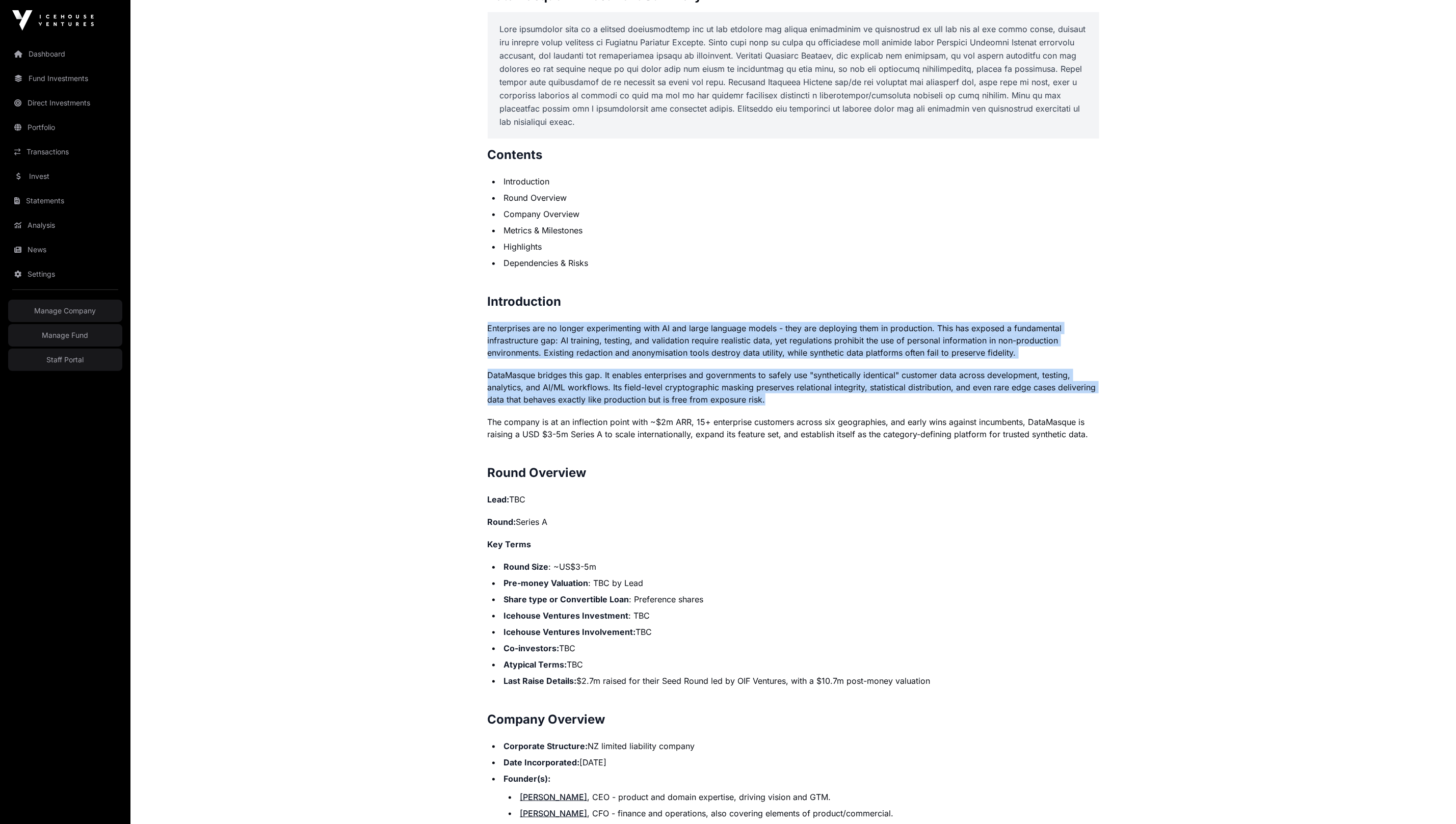
drag, startPoint x: 758, startPoint y: 389, endPoint x: 472, endPoint y: 329, distance: 292.2
copy p "Enterprises are no longer experimenting with AI and large language models - the…"
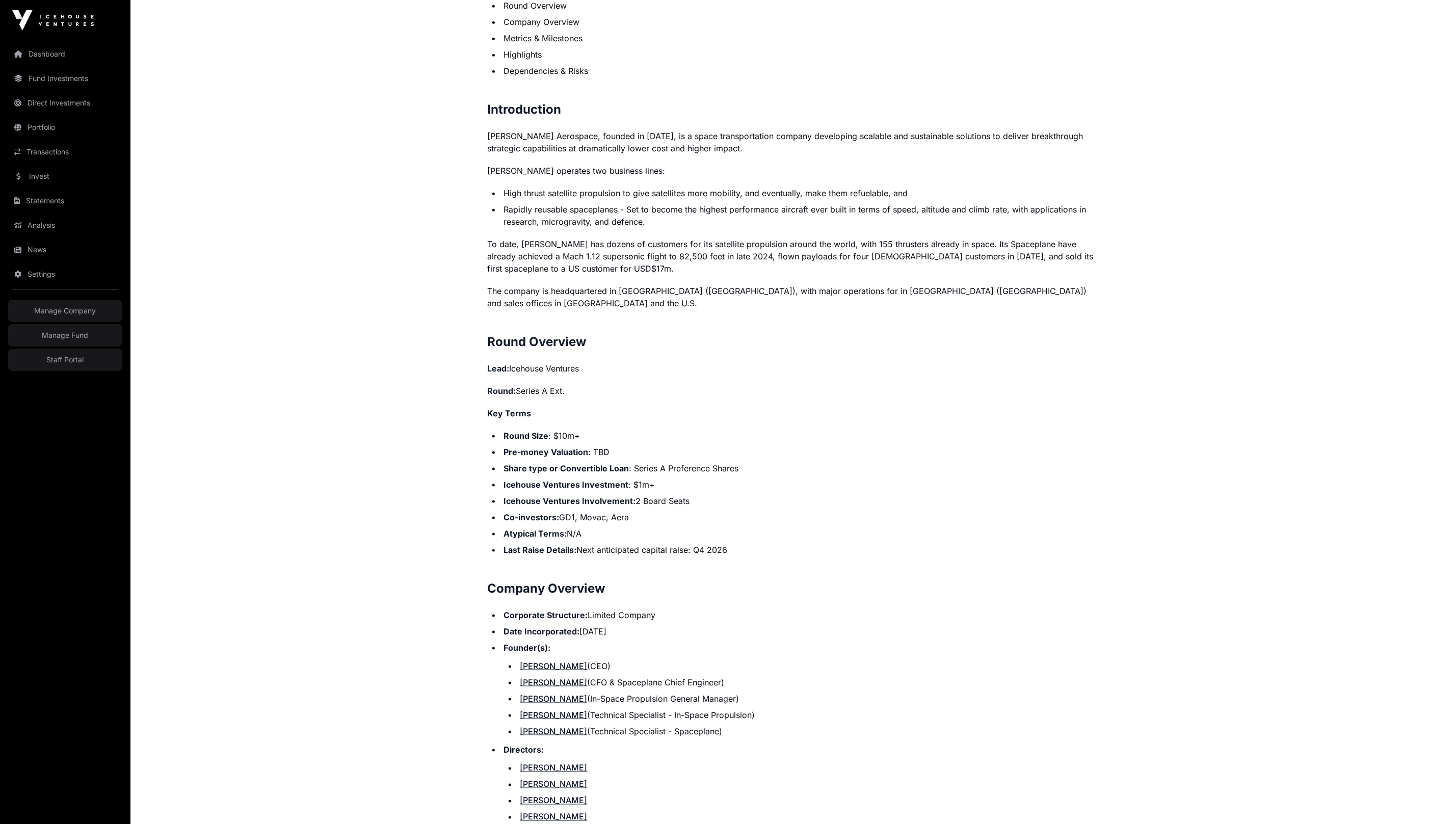
scroll to position [630, 0]
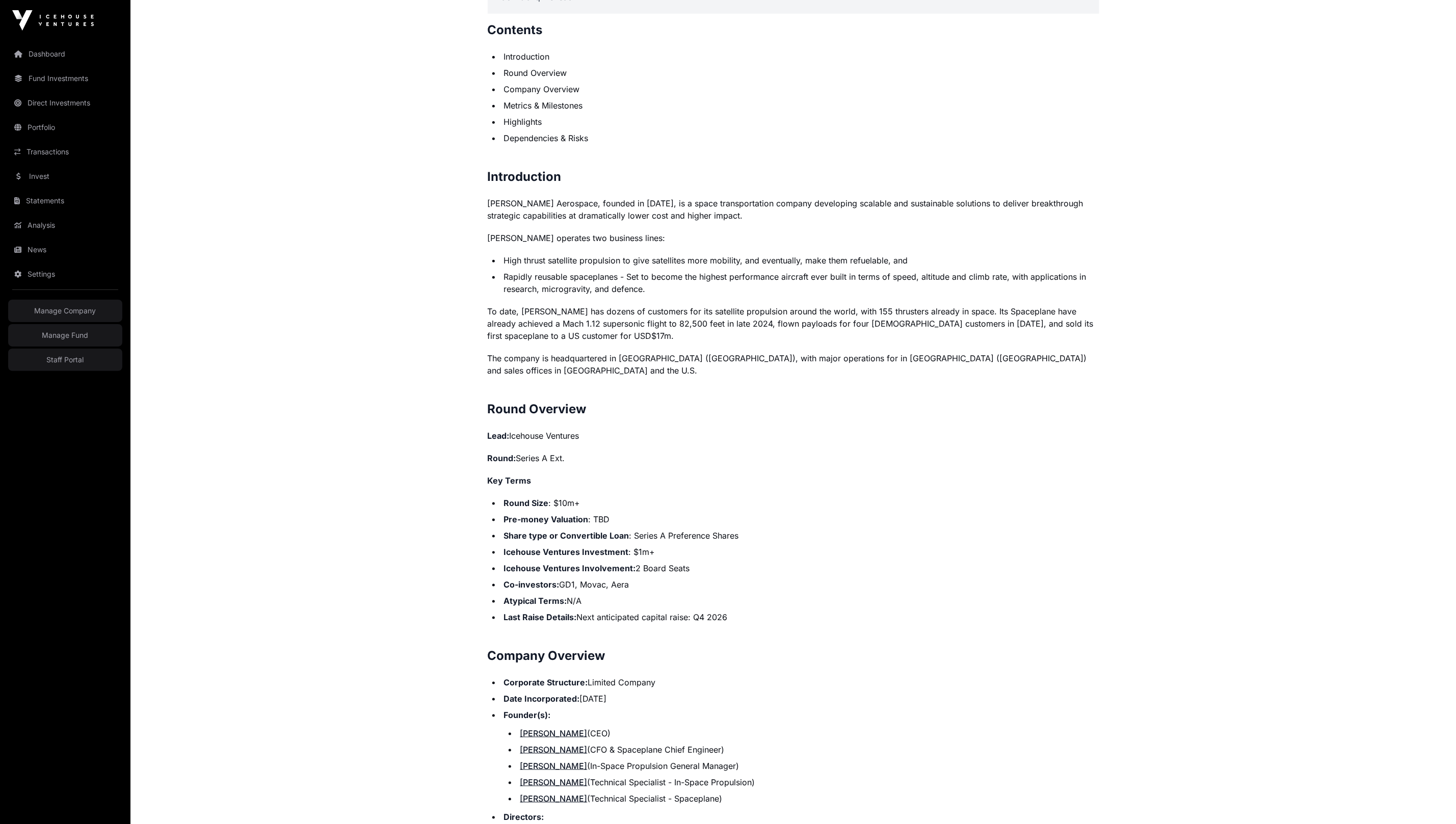
click at [628, 200] on p "[PERSON_NAME] Aerospace, founded in [DATE], is a space transportation company d…" at bounding box center [793, 209] width 611 height 24
click at [627, 201] on p "[PERSON_NAME] Aerospace, founded in [DATE], is a space transportation company d…" at bounding box center [793, 209] width 611 height 24
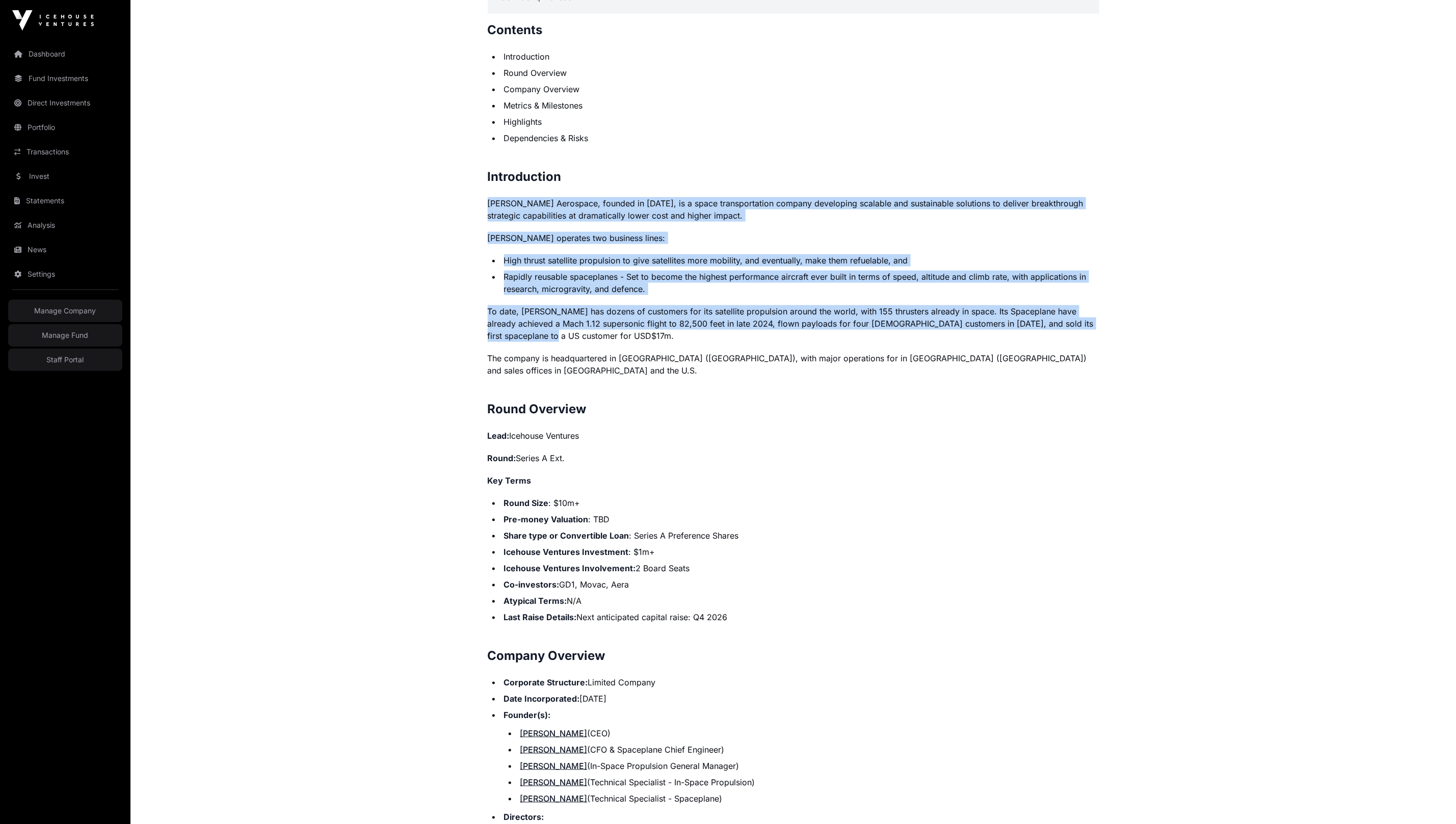
drag, startPoint x: 558, startPoint y: 339, endPoint x: 475, endPoint y: 207, distance: 155.9
click at [471, 204] on div "Offers [PERSON_NAME] Aerospace Open [PERSON_NAME] Aerospace Direct Reinventing …" at bounding box center [793, 765] width 652 height 2706
copy p "[PERSON_NAME] Aerospace, founded in [DATE], is a space transportation company d…"
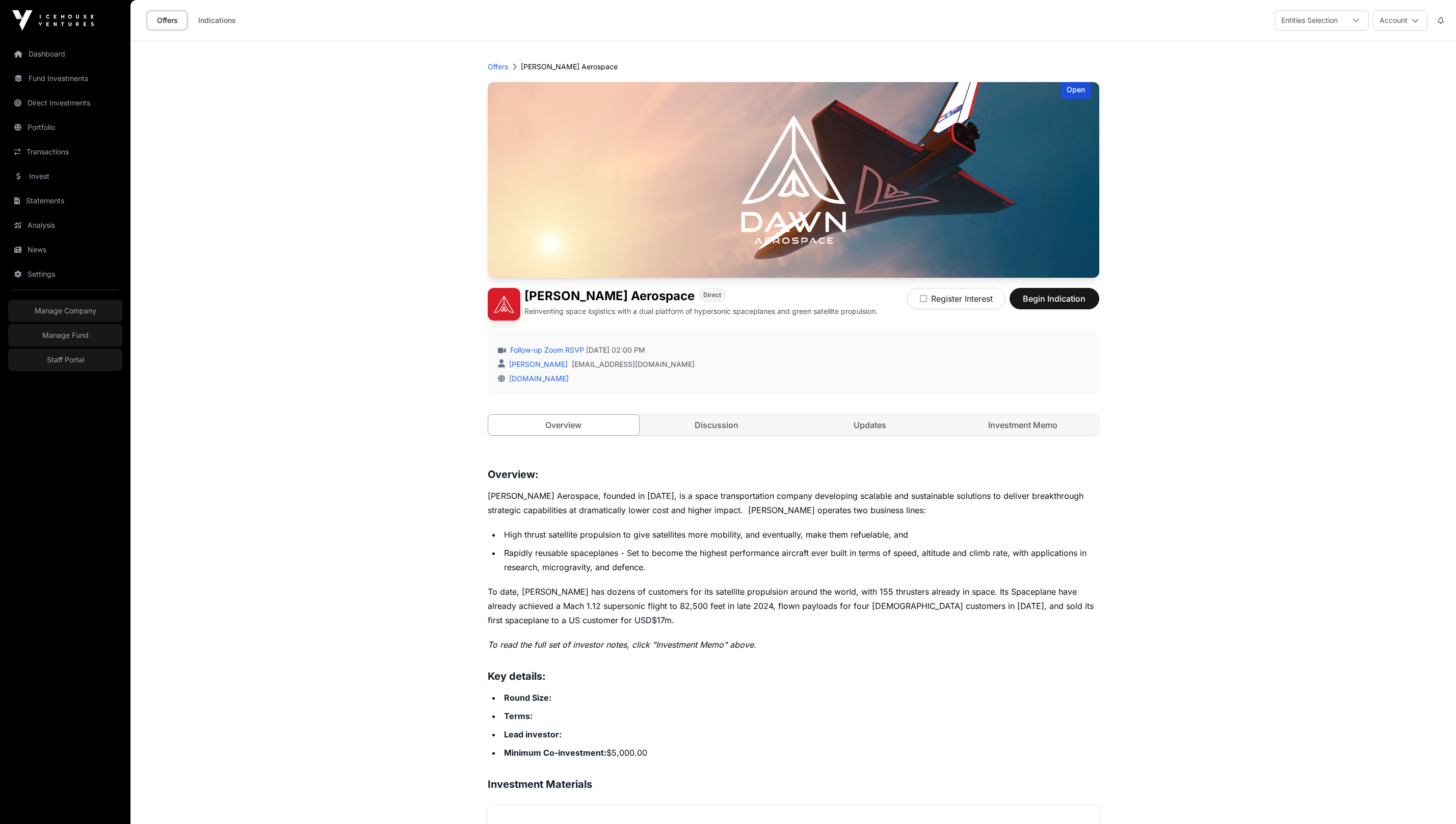
scroll to position [329, 0]
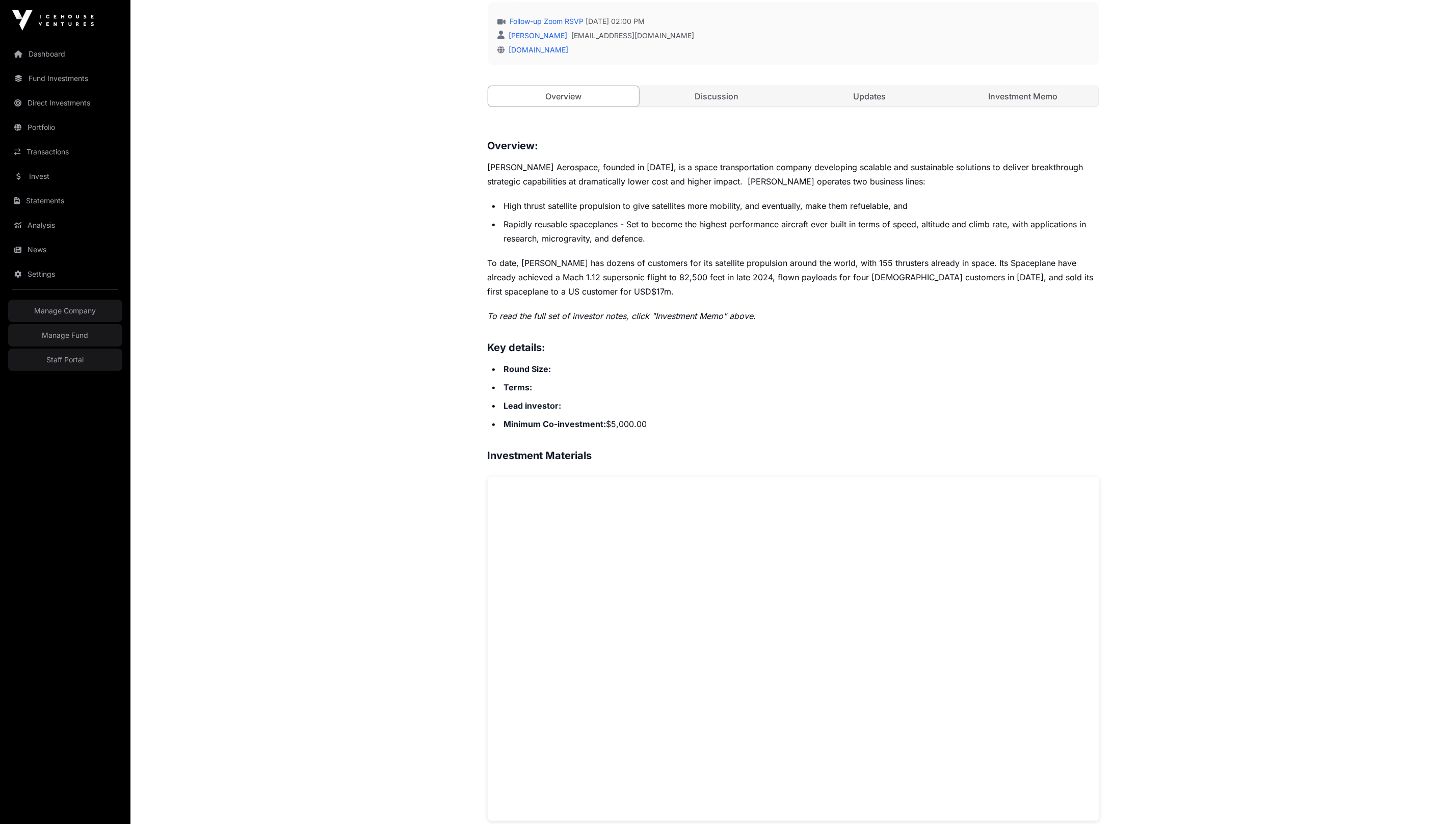
click at [578, 269] on p "To date, [PERSON_NAME] has dozens of customers for its satellite propulsion aro…" at bounding box center [793, 277] width 611 height 43
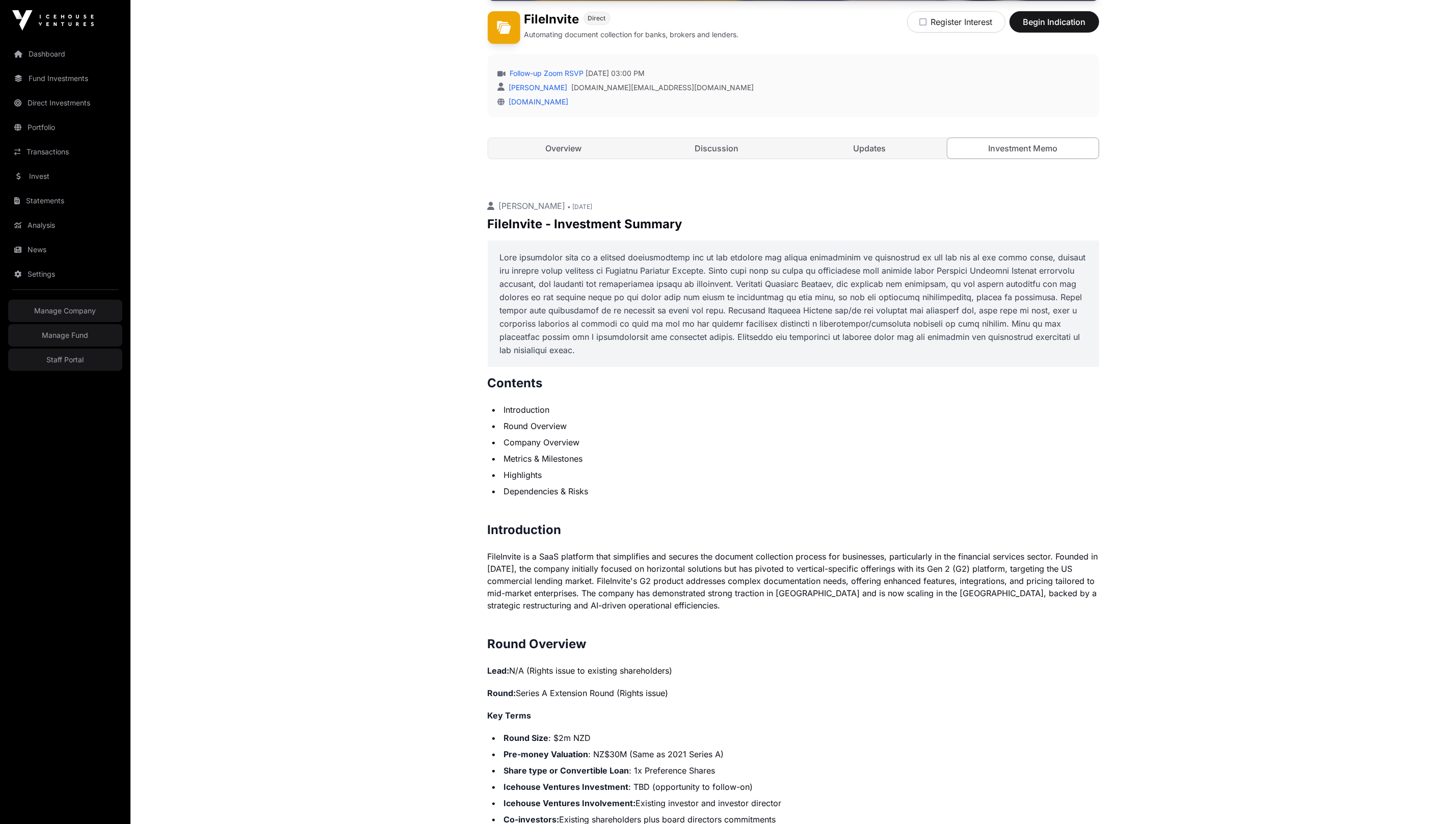
scroll to position [326, 0]
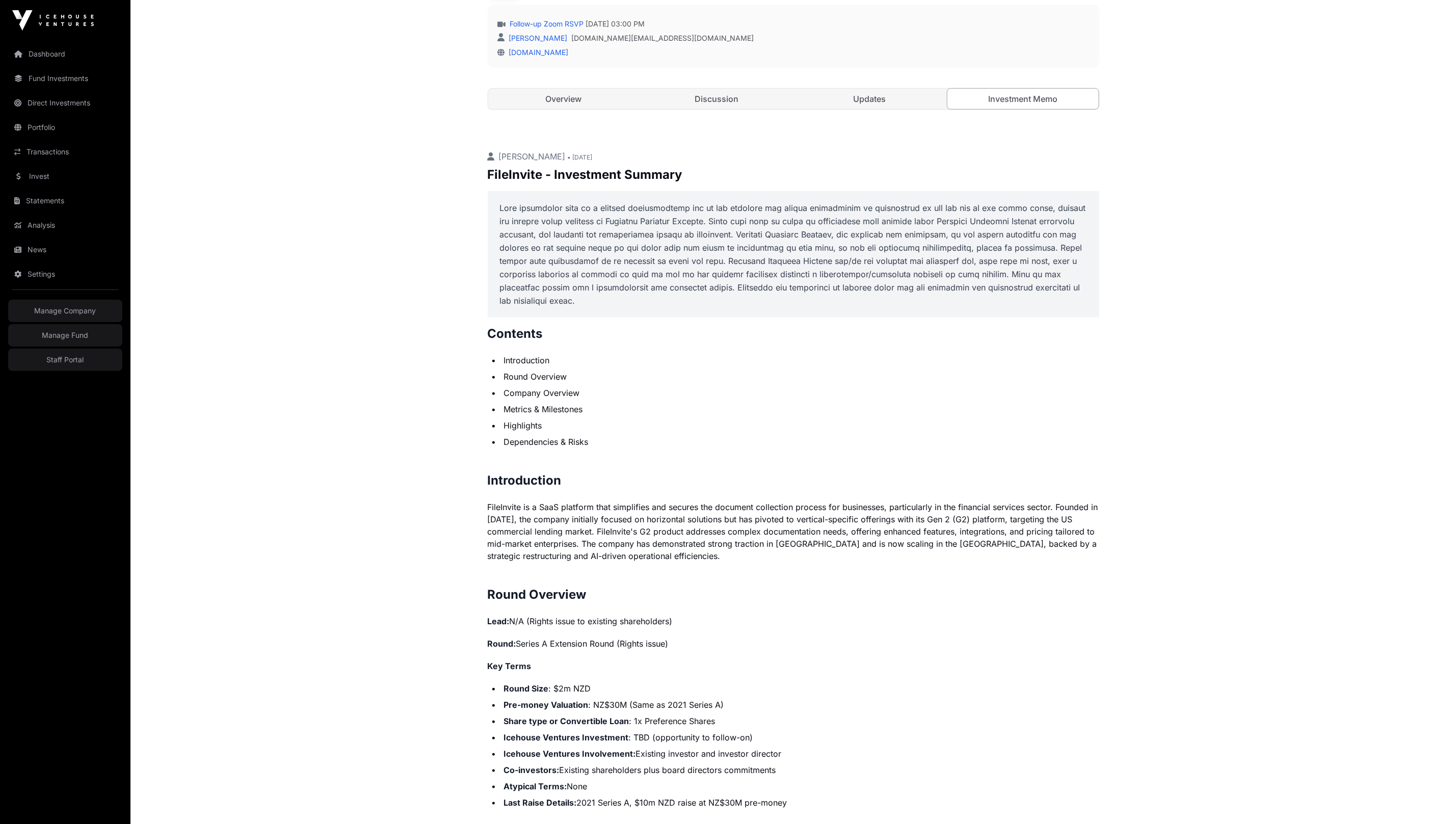
click at [581, 520] on p "FileInvite is a SaaS platform that simplifies and secures the document collecti…" at bounding box center [793, 531] width 611 height 61
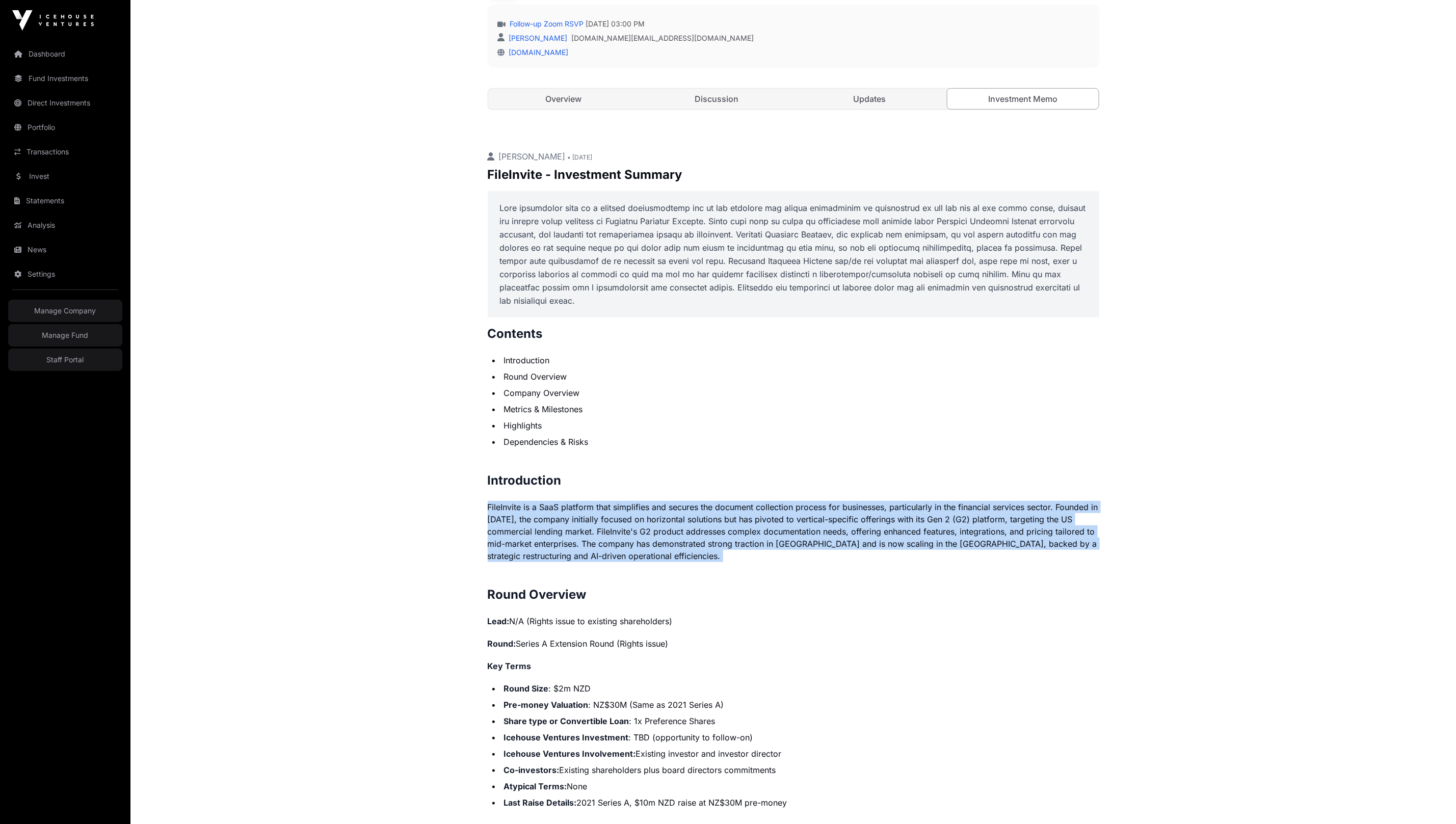
click at [581, 520] on p "FileInvite is a SaaS platform that simplifies and secures the document collecti…" at bounding box center [793, 531] width 611 height 61
copy p "FileInvite is a SaaS platform that simplifies and secures the document collecti…"
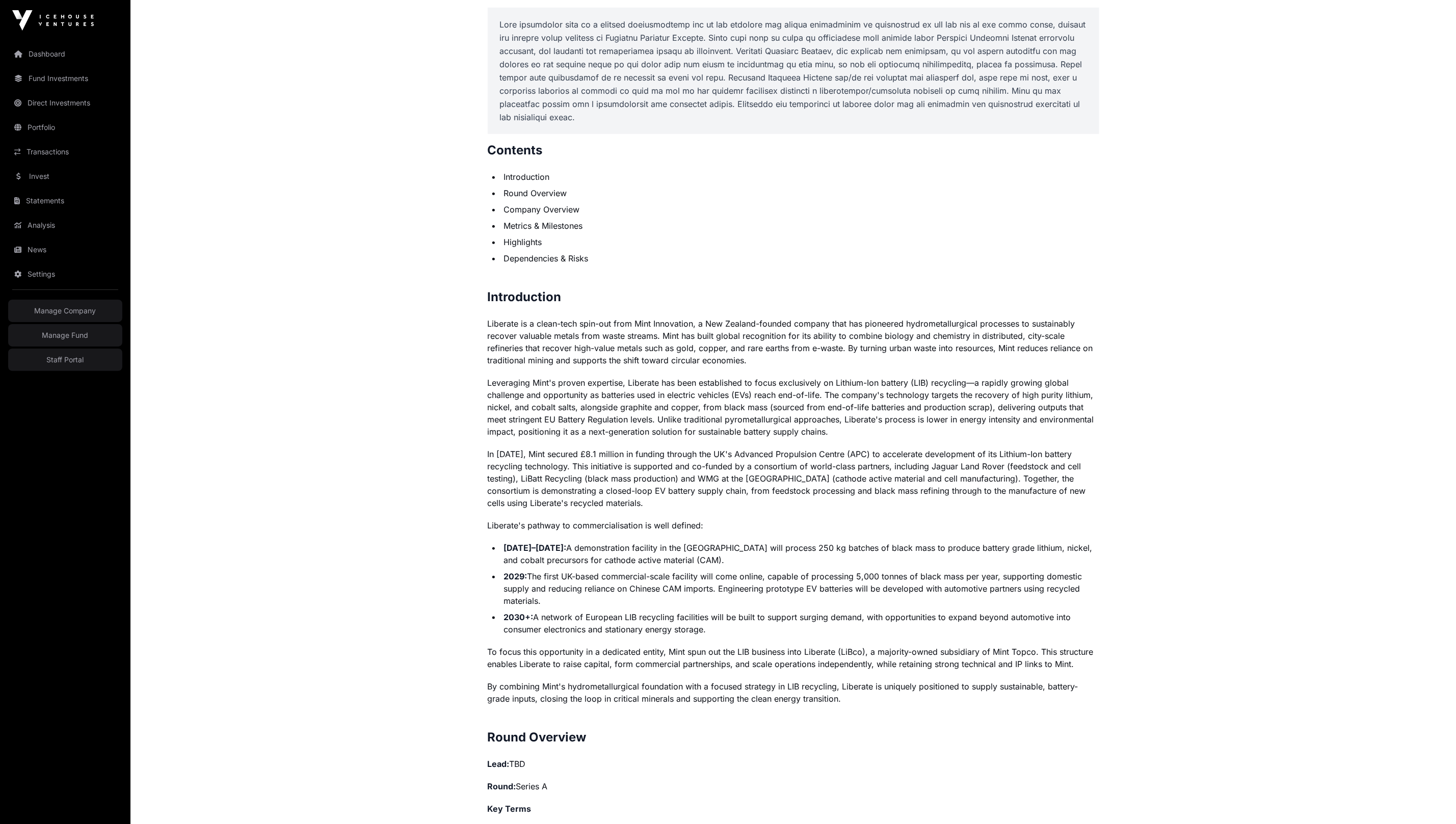
scroll to position [459, 0]
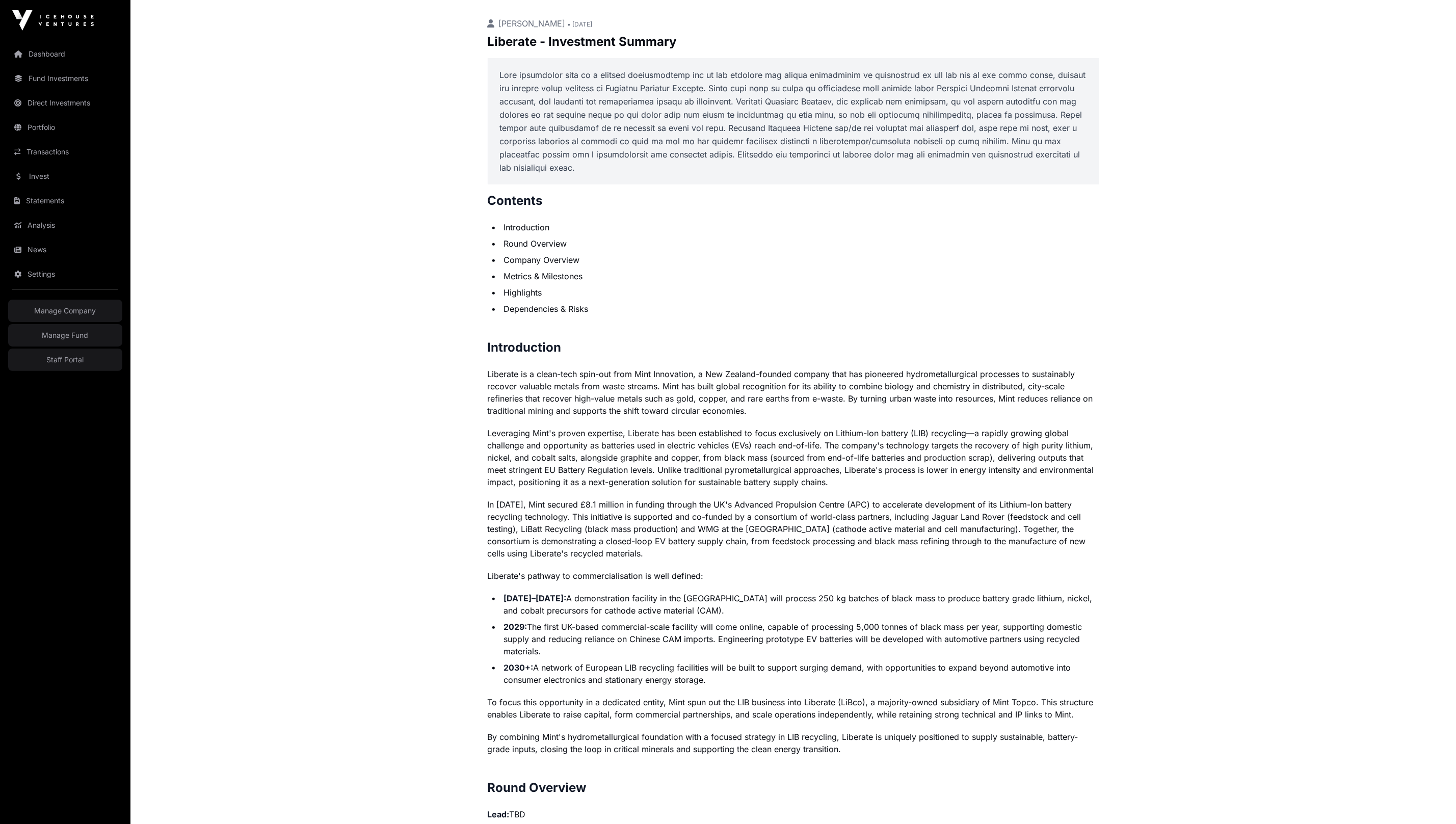
click at [589, 406] on p "Liberate is a clean-tech spin-out from Mint Innovation, a New Zealand-founded c…" at bounding box center [793, 392] width 611 height 49
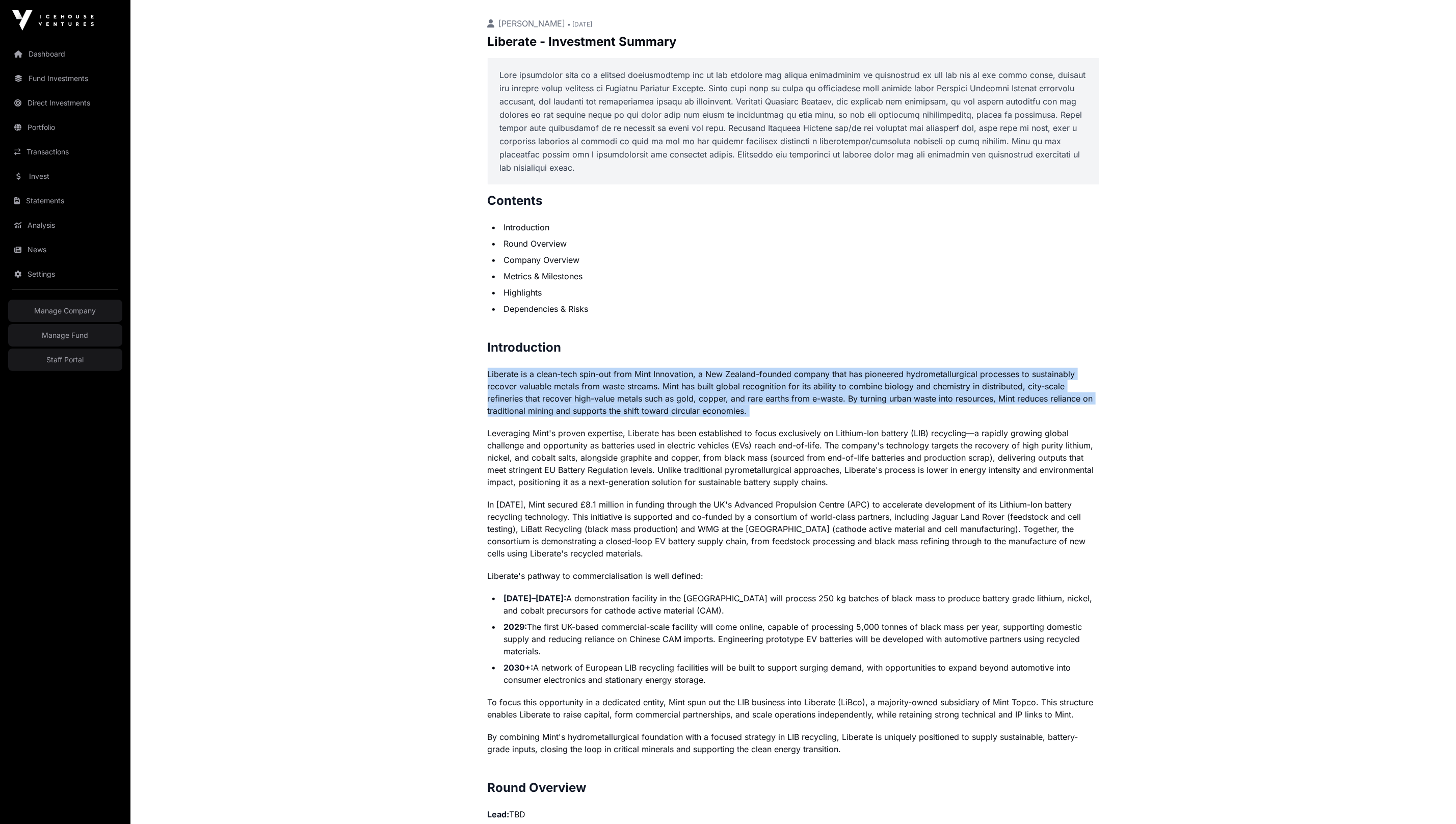
click at [589, 407] on p "Liberate is a clean-tech spin-out from Mint Innovation, a New Zealand-founded c…" at bounding box center [793, 392] width 611 height 49
copy p "Liberate is a clean-tech spin-out from Mint Innovation, a New Zealand-founded c…"
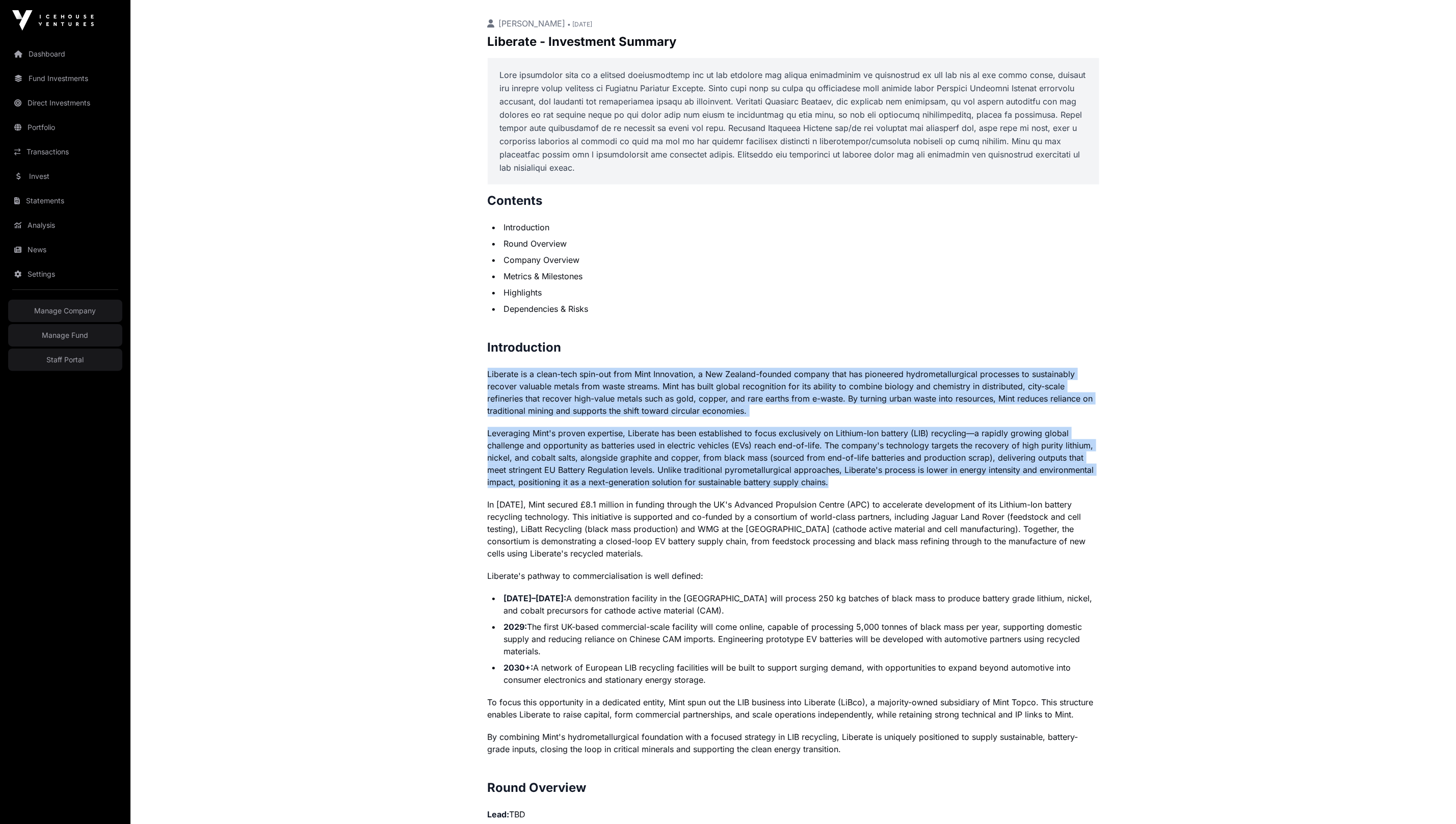
drag, startPoint x: 829, startPoint y: 487, endPoint x: 465, endPoint y: 380, distance: 379.4
copy p "Liberate is a clean-tech spin-out from Mint Innovation, a New Zealand-founded c…"
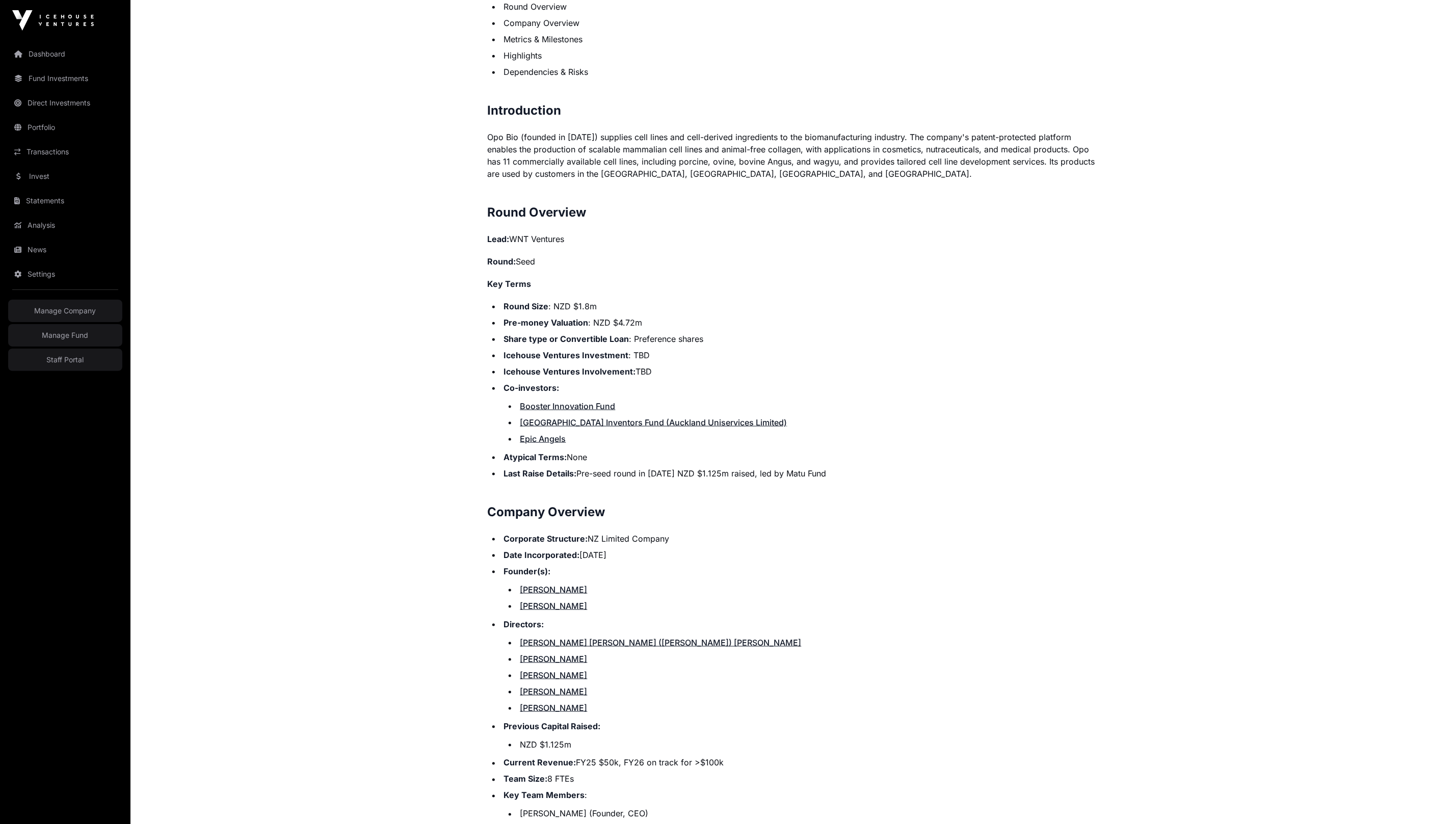
scroll to position [248, 0]
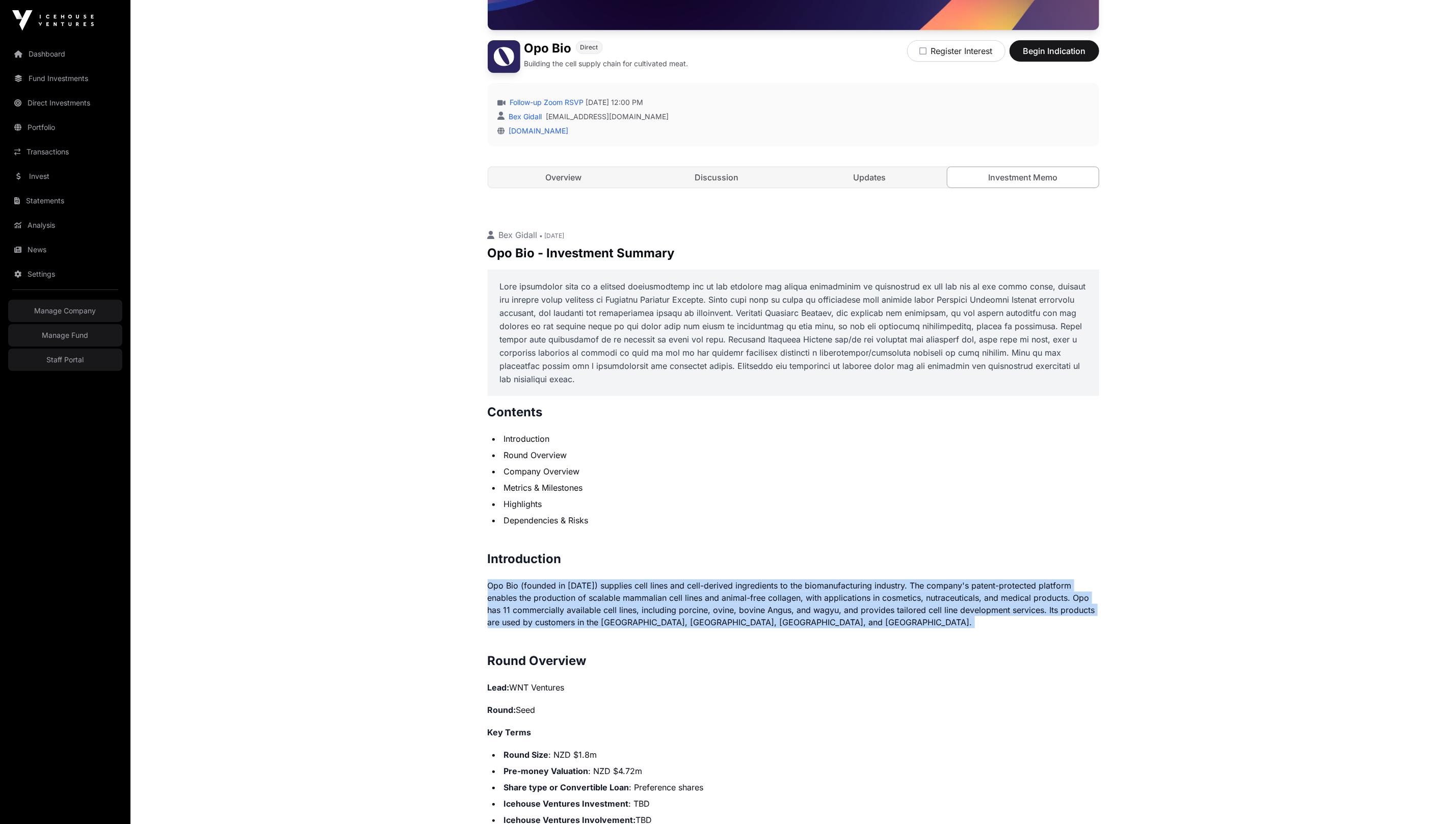
copy p "Opo Bio (founded in 2022) supplies cell lines and cell-derived ingredients to t…"
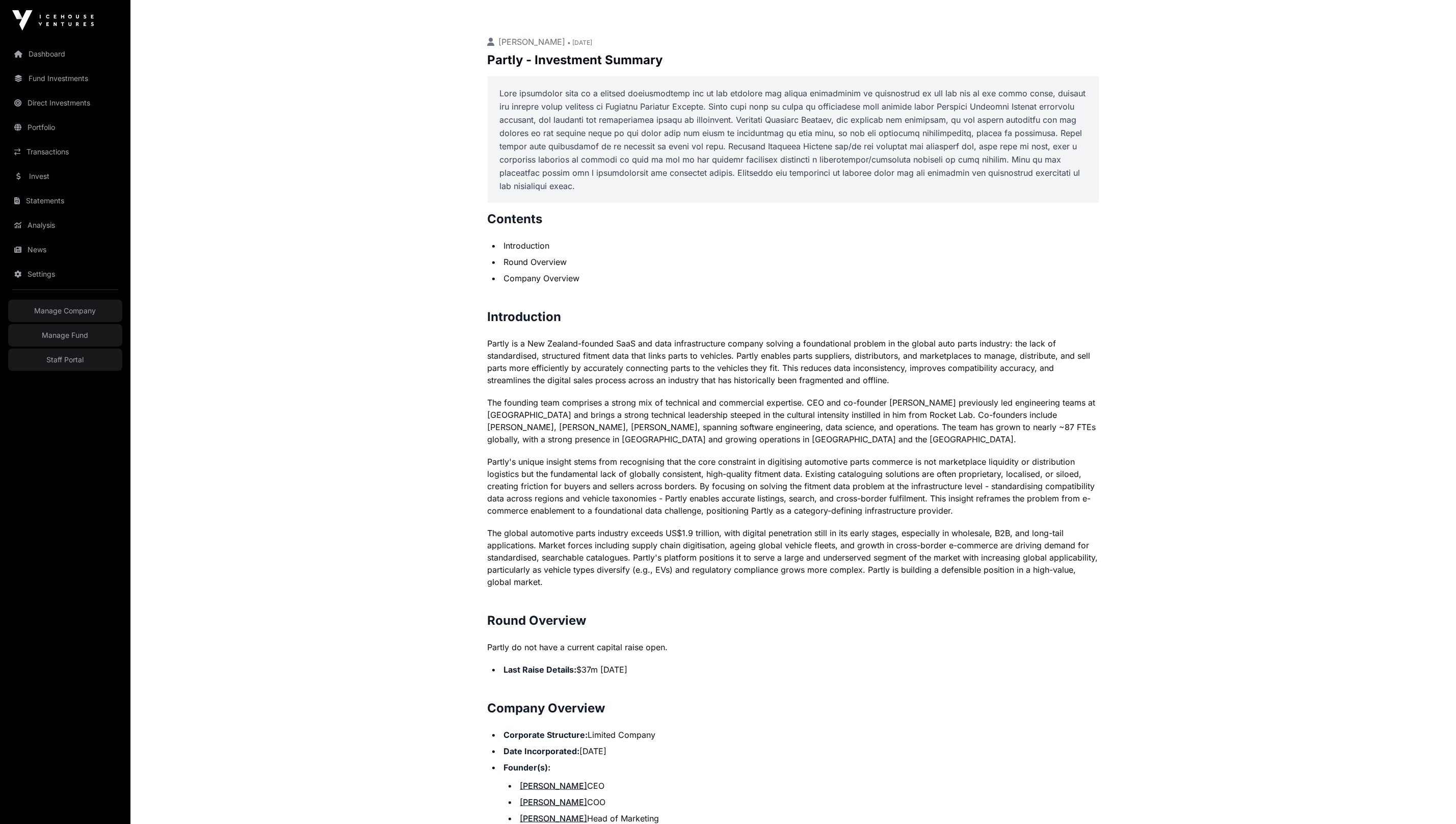
scroll to position [520, 0]
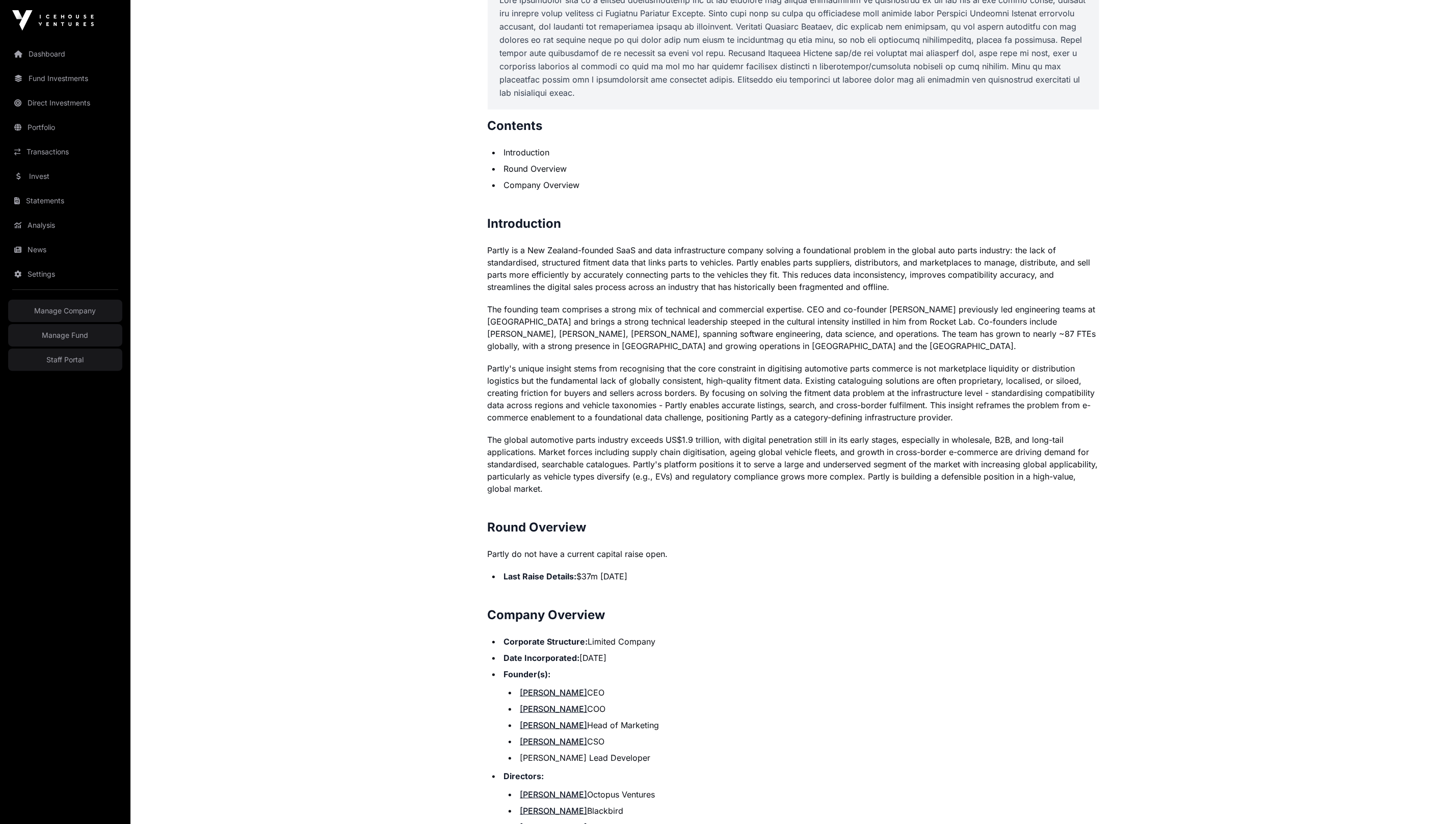
click at [548, 254] on p "Partly is a New Zealand-founded SaaS and data infrastructure company solving a …" at bounding box center [793, 269] width 611 height 49
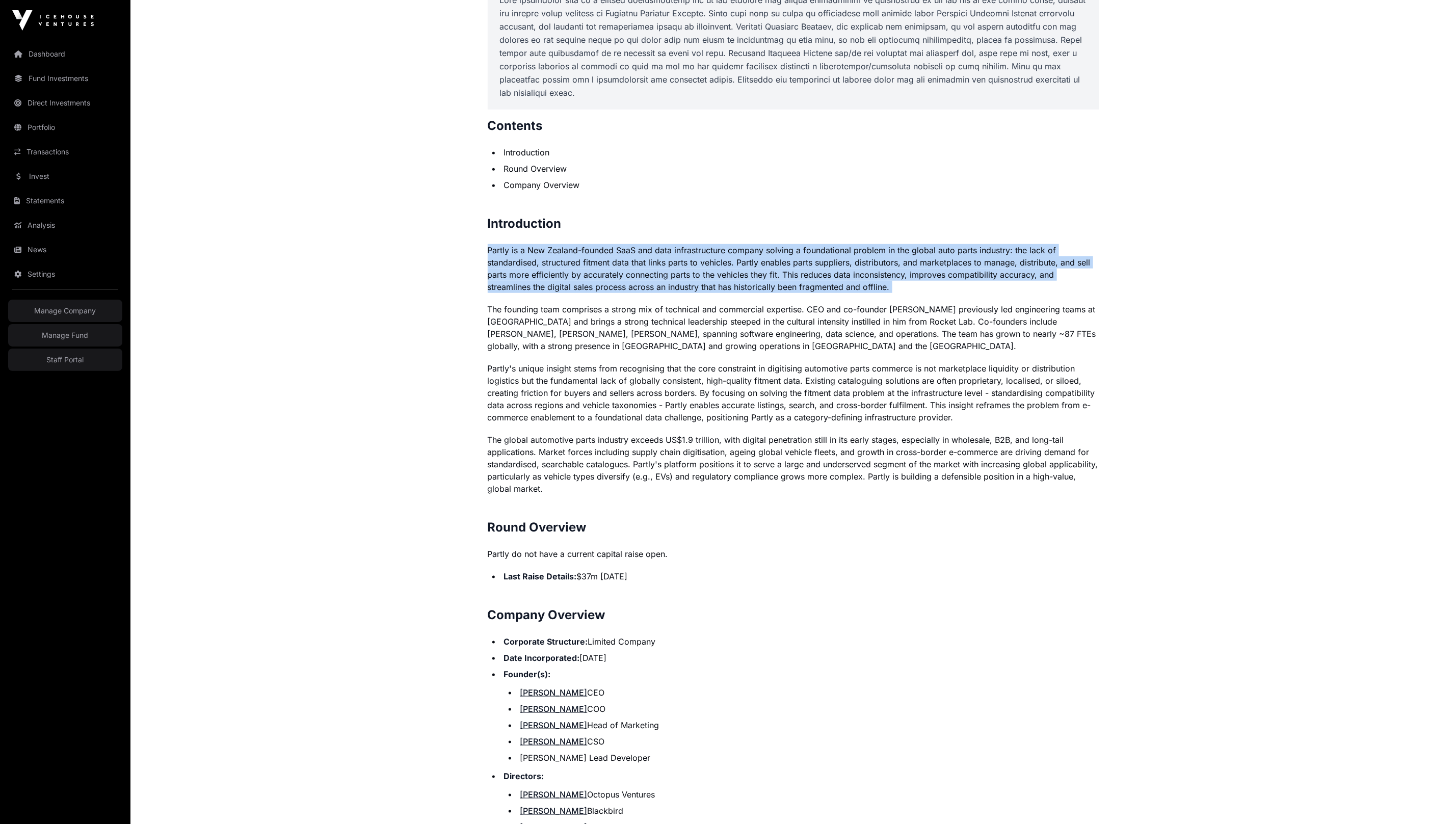
click at [548, 254] on p "Partly is a New Zealand-founded SaaS and data infrastructure company solving a …" at bounding box center [793, 269] width 611 height 49
drag, startPoint x: 528, startPoint y: 477, endPoint x: 537, endPoint y: 479, distance: 9.2
click at [529, 475] on p "The global automotive parts industry exceeds US$1.9 trillion, with digital pene…" at bounding box center [793, 464] width 611 height 61
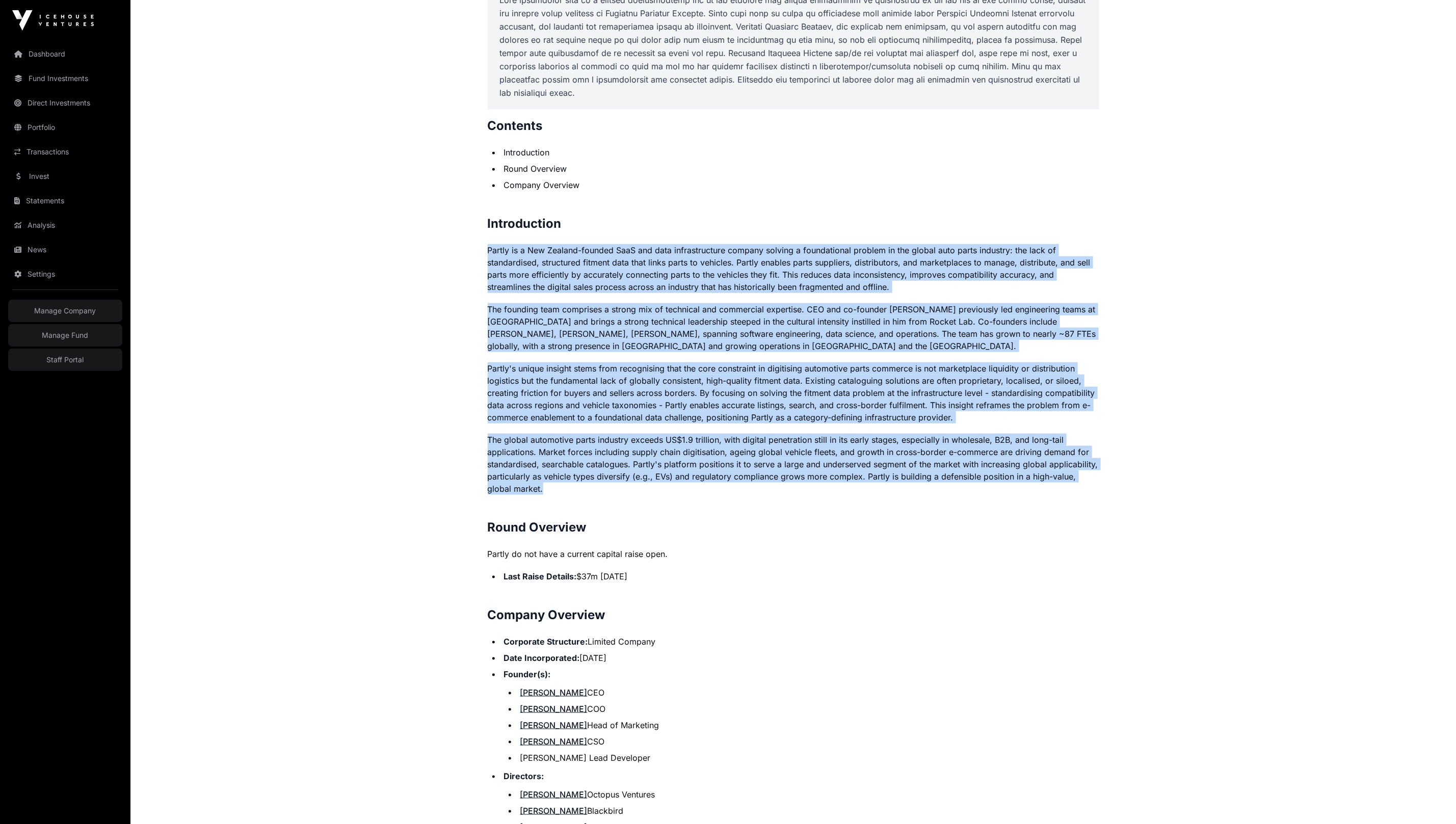
drag, startPoint x: 510, startPoint y: 452, endPoint x: 480, endPoint y: 246, distance: 208.2
click at [480, 246] on div "Offers Partly Open Partly Direct Building AI infrastructure to power the global…" at bounding box center [793, 328] width 652 height 1614
copy p "Partly is a New Zealand-founded SaaS and data infrastructure company solving a …"
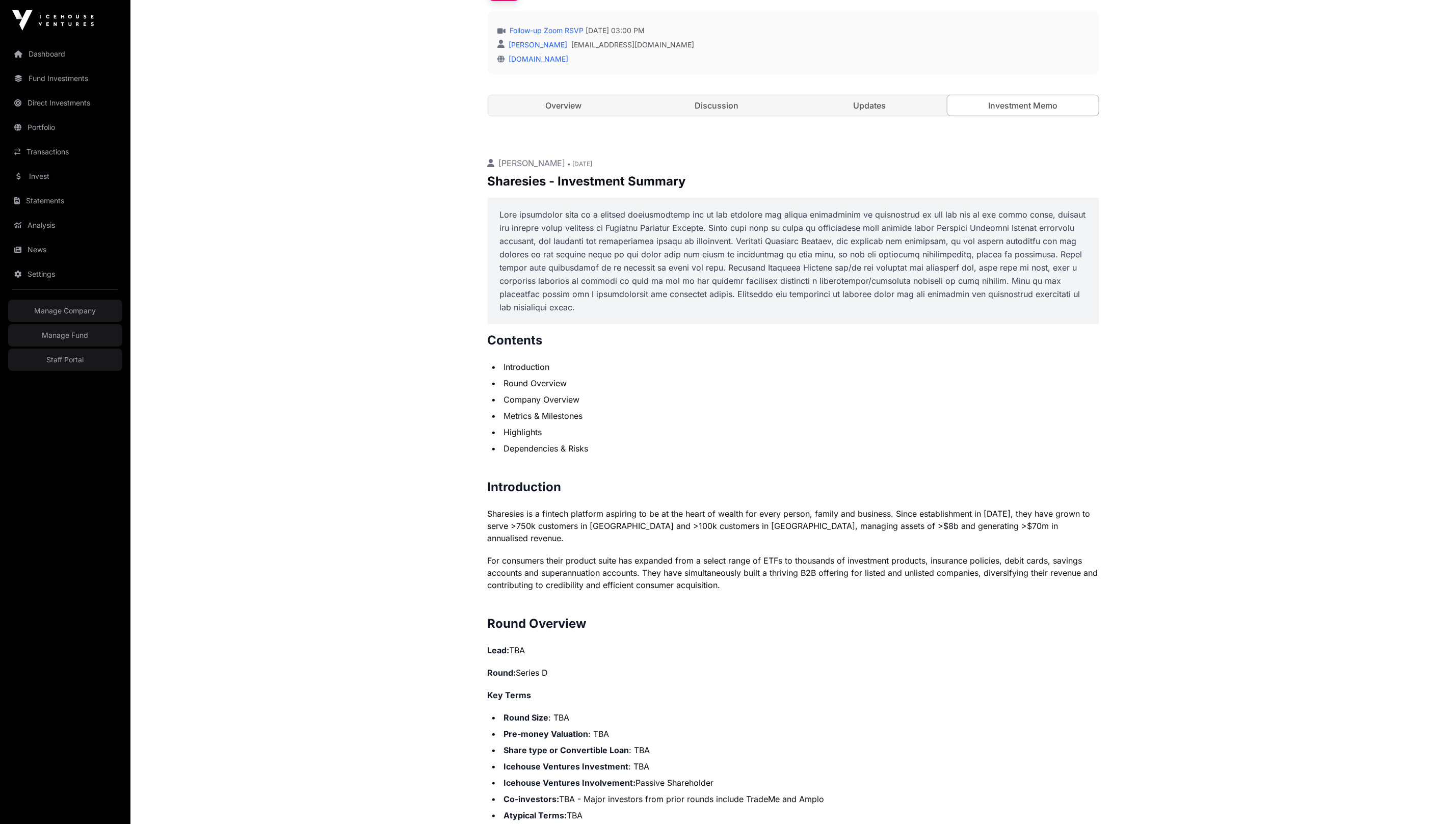
scroll to position [508, 0]
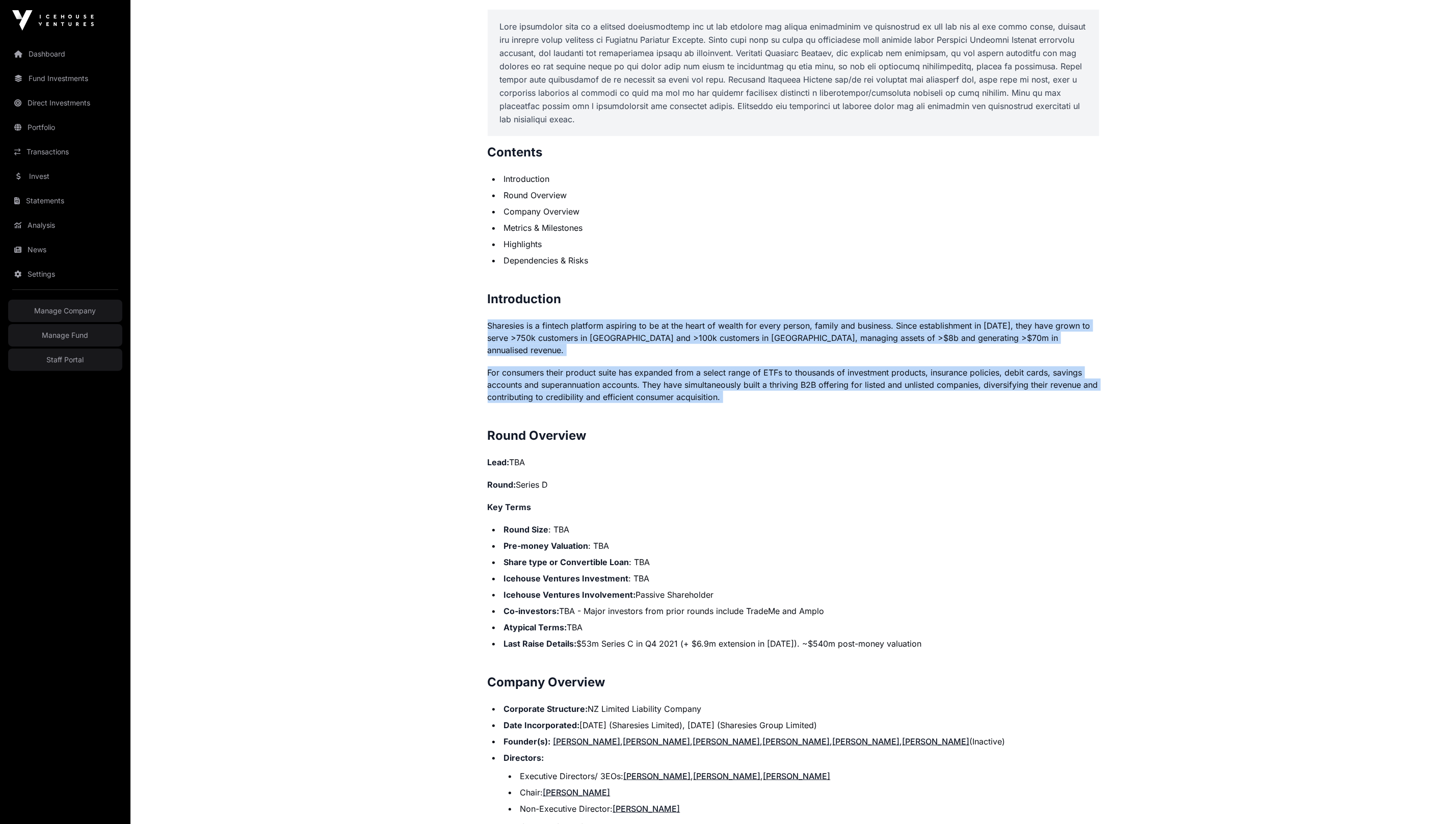
drag, startPoint x: 667, startPoint y: 369, endPoint x: 465, endPoint y: 324, distance: 207.0
